Goal: Task Accomplishment & Management: Manage account settings

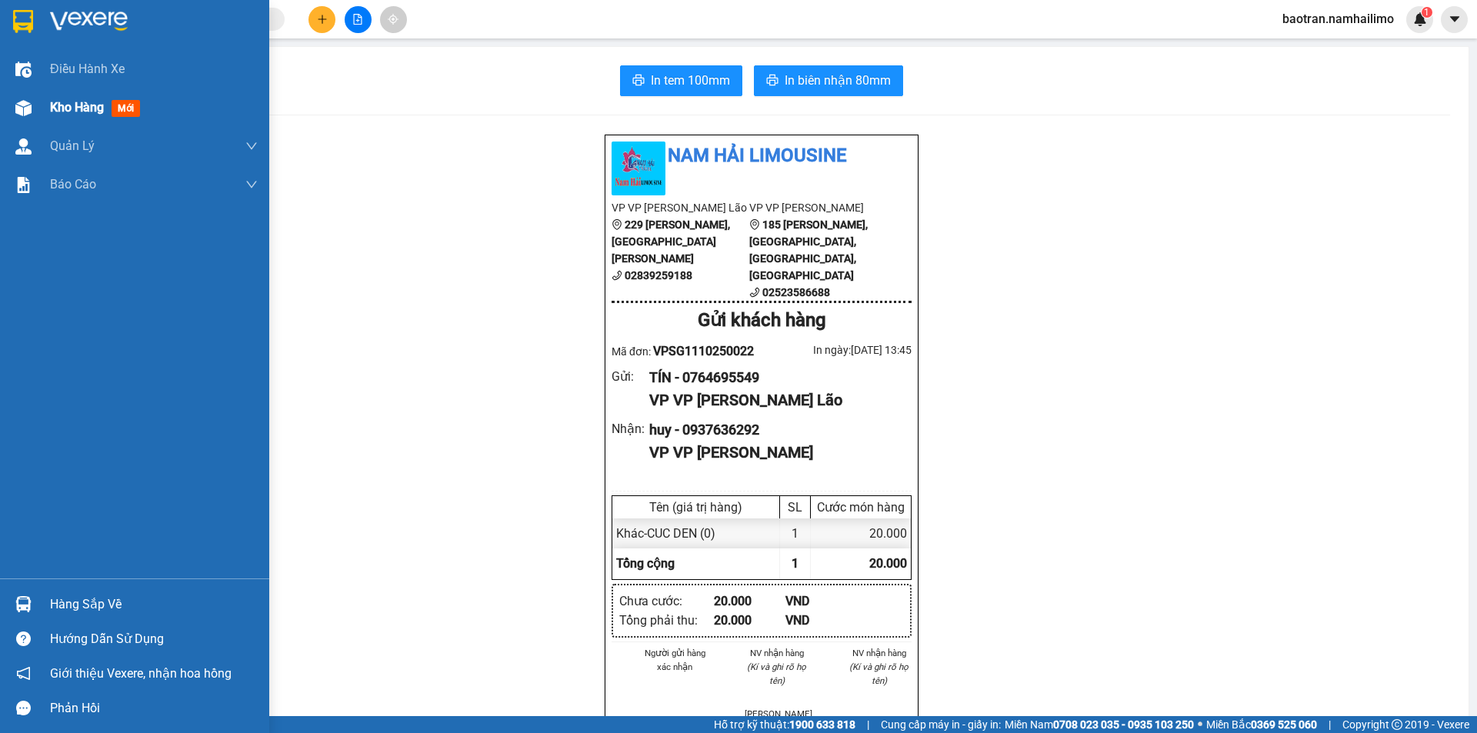
click at [22, 107] on img at bounding box center [23, 108] width 16 height 16
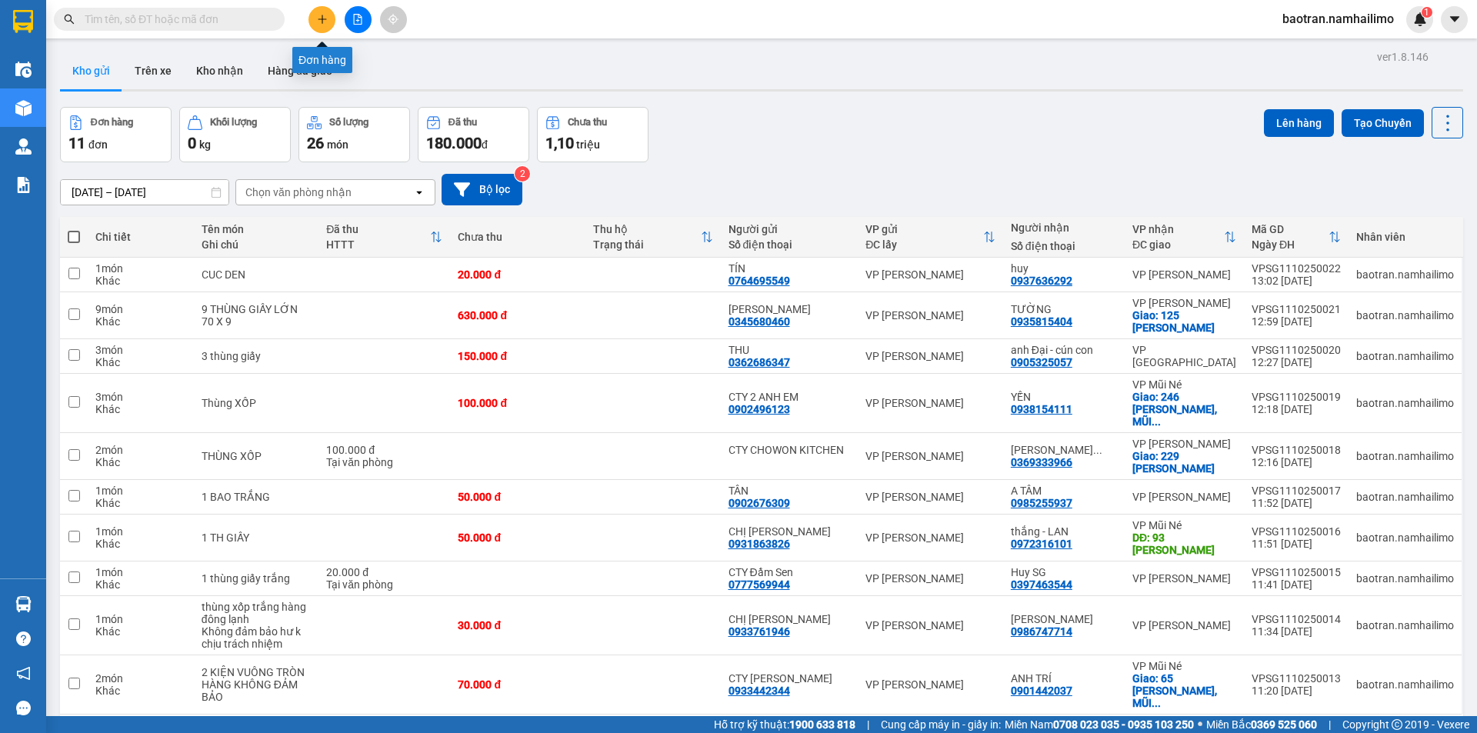
click at [327, 27] on button at bounding box center [321, 19] width 27 height 27
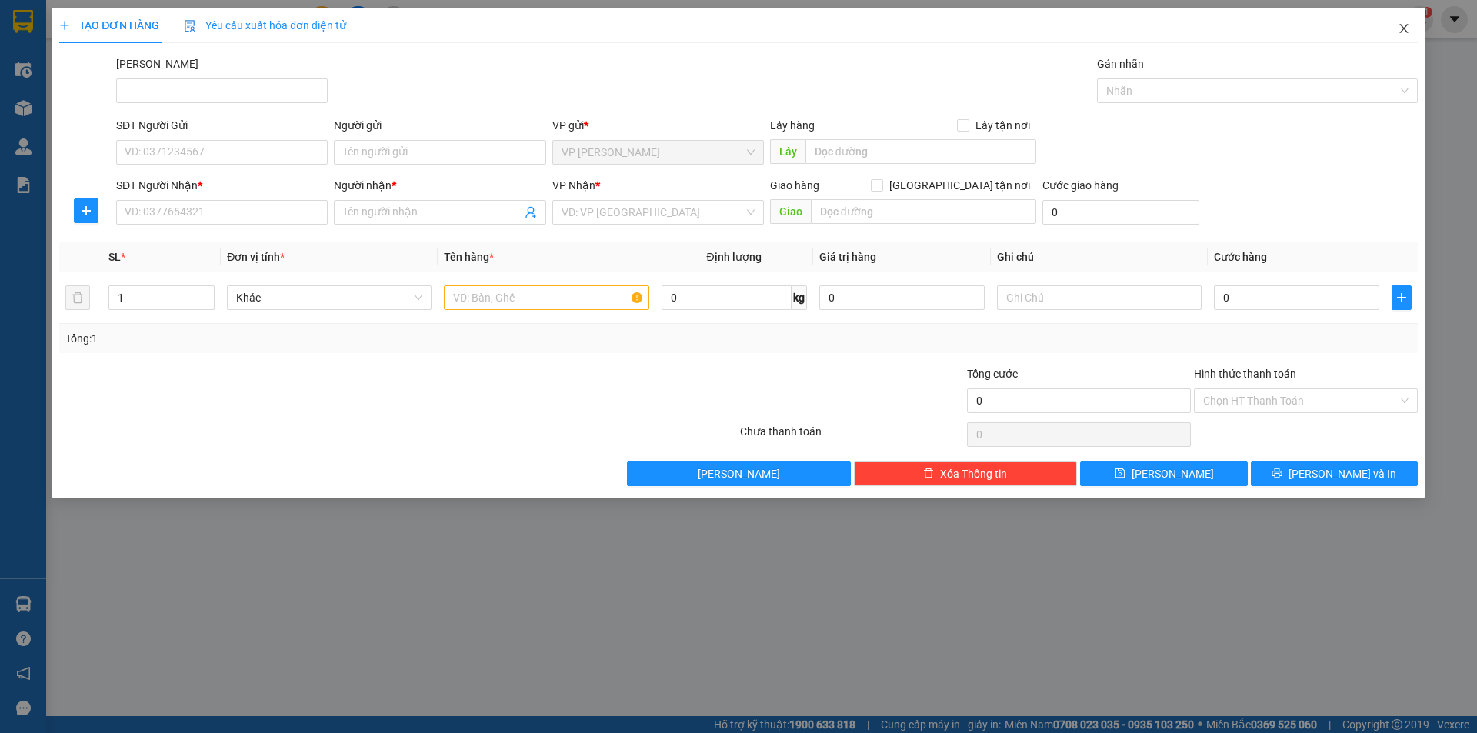
click at [1414, 31] on span "Close" at bounding box center [1403, 29] width 43 height 43
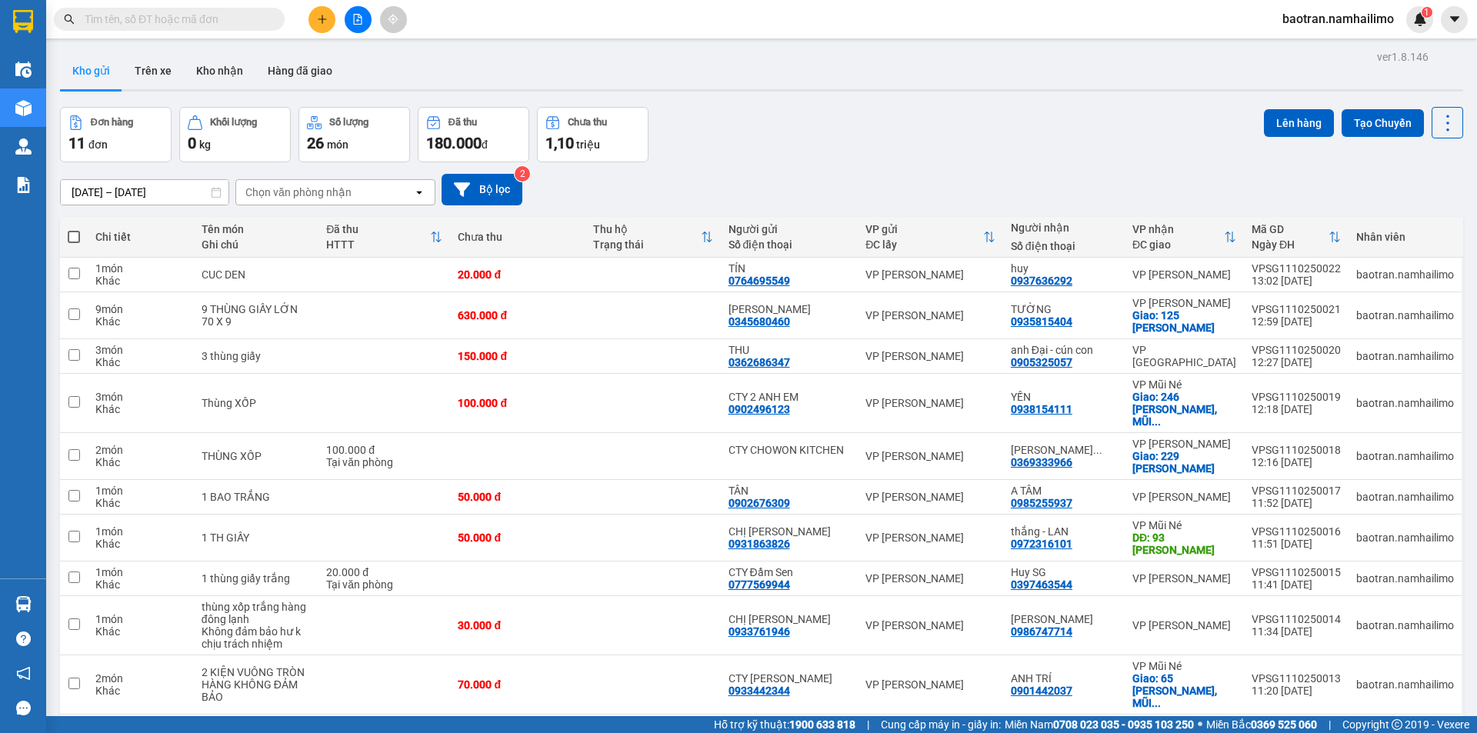
click at [189, 27] on input "text" at bounding box center [176, 19] width 182 height 17
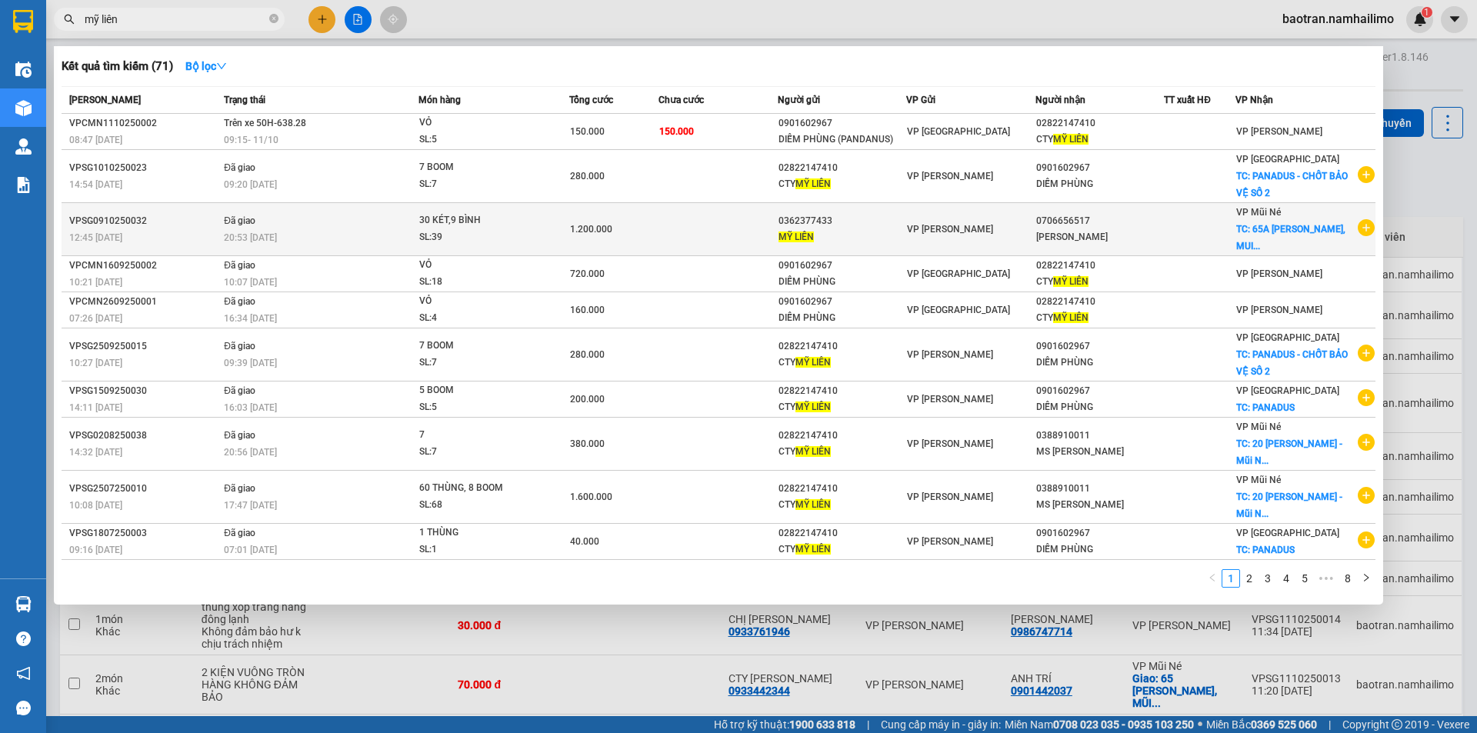
type input "mỹ liên"
click at [1364, 227] on icon "plus-circle" at bounding box center [1365, 227] width 17 height 17
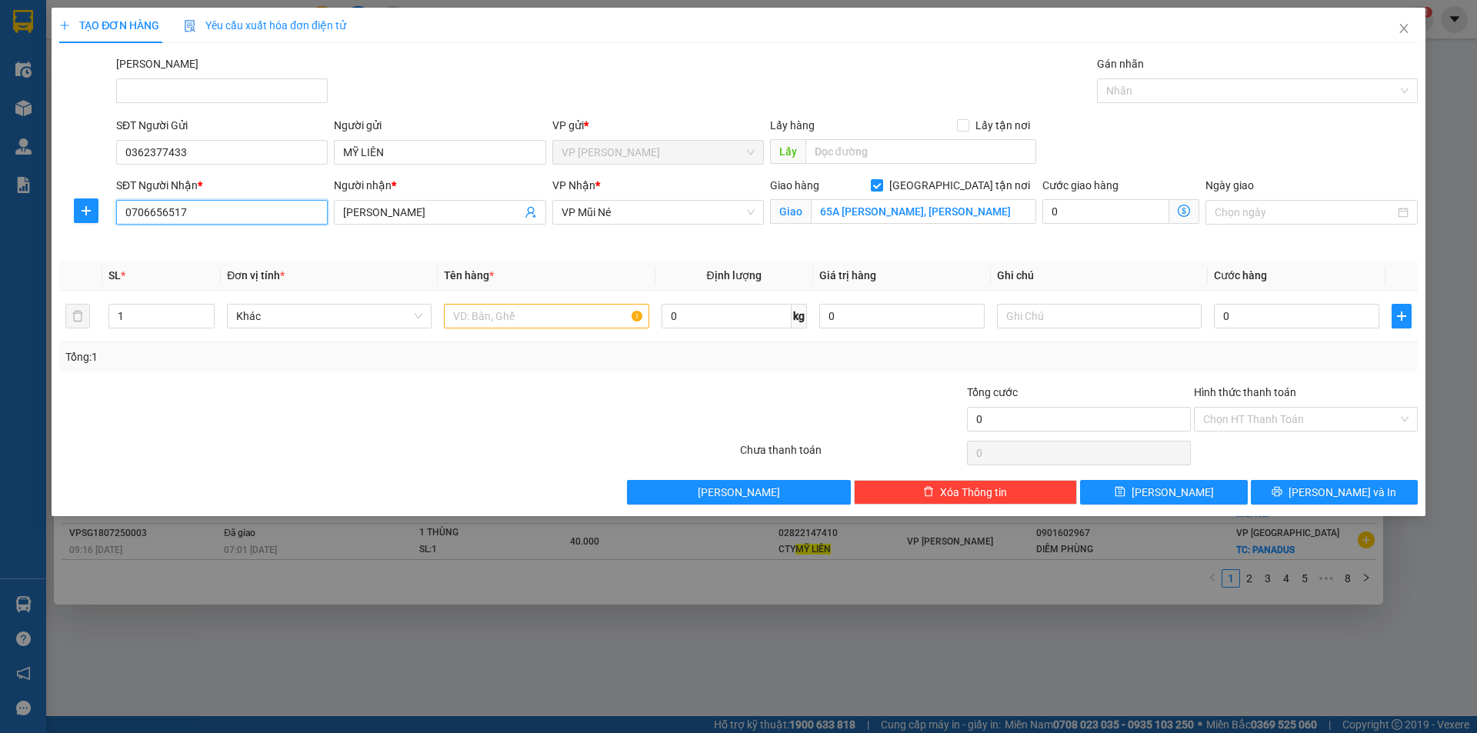
drag, startPoint x: 297, startPoint y: 211, endPoint x: 6, endPoint y: 158, distance: 295.4
click at [1, 168] on div "TẠO ĐƠN HÀNG Yêu cầu xuất hóa đơn điện tử Transit Pickup Surcharge Ids Transit …" at bounding box center [738, 366] width 1477 height 733
click at [203, 240] on div "0706656517 - ANH TUẤN" at bounding box center [221, 243] width 193 height 17
type input "0706656517"
type input "70.000"
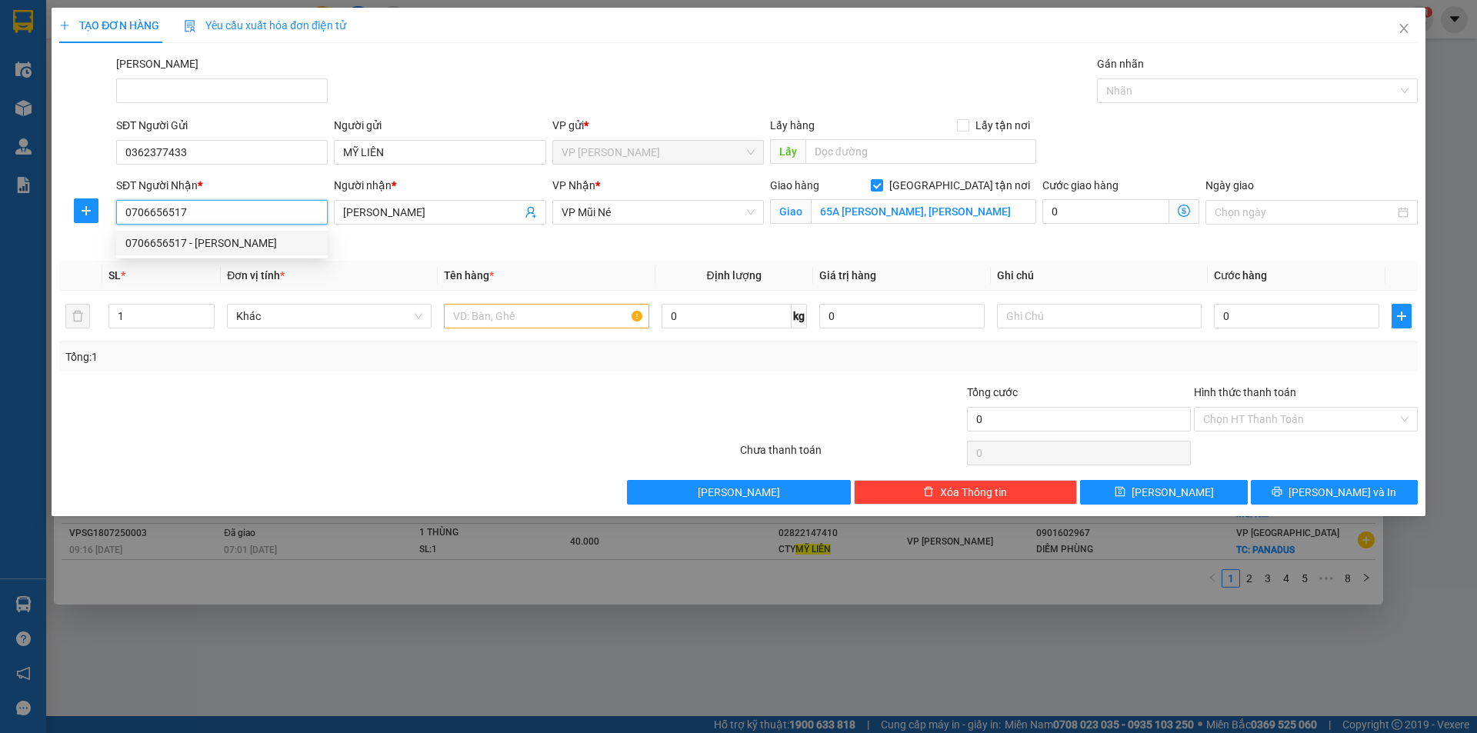
type input "70.000"
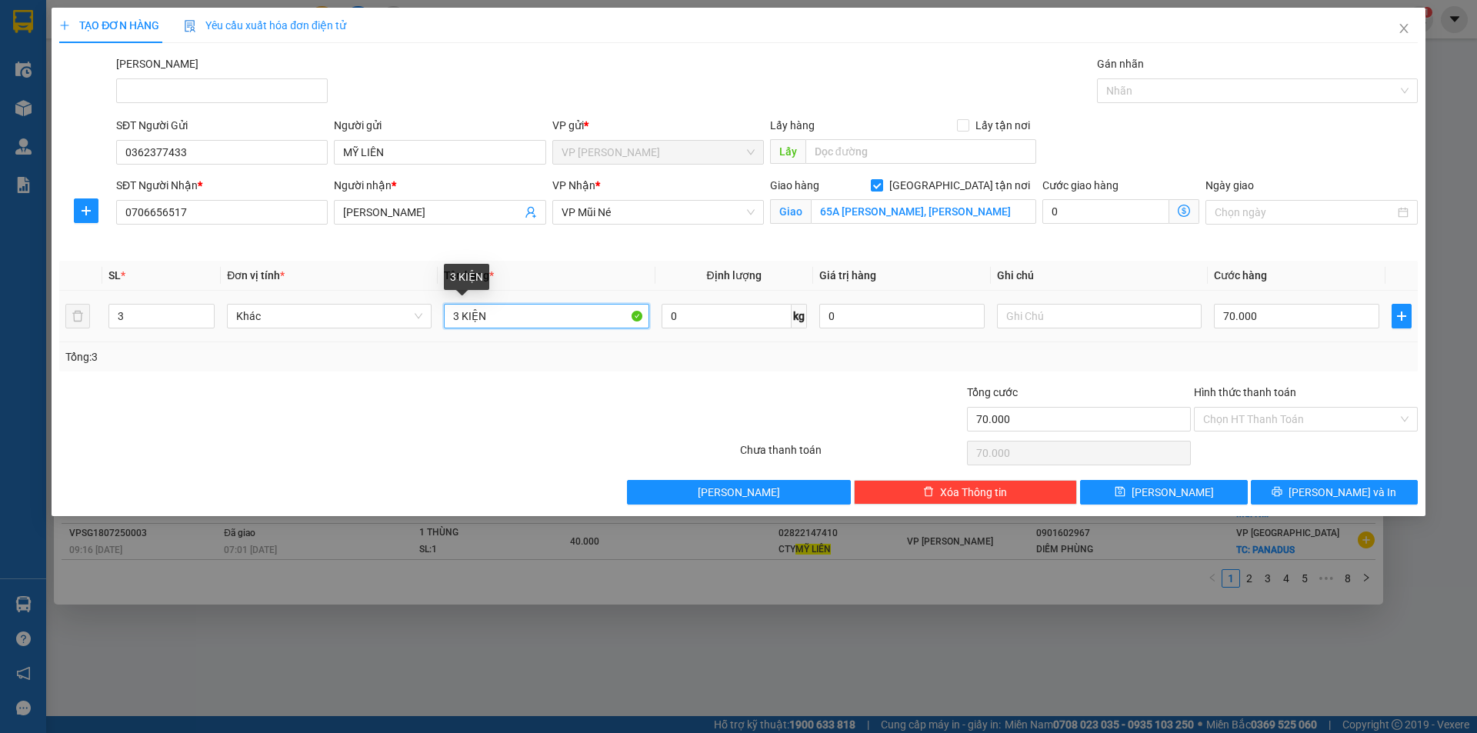
drag, startPoint x: 568, startPoint y: 322, endPoint x: 67, endPoint y: 269, distance: 503.5
click at [7, 336] on div "TẠO ĐƠN HÀNG Yêu cầu xuất hóa đơn điện tử Transit Pickup Surcharge Ids Transit …" at bounding box center [738, 366] width 1477 height 733
type input "2 bình bia xanh"
type input "2"
click at [206, 318] on icon "down" at bounding box center [206, 320] width 5 height 5
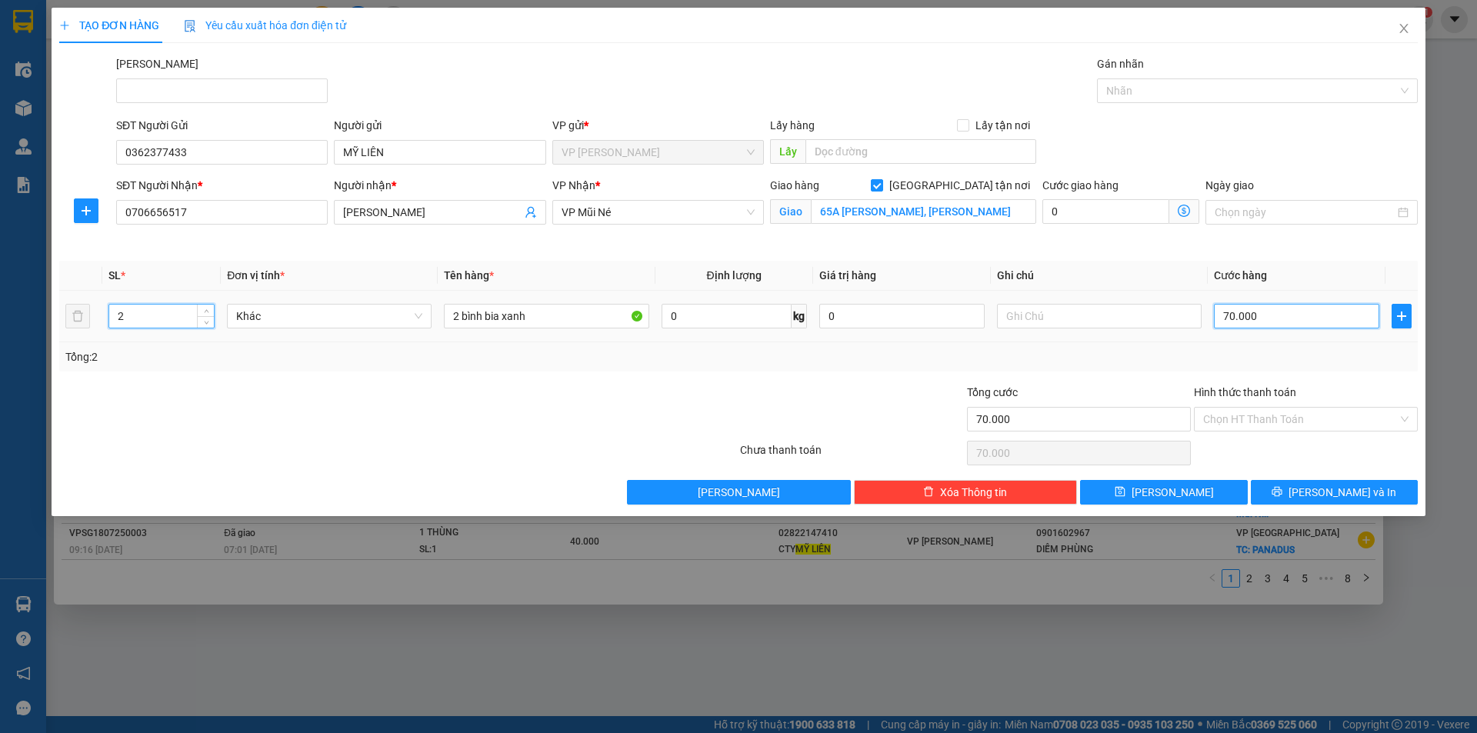
click at [1269, 308] on input "70.000" at bounding box center [1296, 316] width 165 height 25
type input "8"
type input "80"
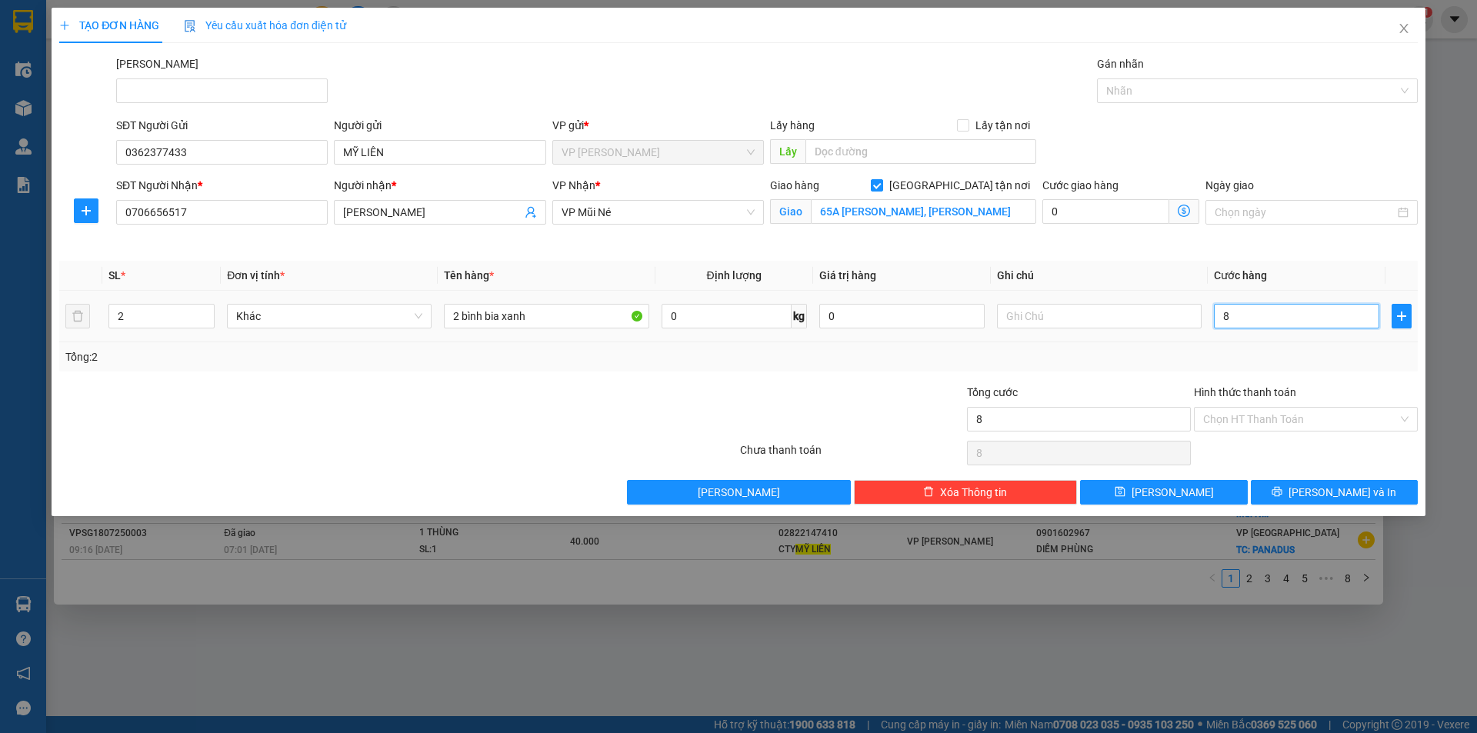
type input "80"
type input "800"
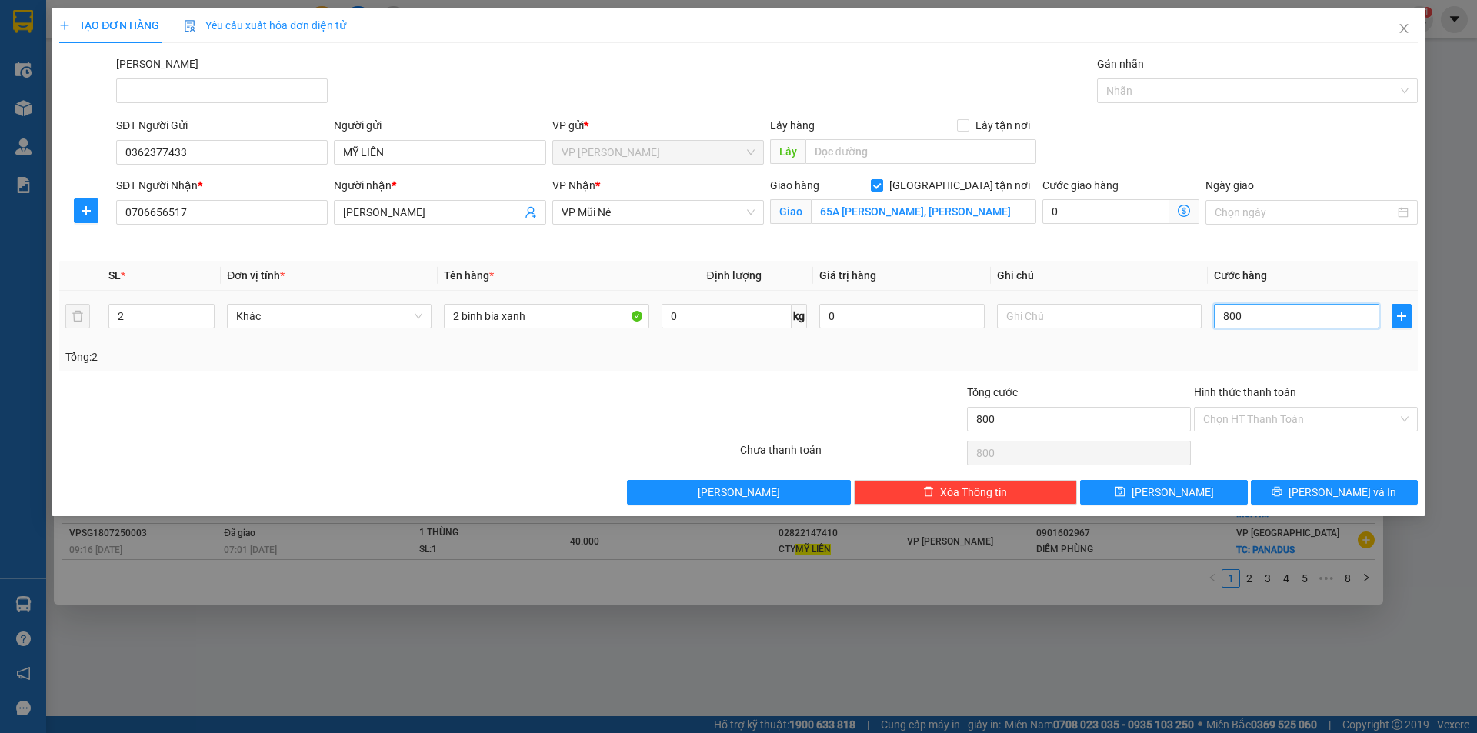
type input "8.000"
type input "80.000"
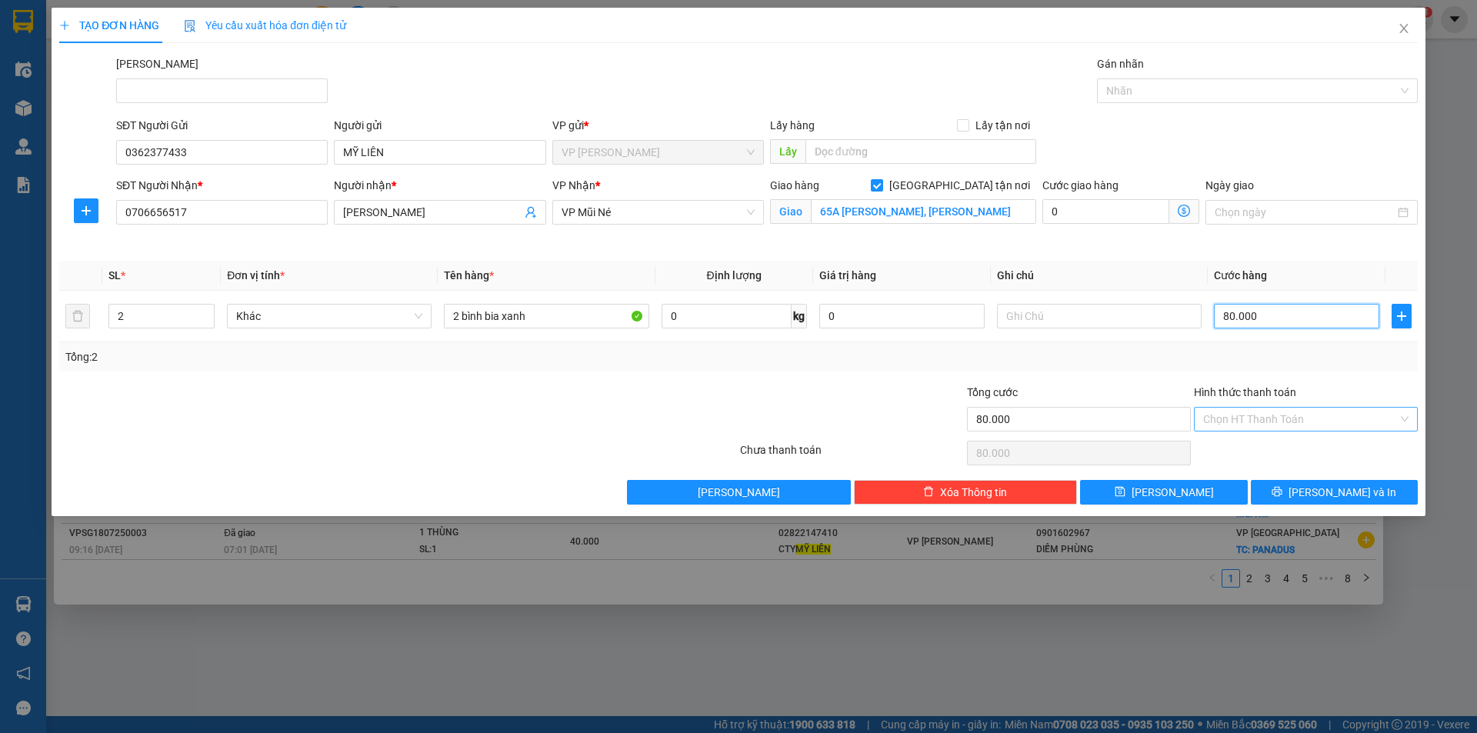
type input "80.000"
click at [1306, 419] on input "Hình thức thanh toán" at bounding box center [1300, 419] width 195 height 23
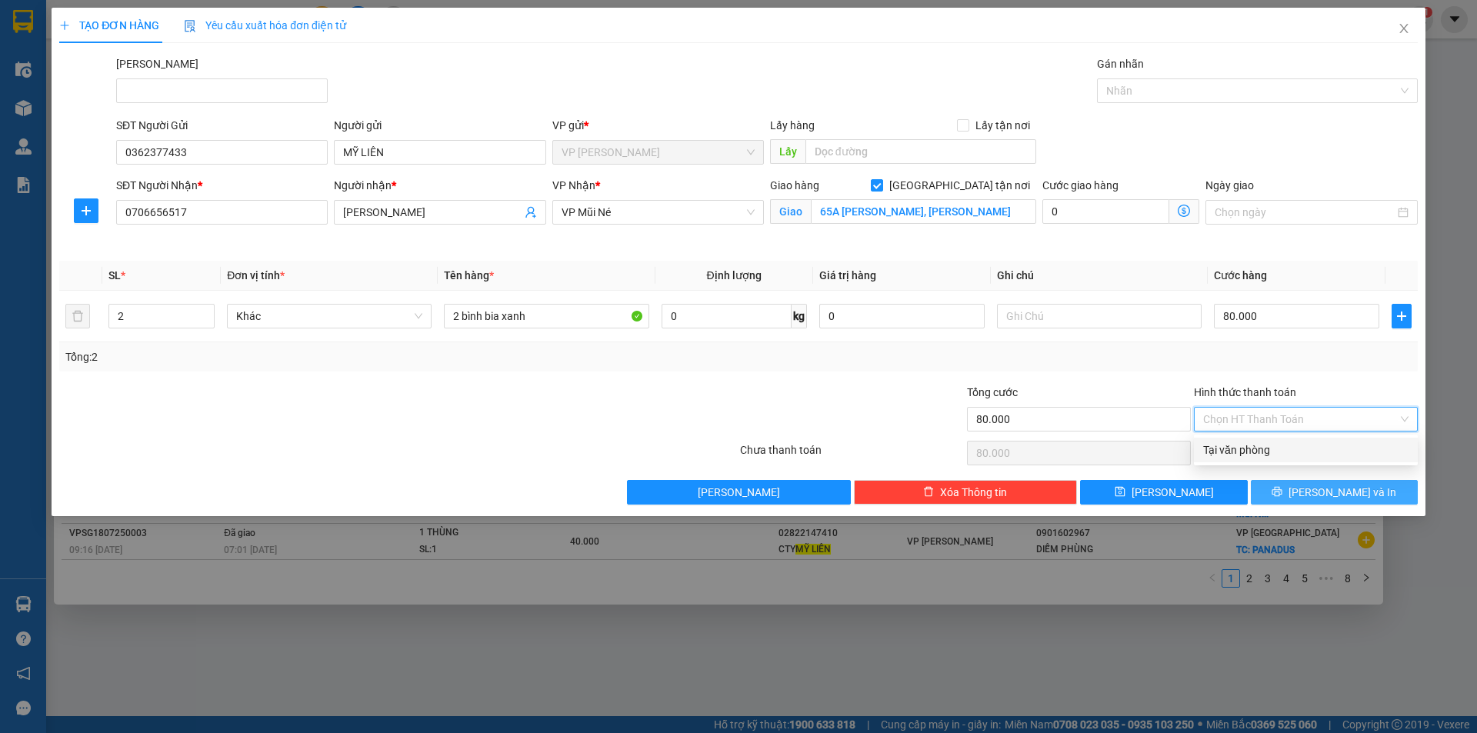
drag, startPoint x: 1320, startPoint y: 448, endPoint x: 1337, endPoint y: 481, distance: 36.5
click at [1317, 447] on div "Tại văn phòng" at bounding box center [1305, 449] width 205 height 17
type input "0"
click at [1338, 488] on span "Lưu và In" at bounding box center [1342, 492] width 108 height 17
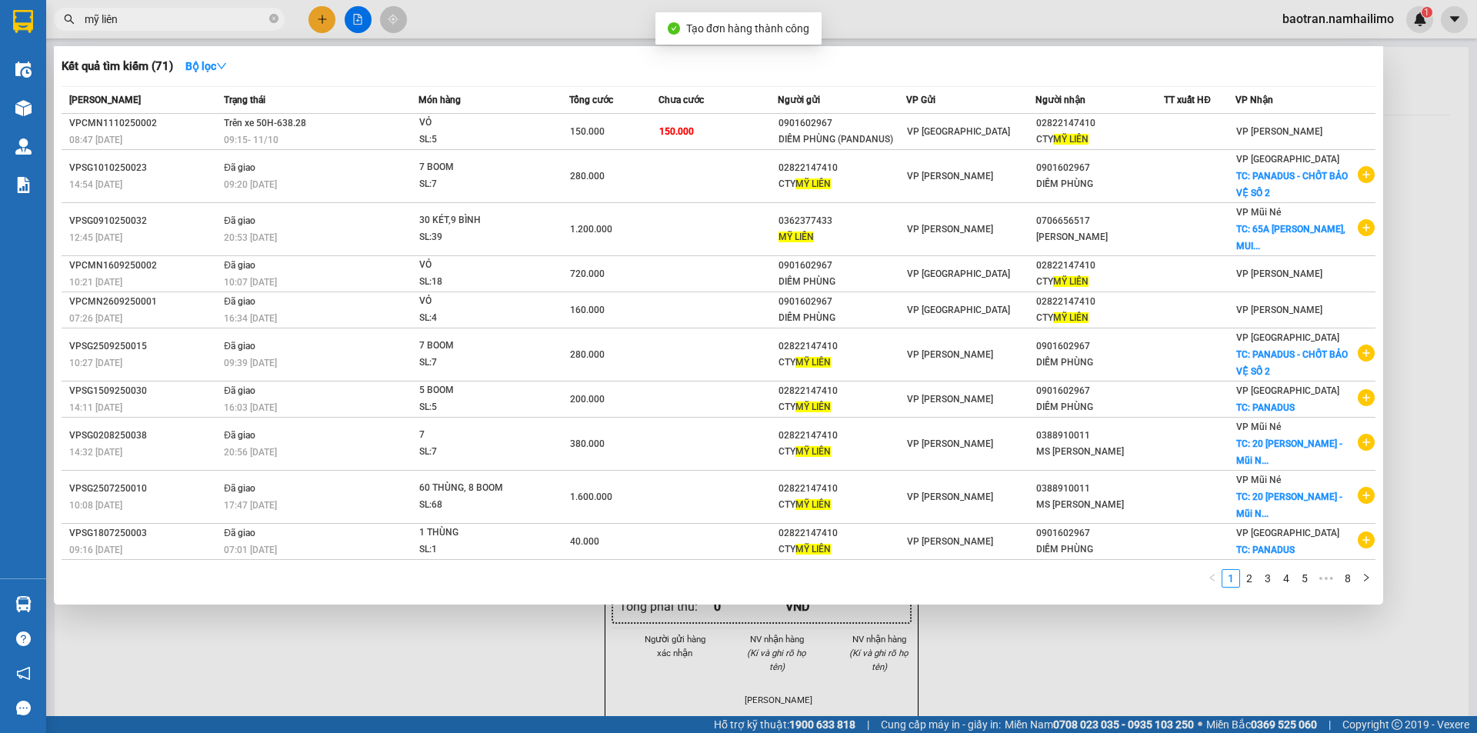
drag, startPoint x: 814, startPoint y: 648, endPoint x: 826, endPoint y: 422, distance: 226.5
click at [811, 645] on div at bounding box center [738, 366] width 1477 height 733
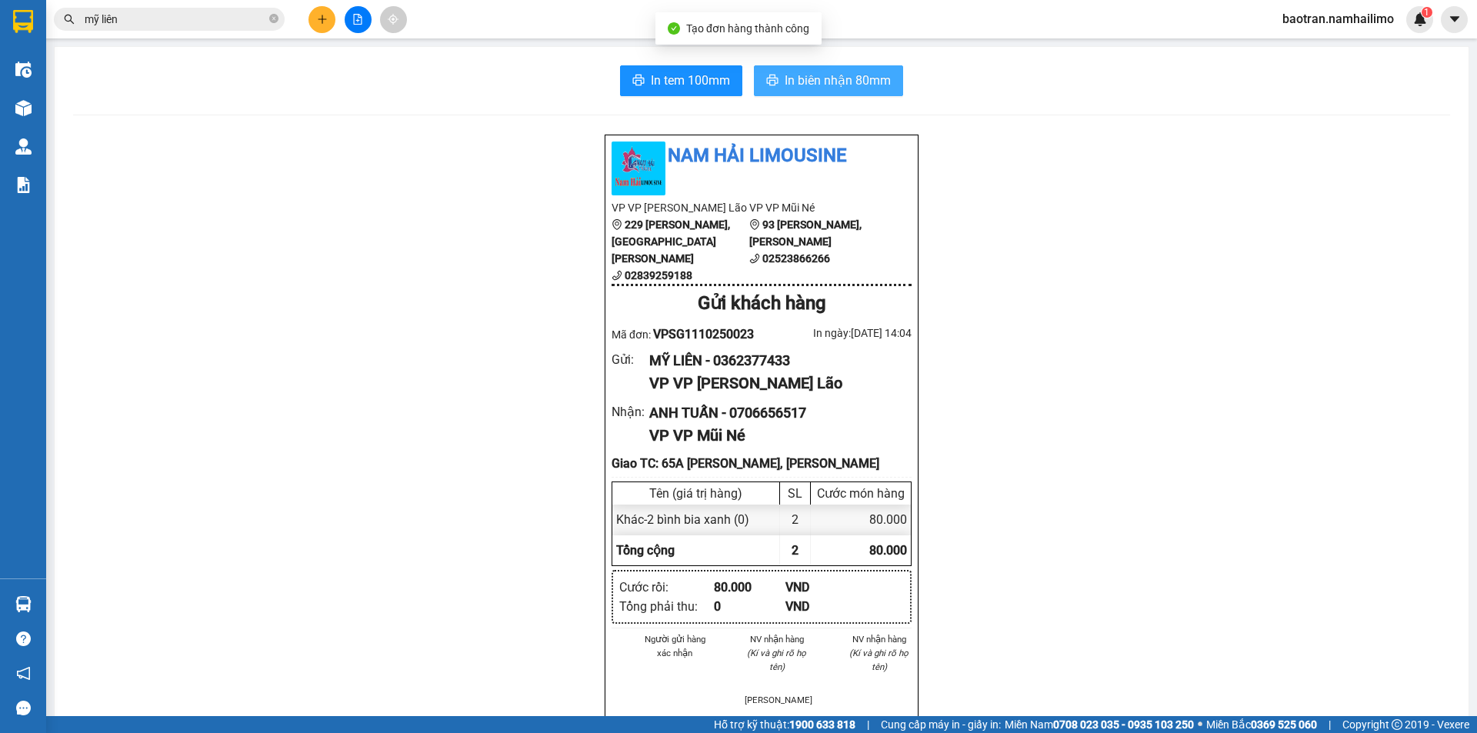
drag, startPoint x: 859, startPoint y: 81, endPoint x: 848, endPoint y: 87, distance: 12.4
click at [851, 82] on span "In biên nhận 80mm" at bounding box center [837, 80] width 106 height 19
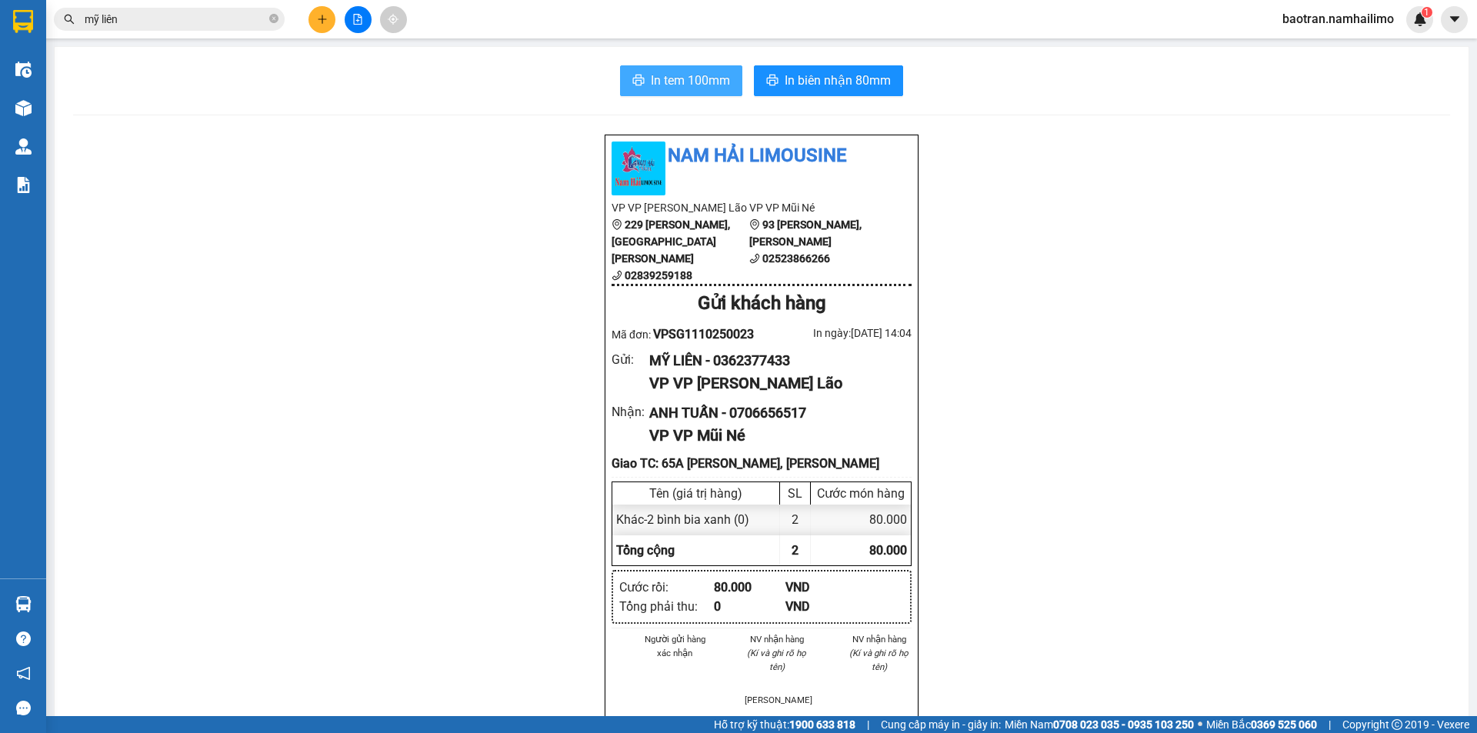
click at [708, 73] on span "In tem 100mm" at bounding box center [690, 80] width 79 height 19
click at [665, 94] on button "In tem 100mm" at bounding box center [681, 80] width 122 height 31
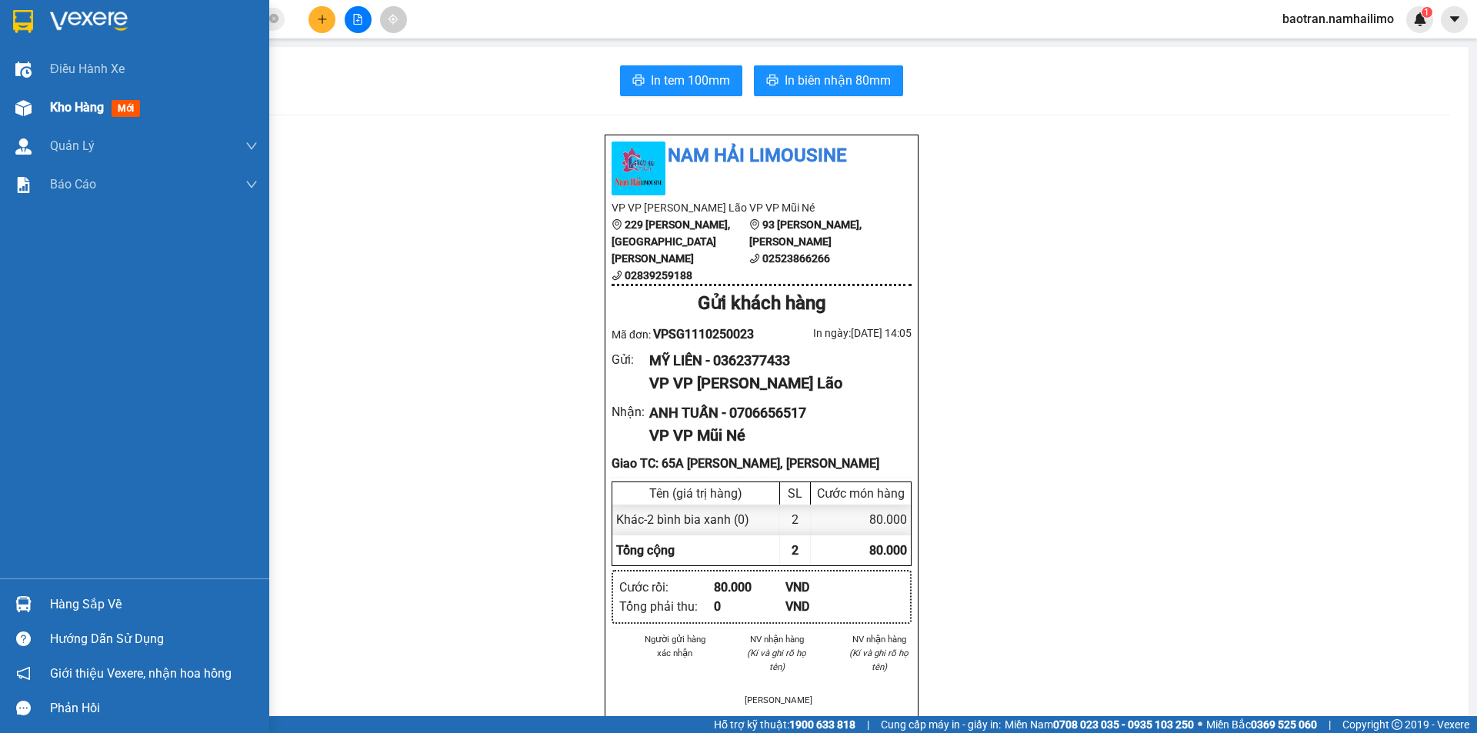
click at [88, 112] on span "Kho hàng" at bounding box center [77, 107] width 54 height 15
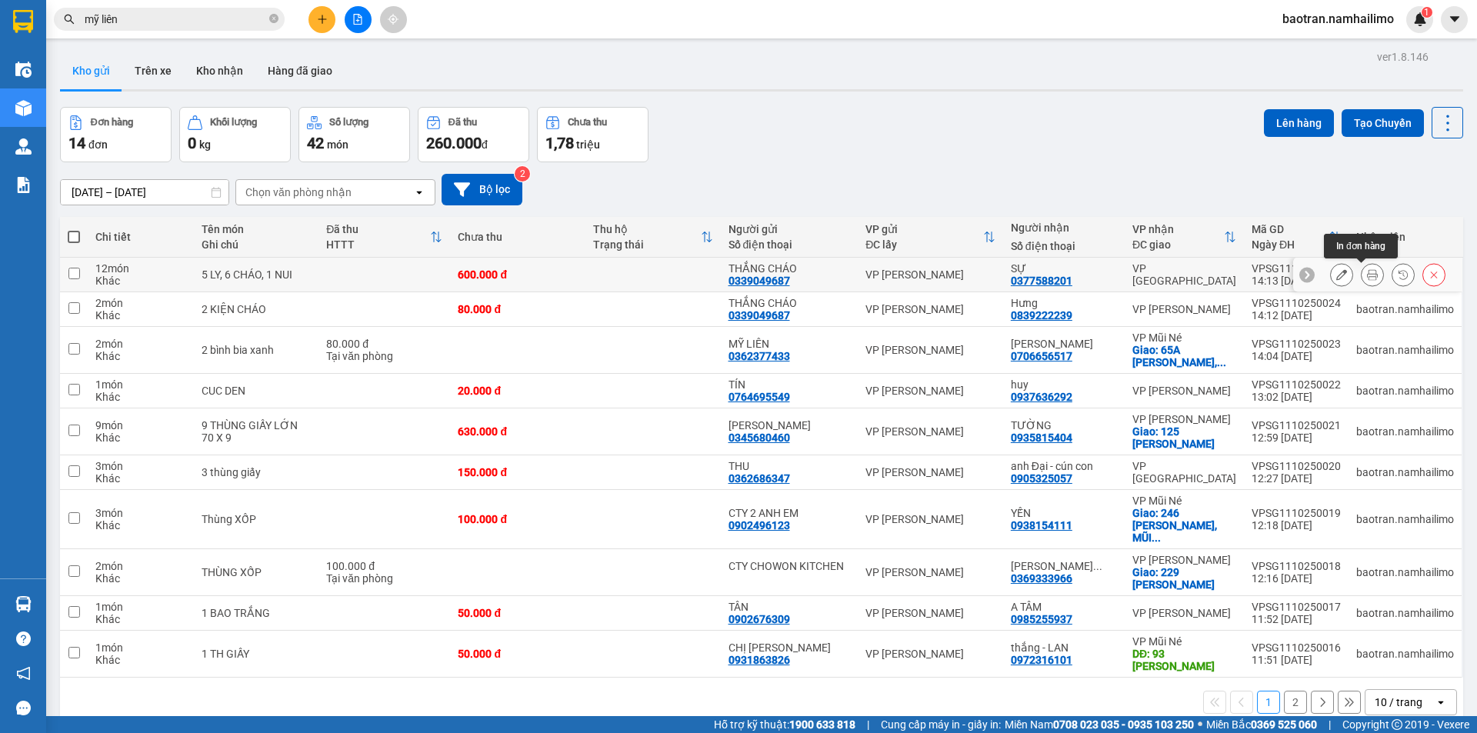
click at [1361, 269] on button at bounding box center [1372, 274] width 22 height 27
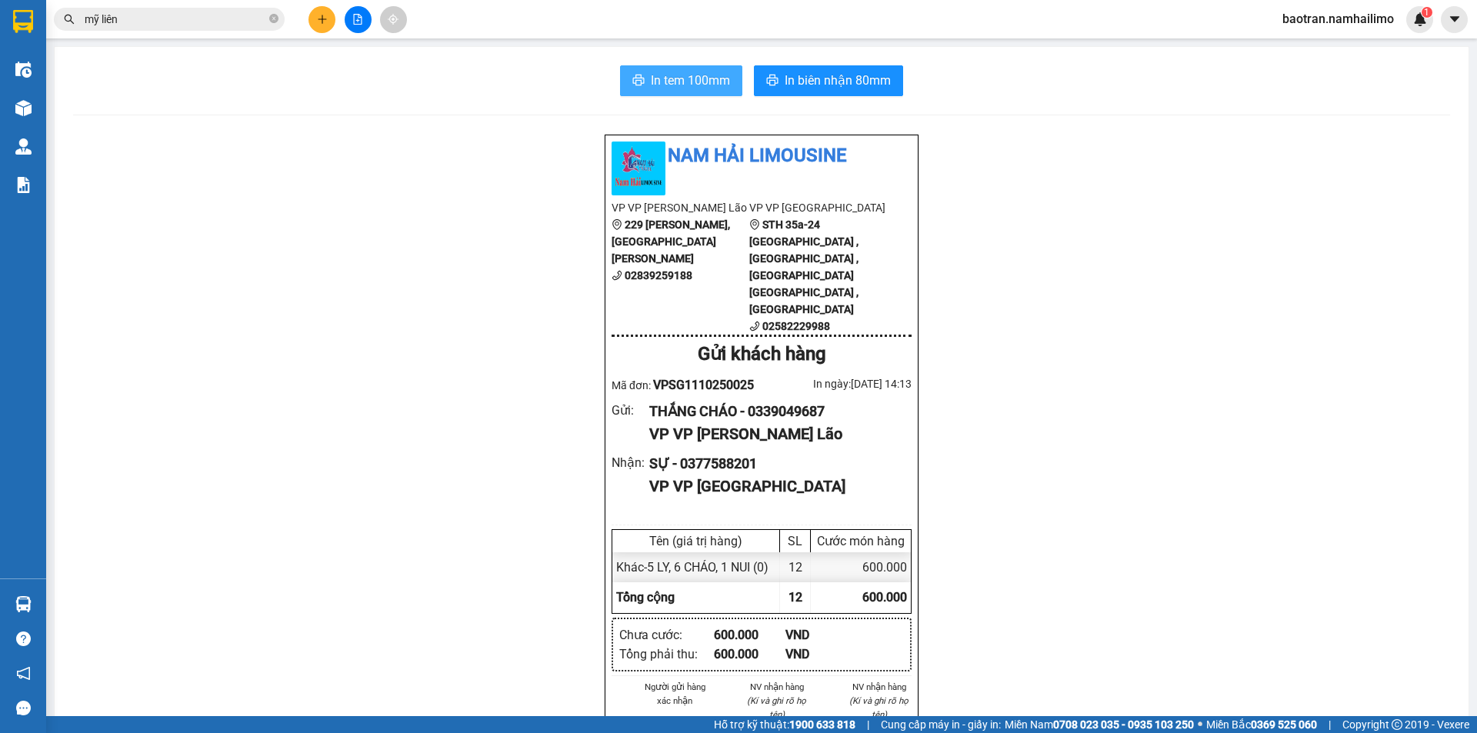
click at [728, 78] on button "In tem 100mm" at bounding box center [681, 80] width 122 height 31
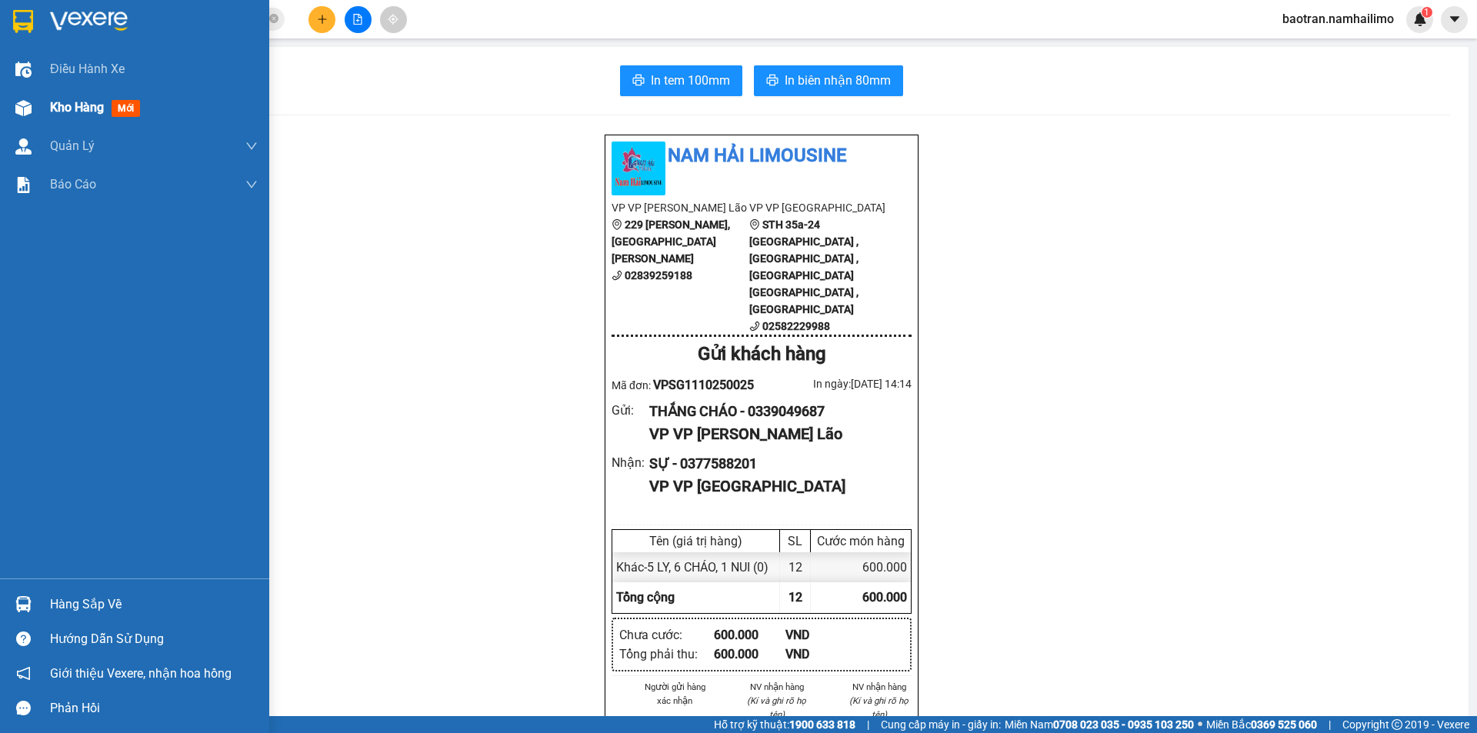
click at [37, 111] on div "Kho hàng mới" at bounding box center [134, 107] width 269 height 38
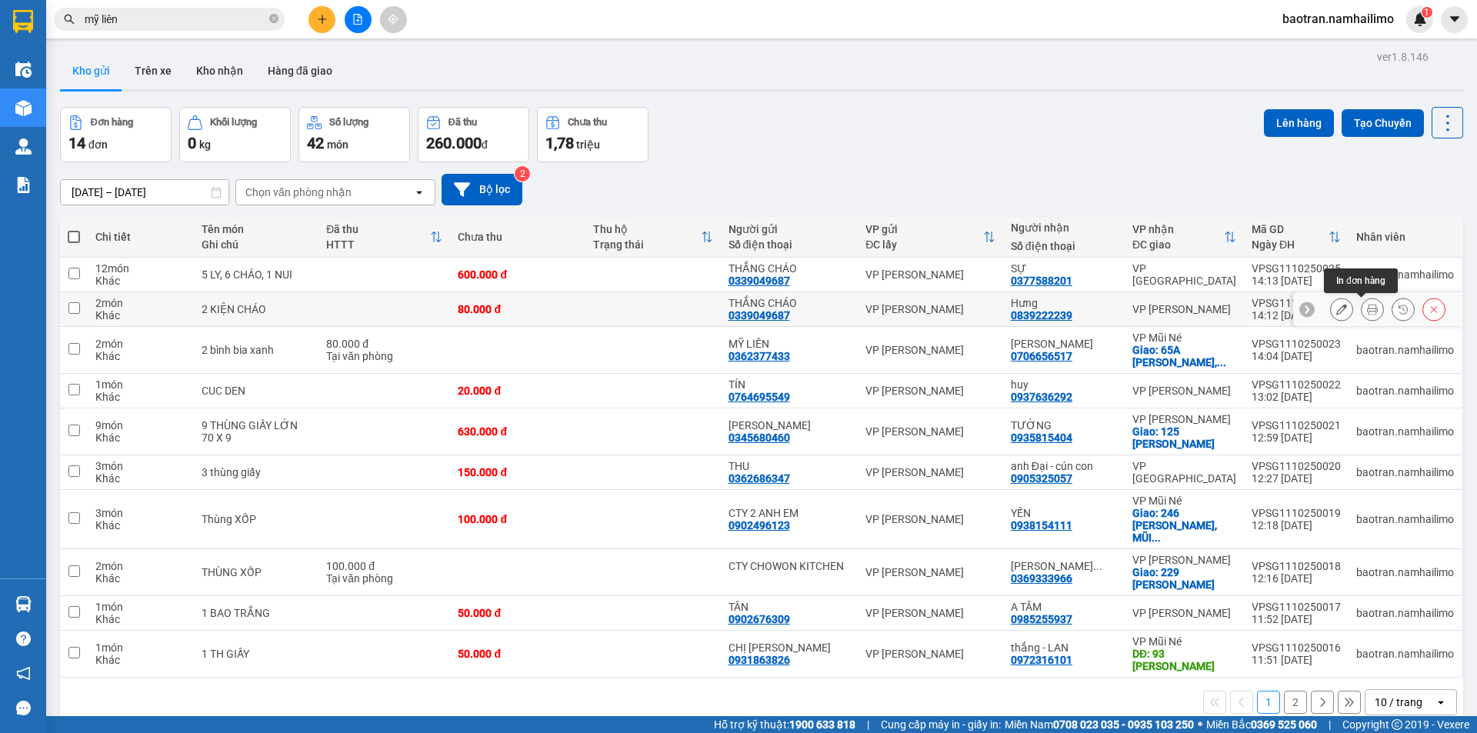
click at [1361, 315] on button at bounding box center [1372, 309] width 22 height 27
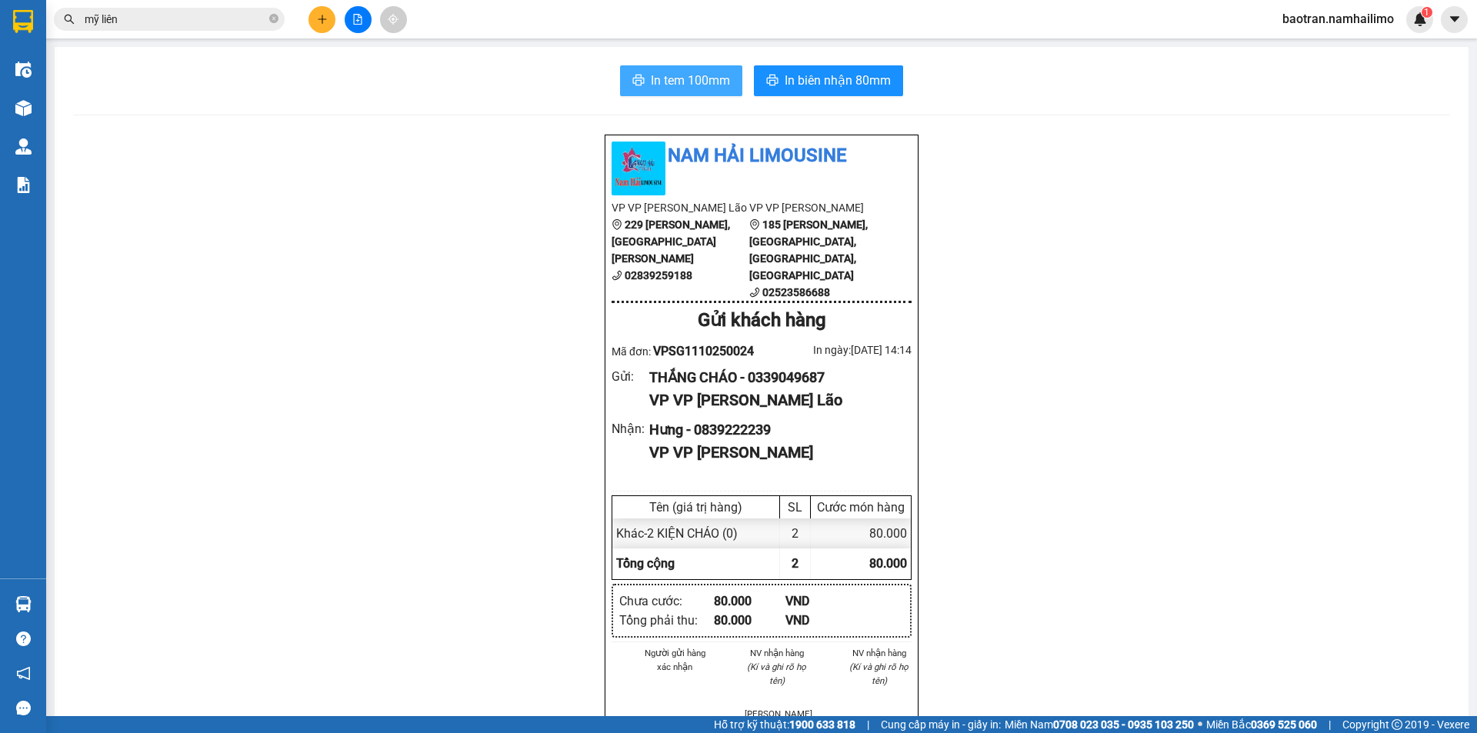
click at [723, 82] on span "In tem 100mm" at bounding box center [690, 80] width 79 height 19
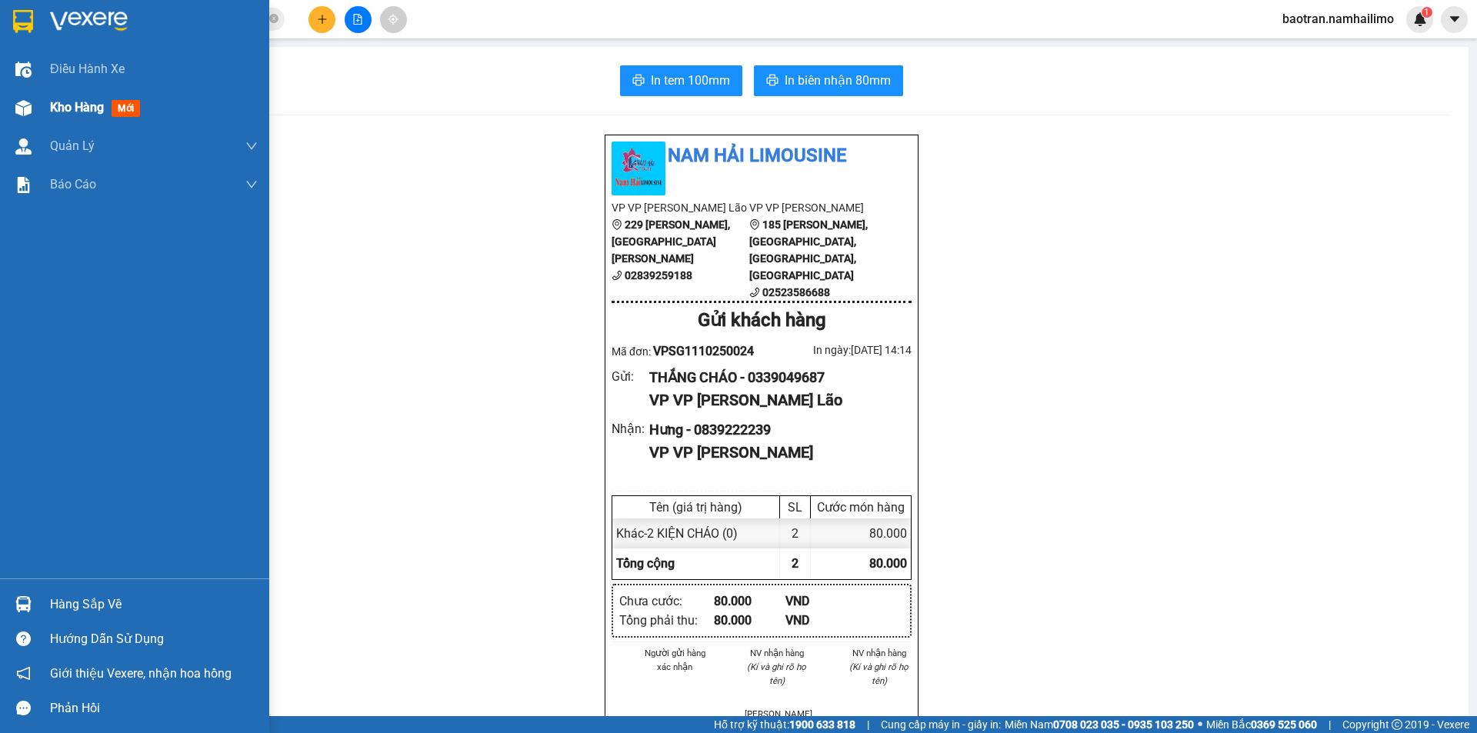
click at [87, 115] on span "Kho hàng" at bounding box center [77, 107] width 54 height 15
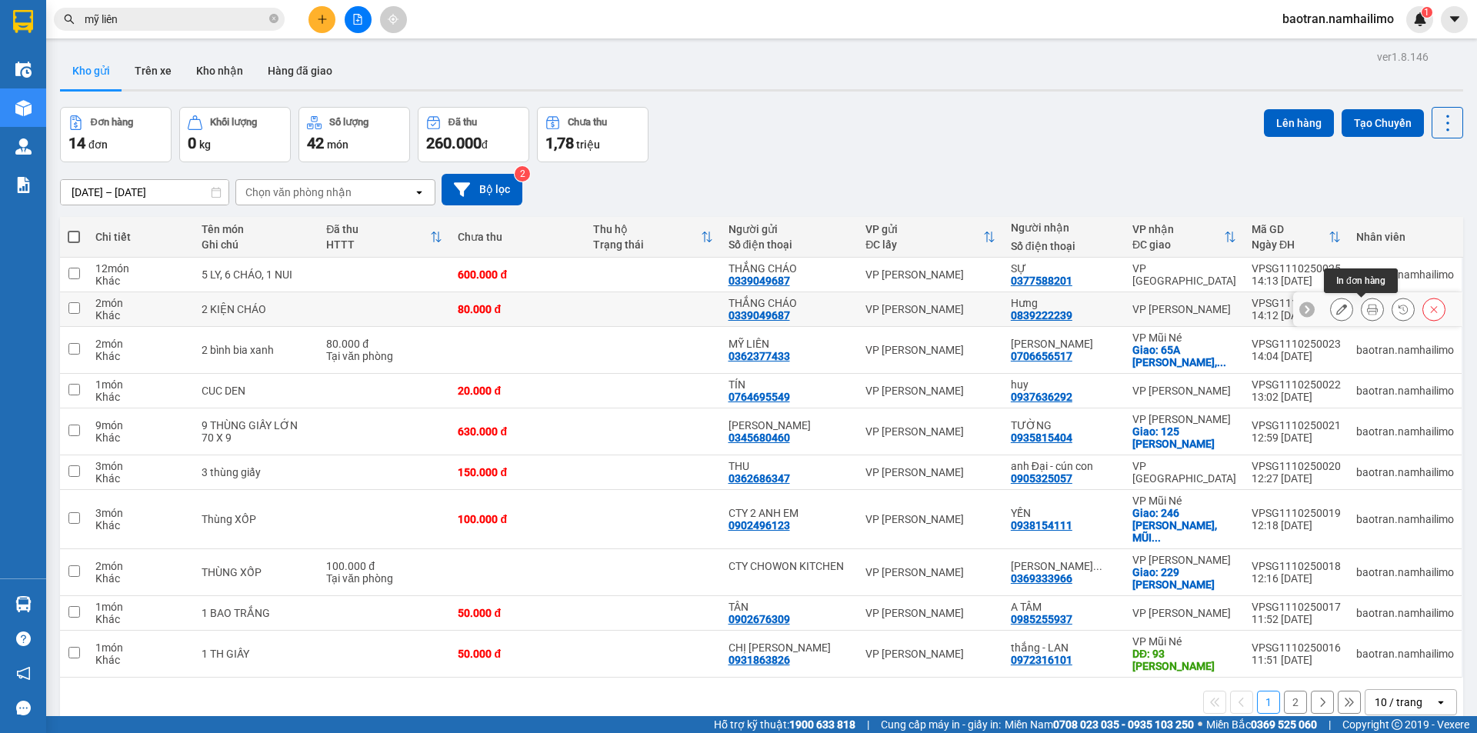
click at [1367, 311] on icon at bounding box center [1372, 309] width 11 height 11
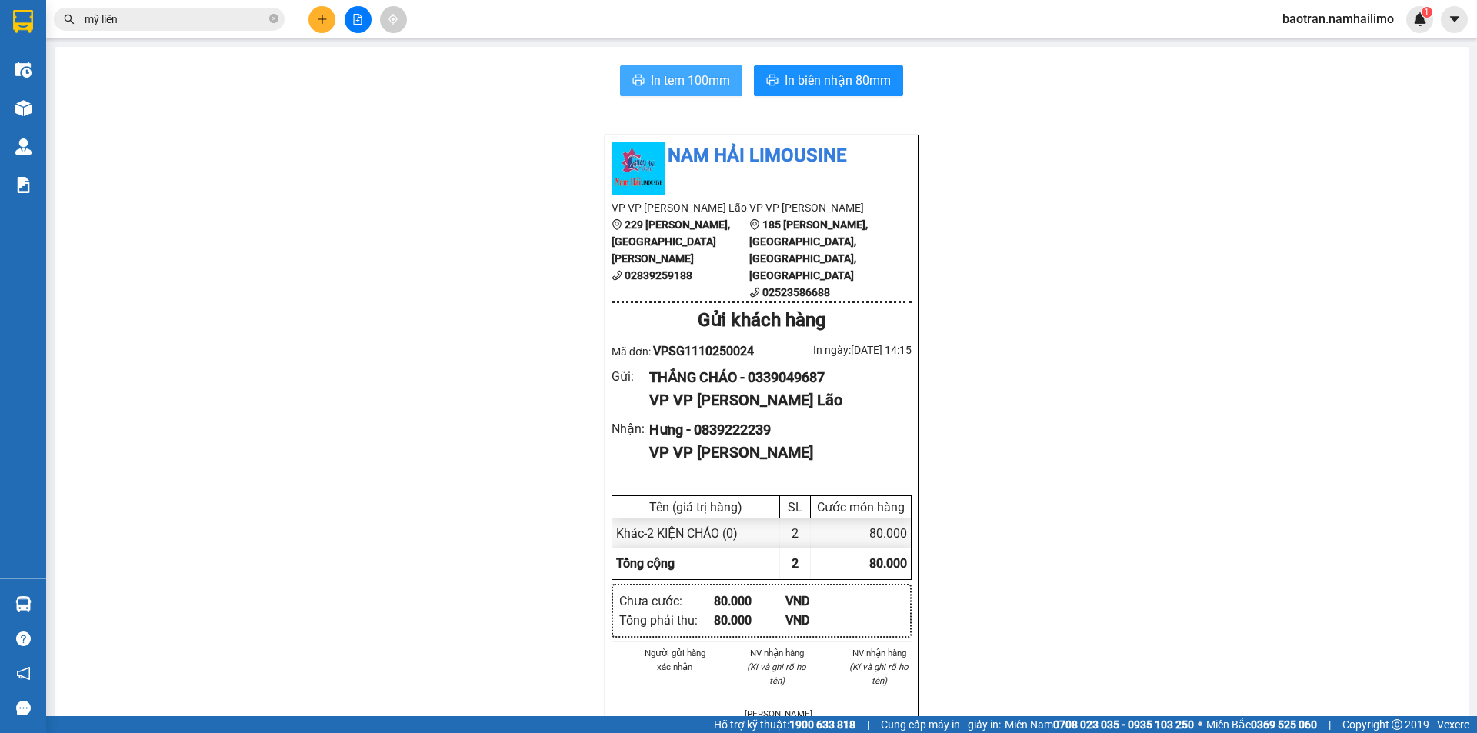
click at [685, 95] on button "In tem 100mm" at bounding box center [681, 80] width 122 height 31
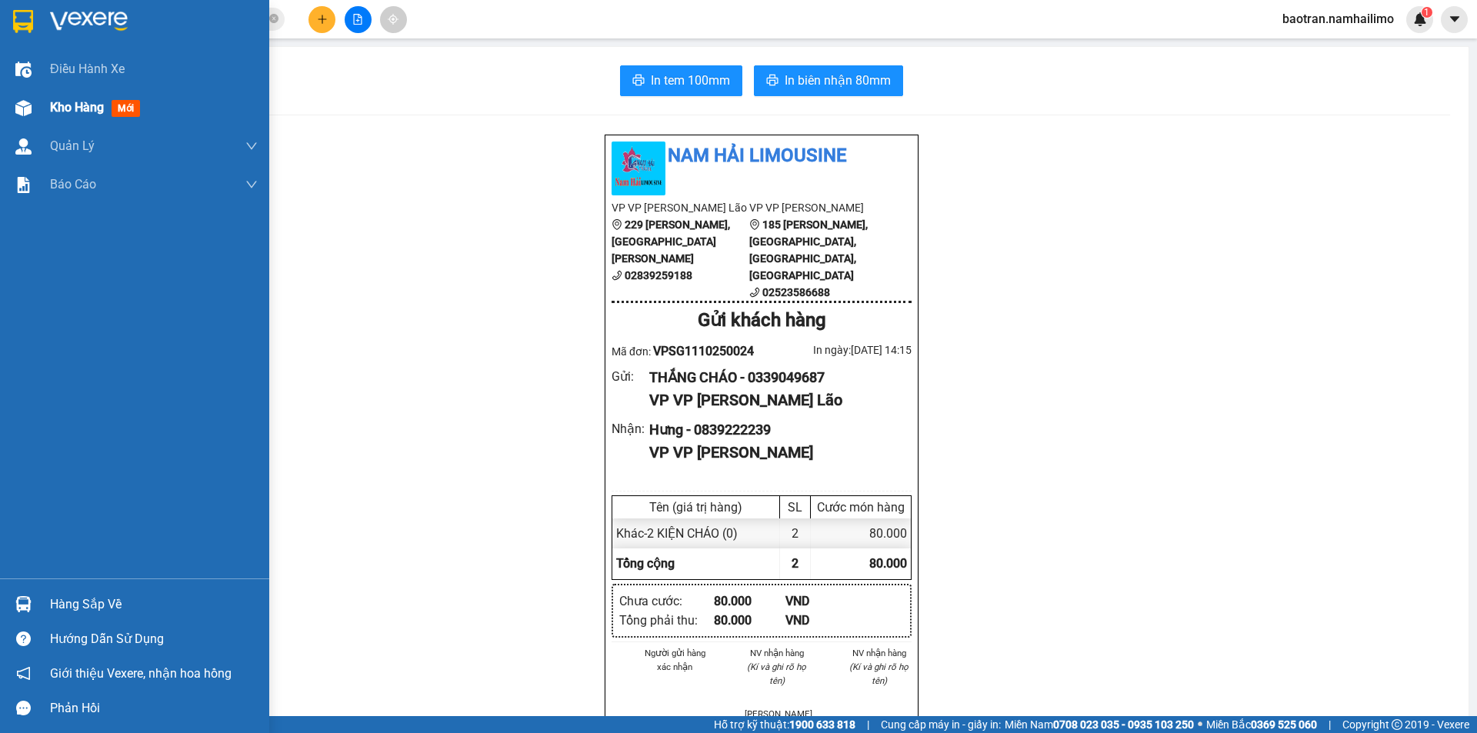
click at [68, 116] on div "Kho hàng mới" at bounding box center [98, 107] width 96 height 19
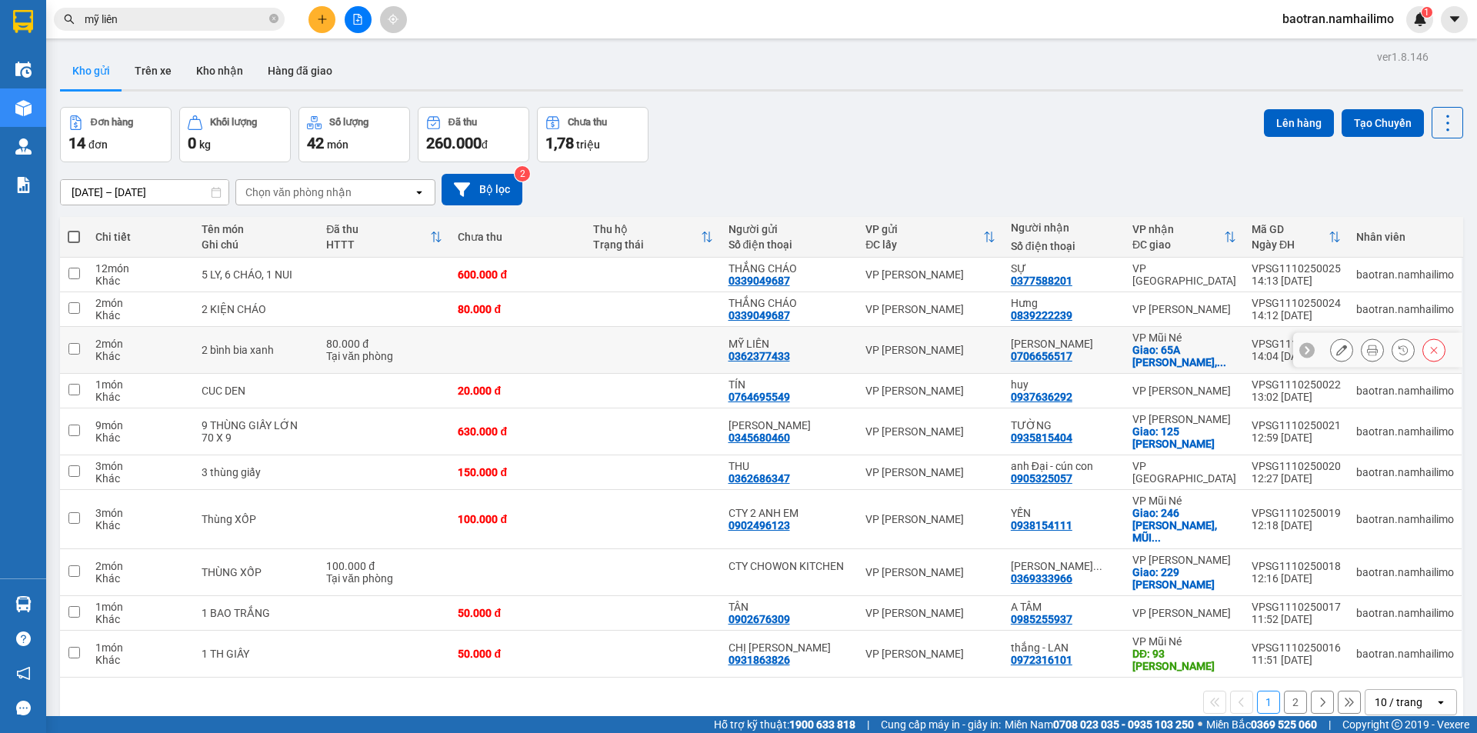
click at [896, 352] on div "VP Phạm Ngũ Lão" at bounding box center [930, 350] width 130 height 12
checkbox input "true"
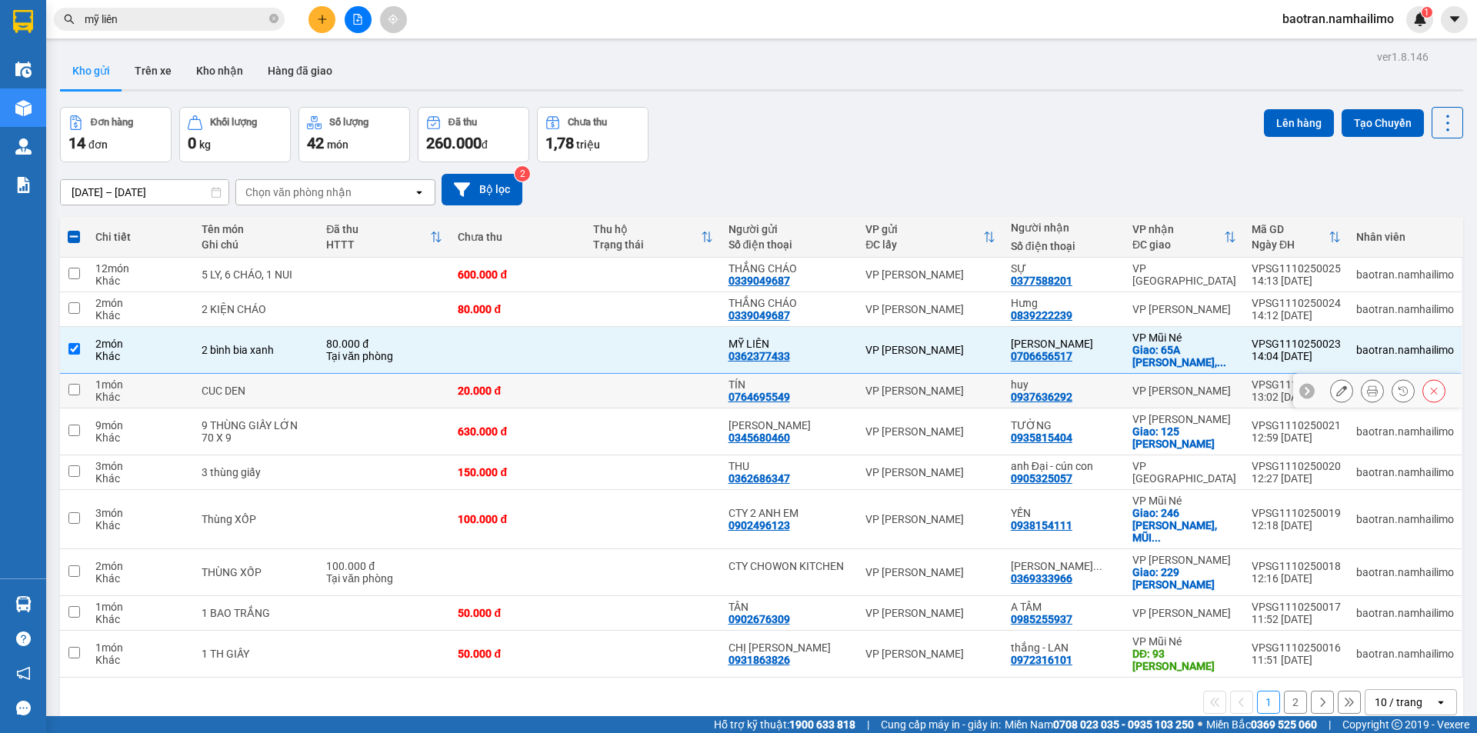
click at [553, 386] on div "20.000 đ" at bounding box center [518, 391] width 120 height 12
checkbox input "true"
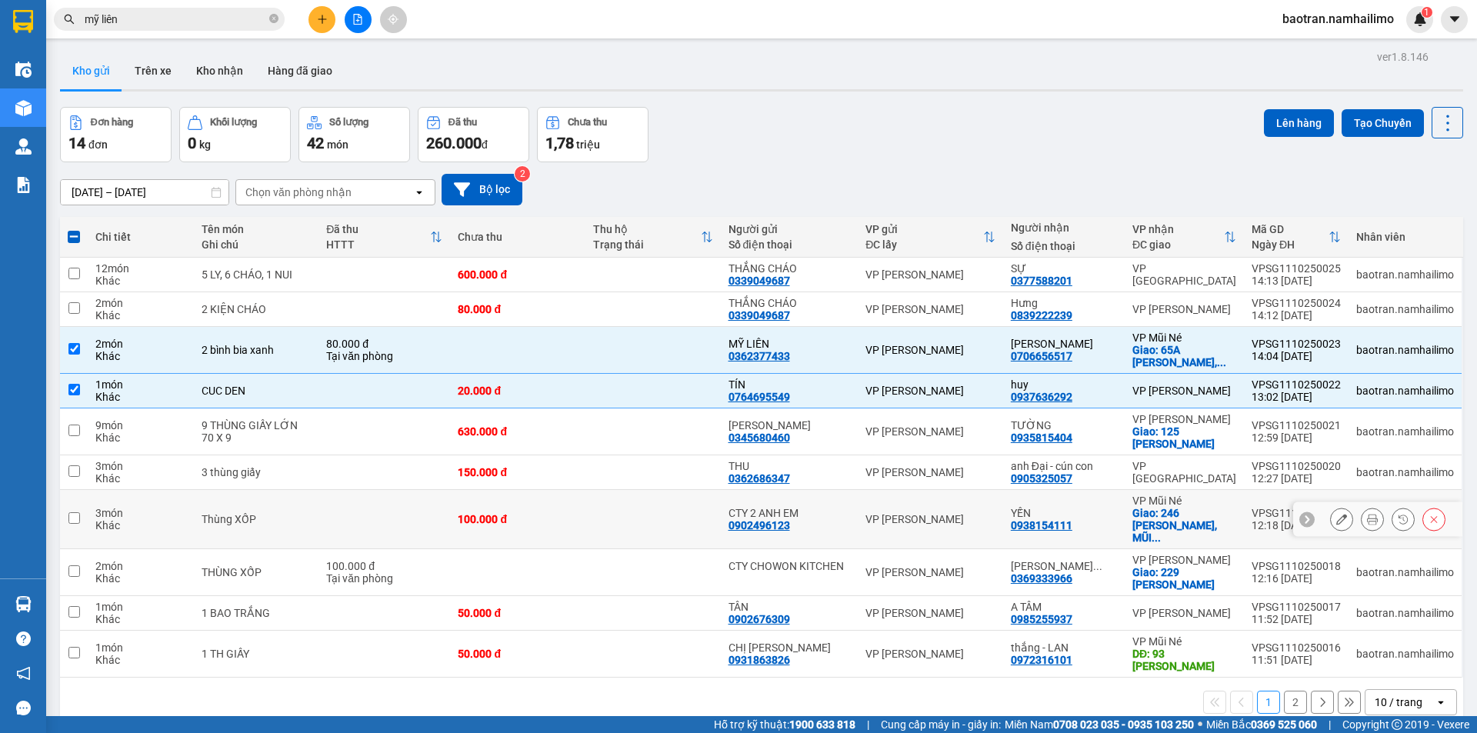
click at [629, 510] on td at bounding box center [652, 519] width 135 height 59
checkbox input "true"
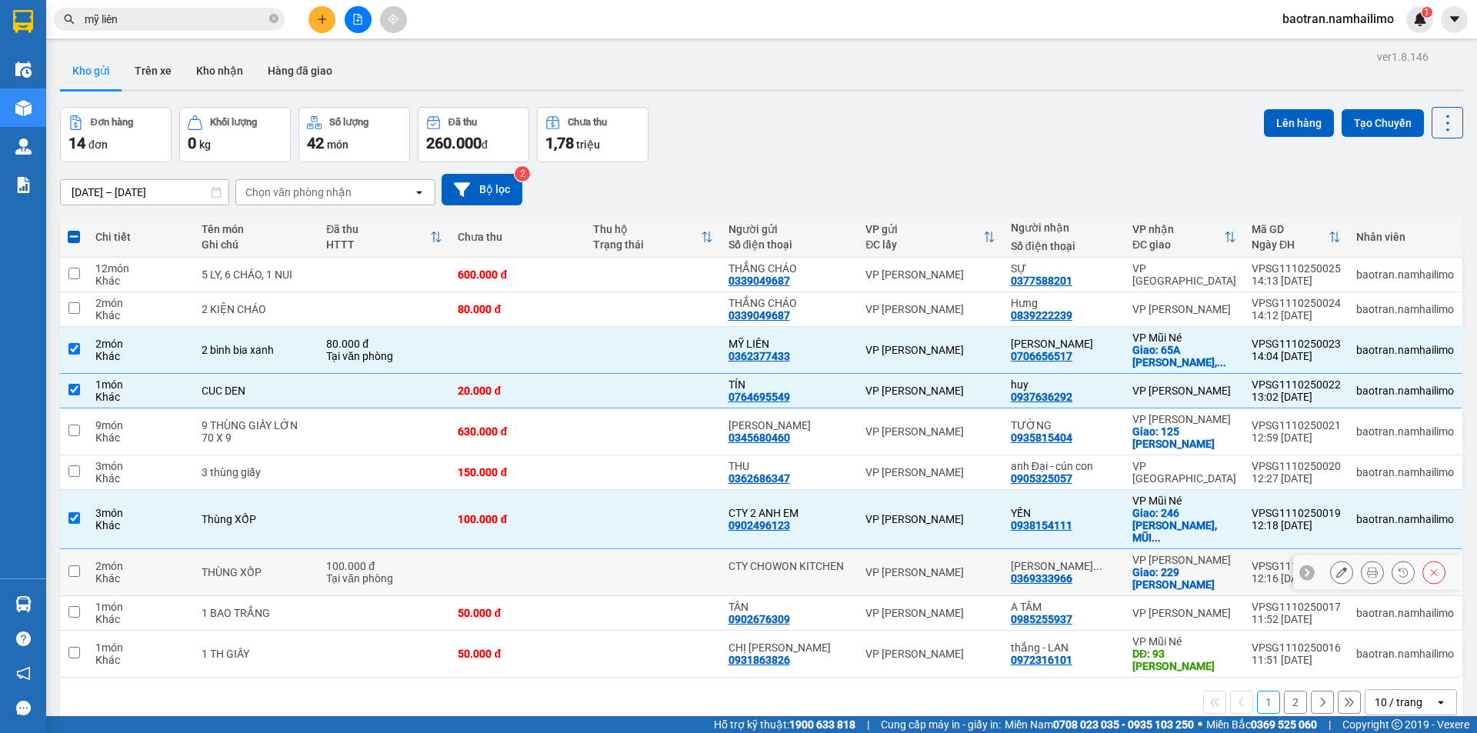
click at [631, 560] on td at bounding box center [652, 572] width 135 height 47
checkbox input "true"
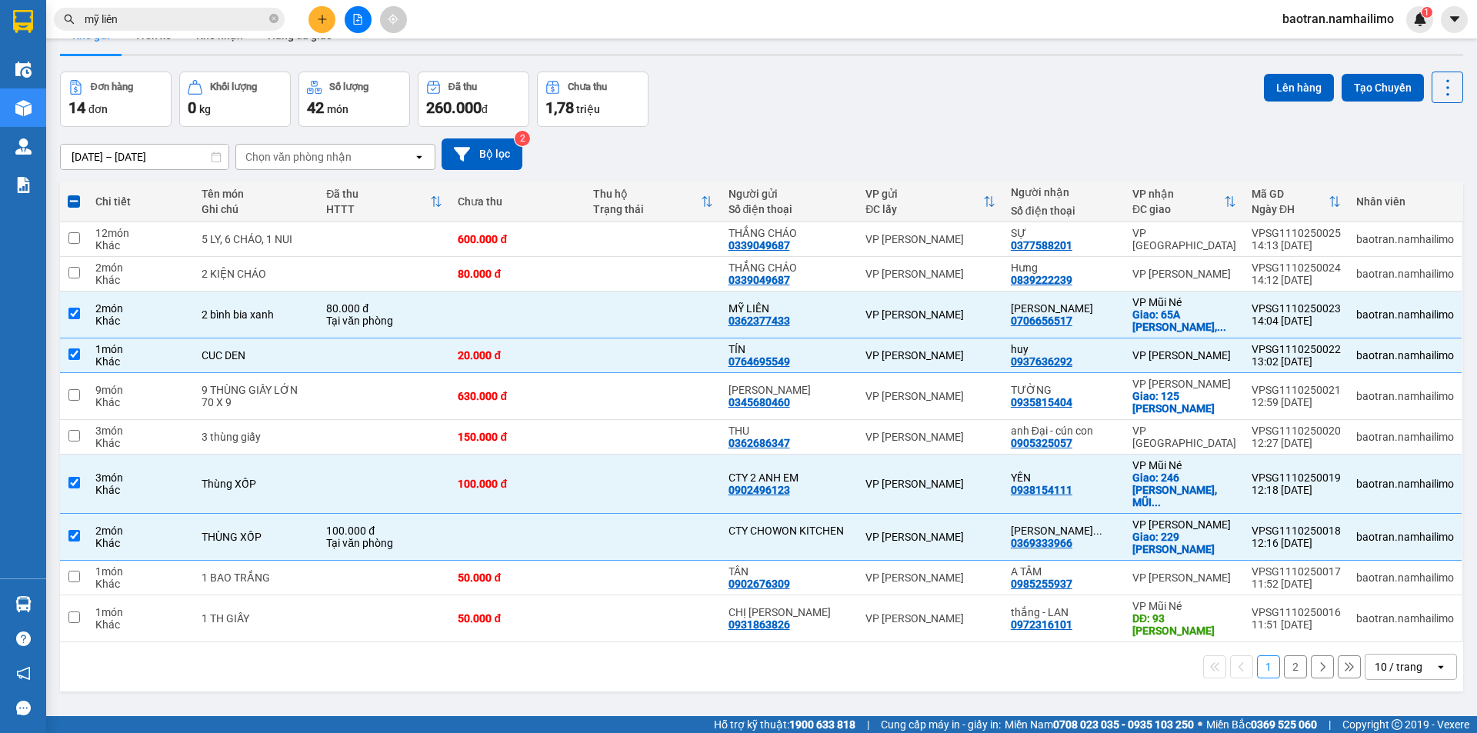
scroll to position [71, 0]
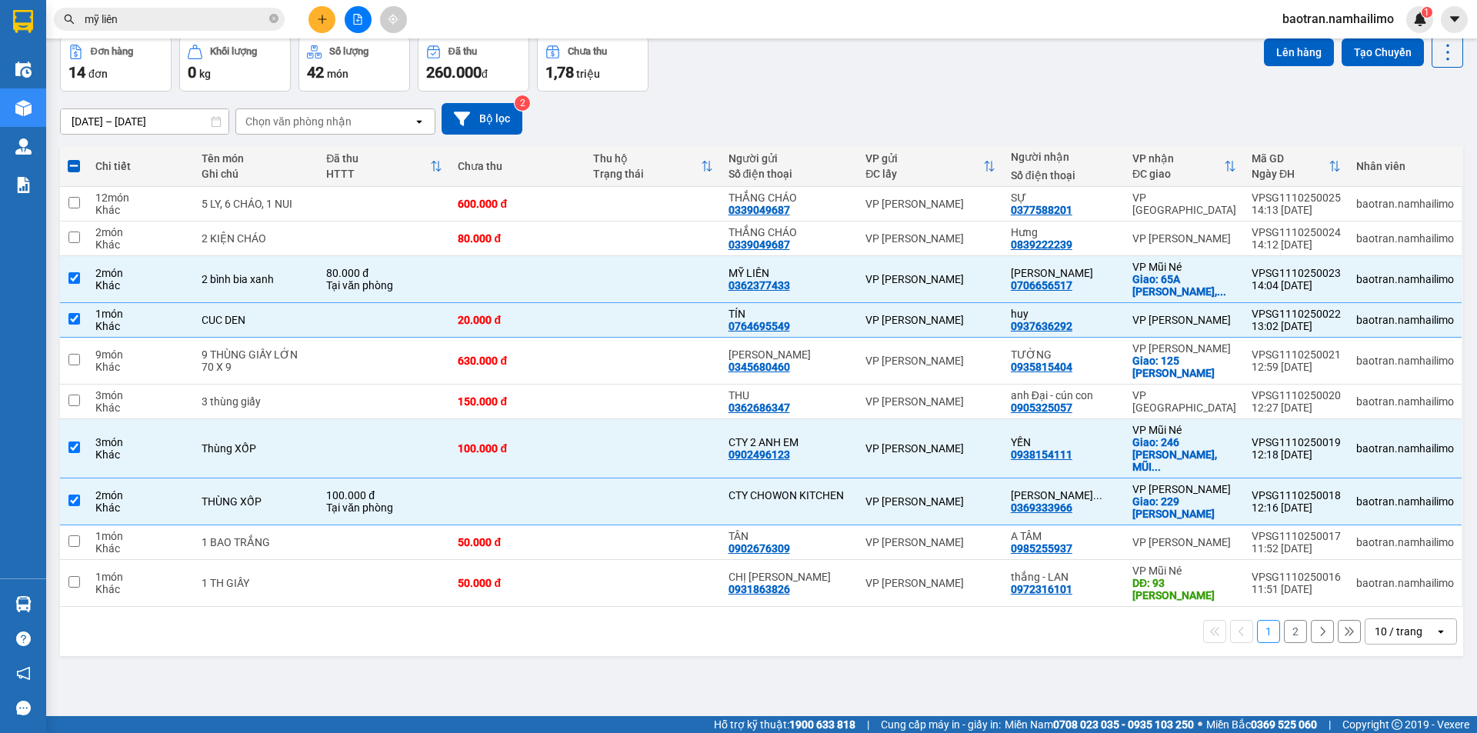
click at [1418, 619] on div "10 / trang" at bounding box center [1399, 631] width 69 height 25
click at [1384, 585] on span "100 / trang" at bounding box center [1392, 585] width 55 height 15
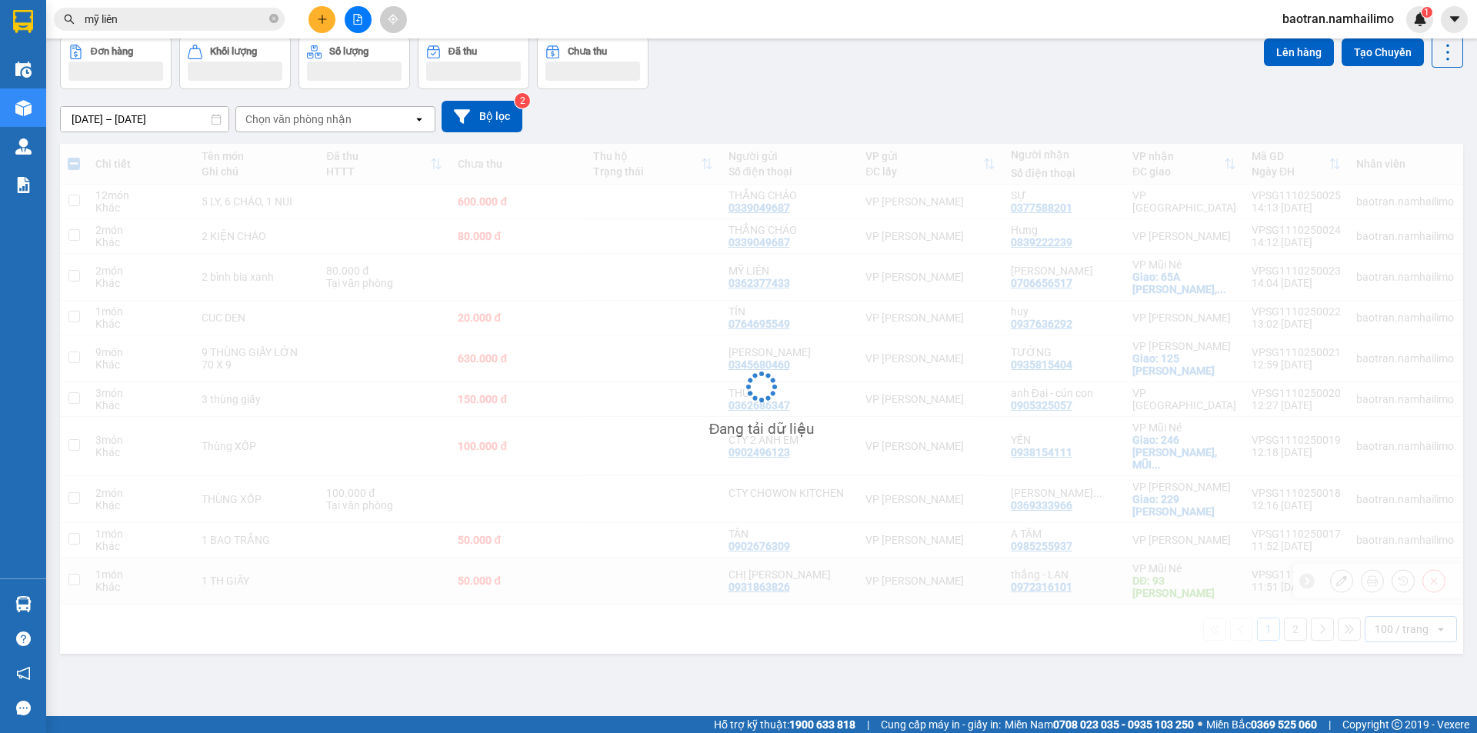
checkbox input "false"
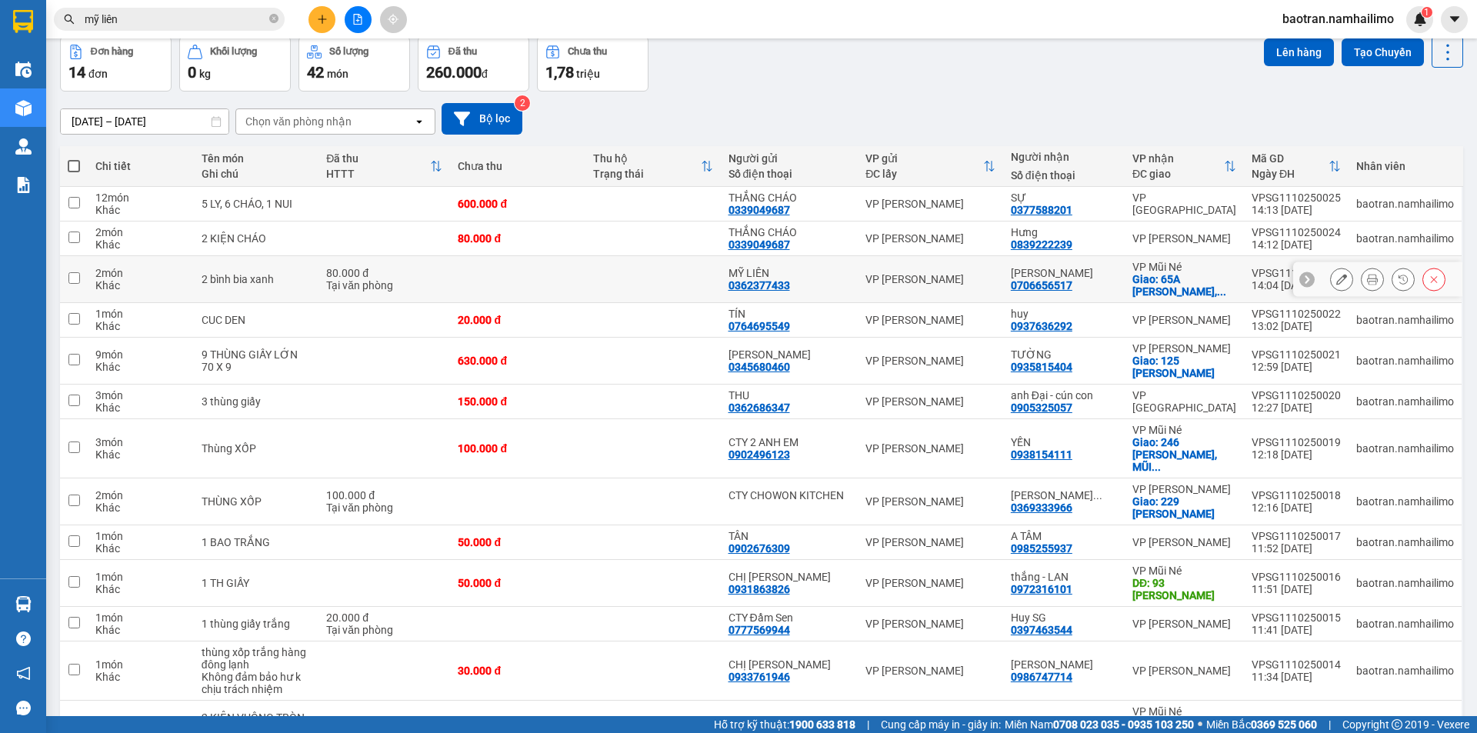
click at [390, 279] on div "Tại văn phòng" at bounding box center [384, 285] width 116 height 12
checkbox input "true"
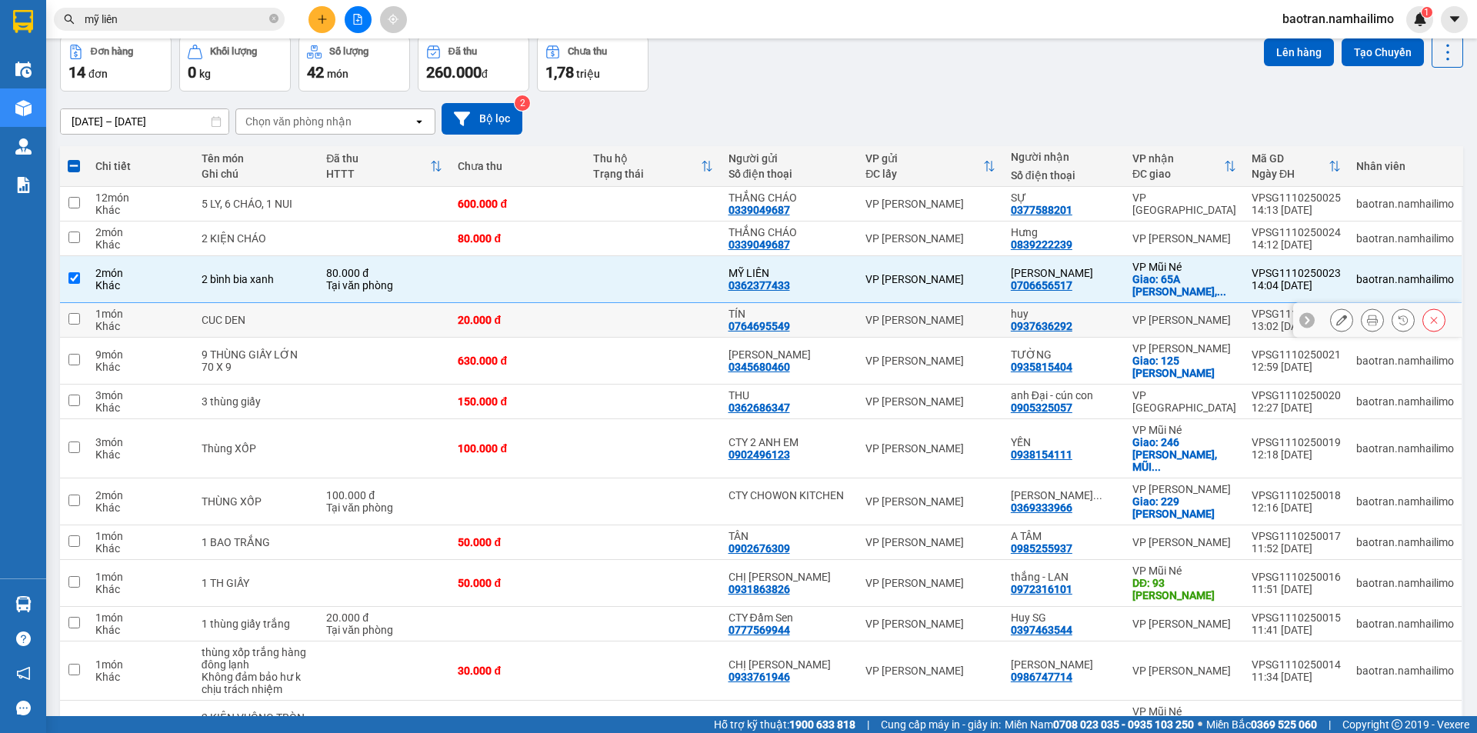
click at [356, 316] on td at bounding box center [384, 320] width 132 height 35
checkbox input "true"
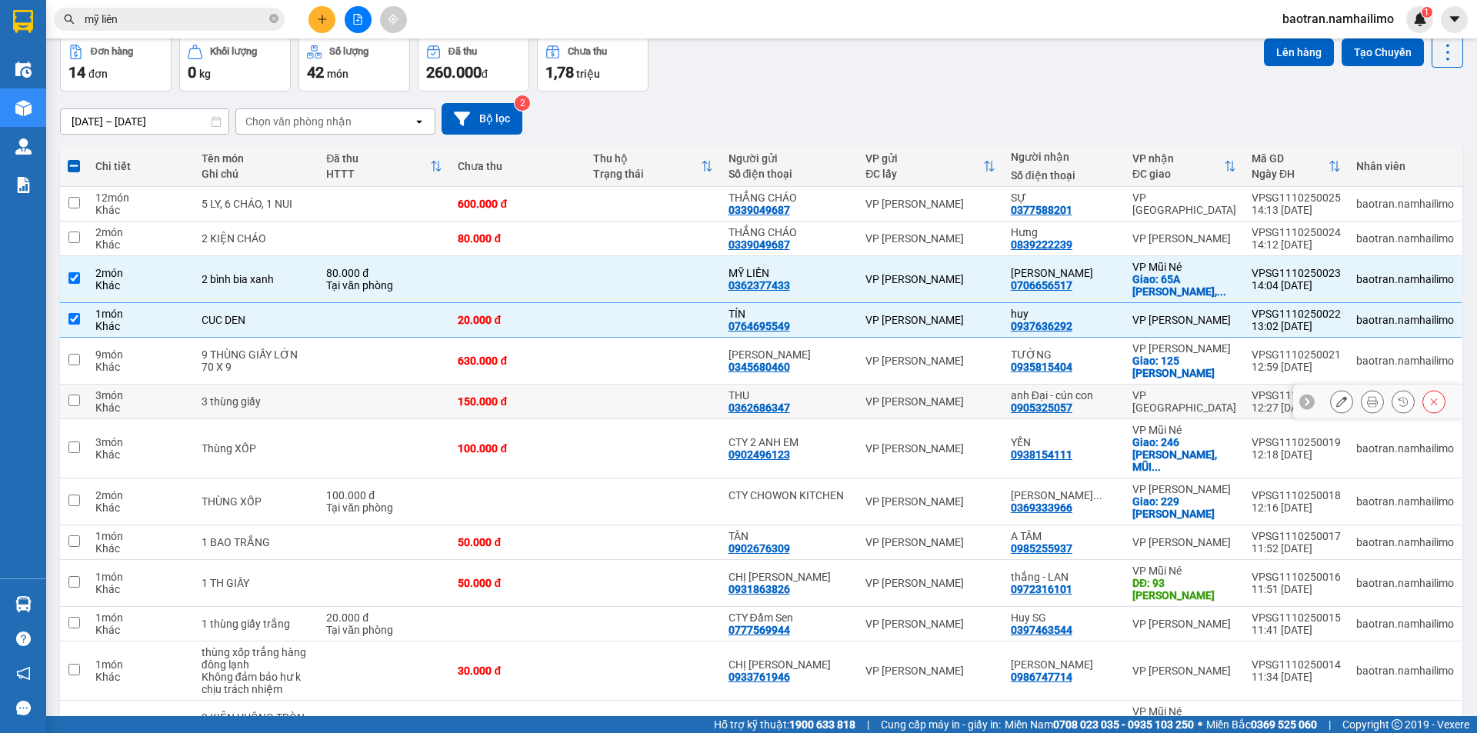
click at [328, 406] on td at bounding box center [384, 402] width 132 height 35
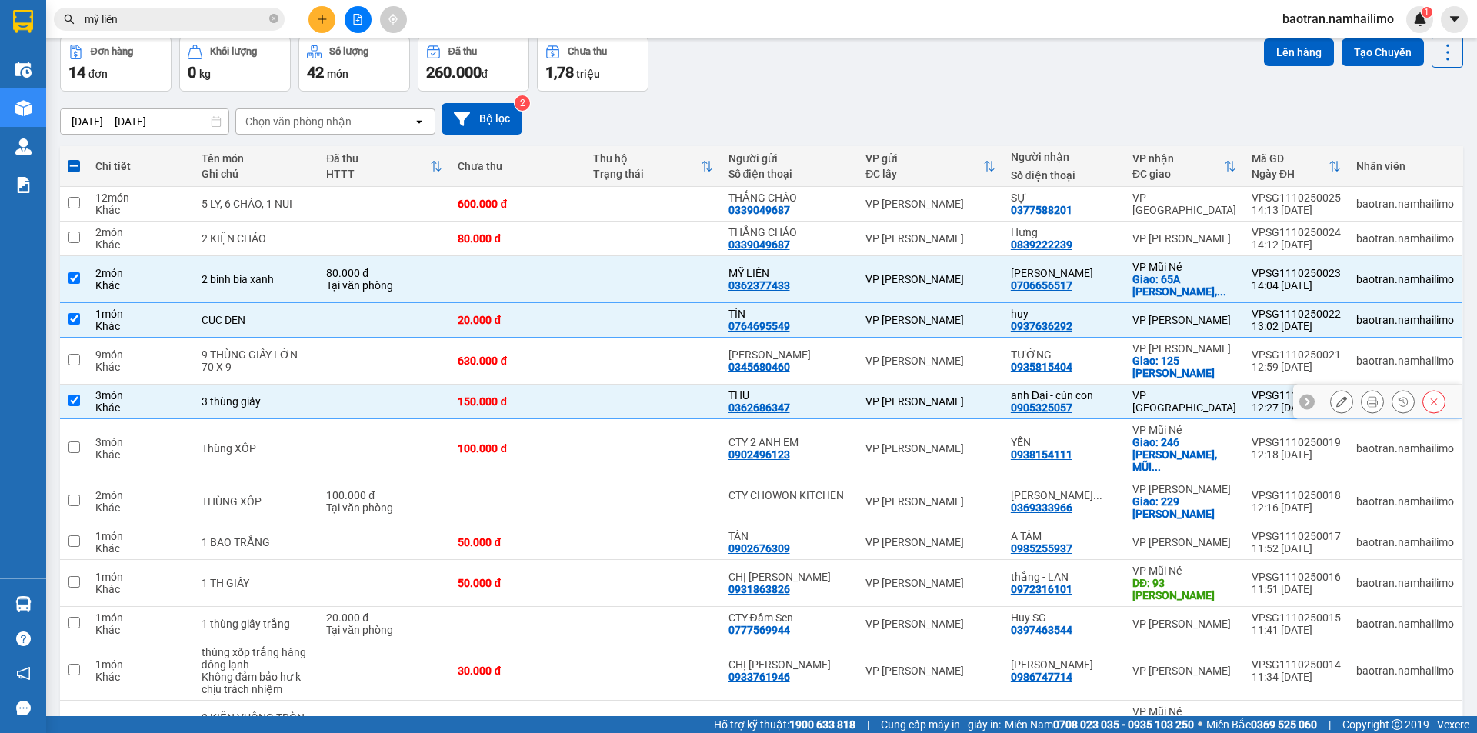
click at [389, 398] on td at bounding box center [384, 402] width 132 height 35
checkbox input "false"
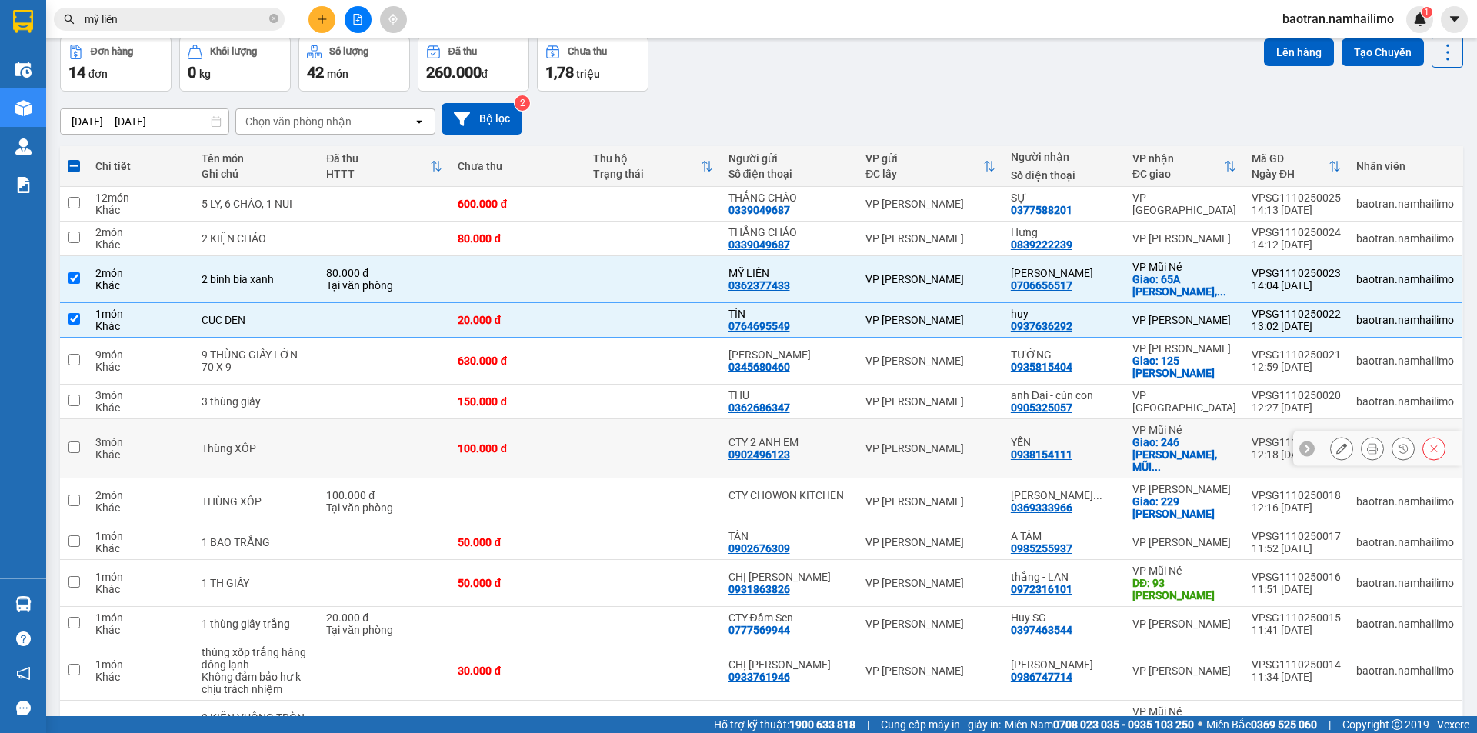
click at [362, 441] on td at bounding box center [384, 448] width 132 height 59
checkbox input "true"
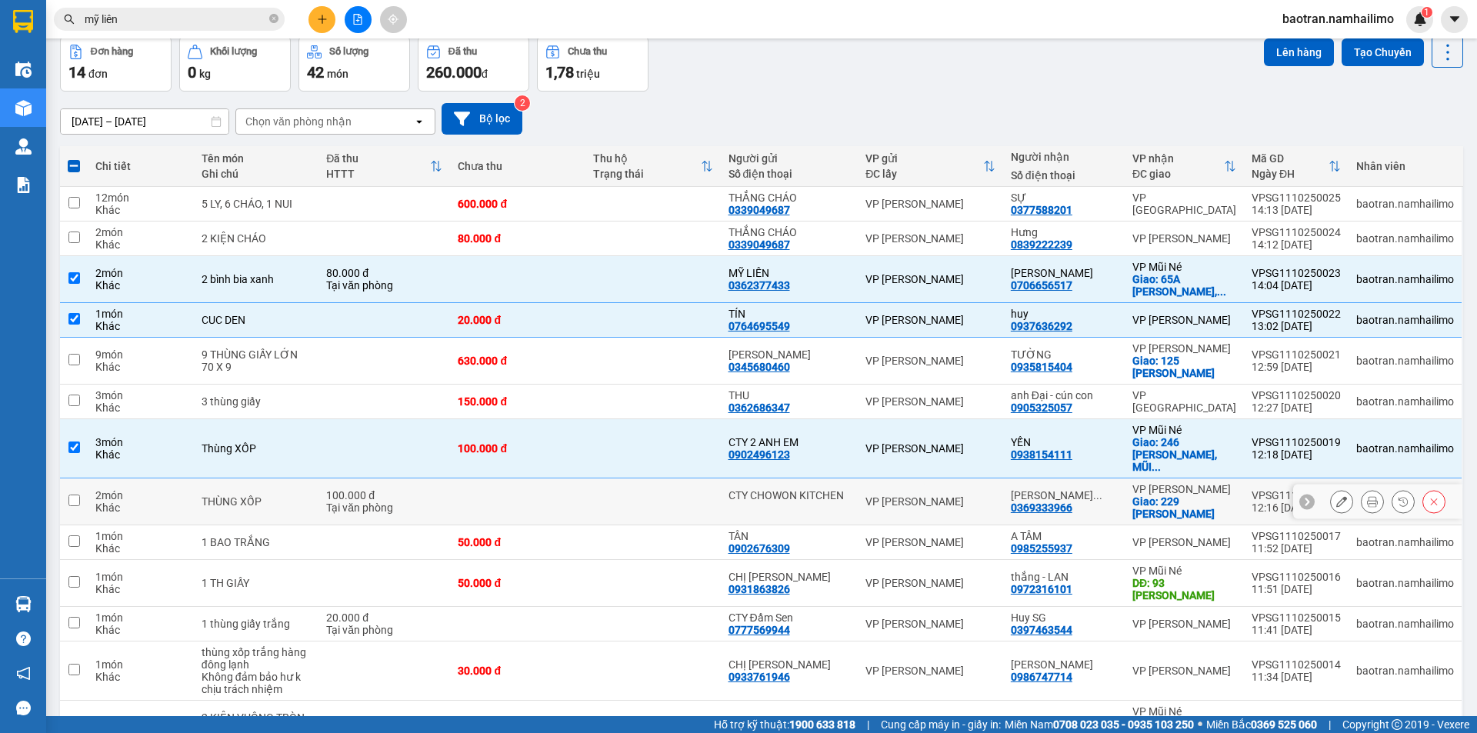
click at [369, 489] on div "100.000 đ" at bounding box center [384, 495] width 116 height 12
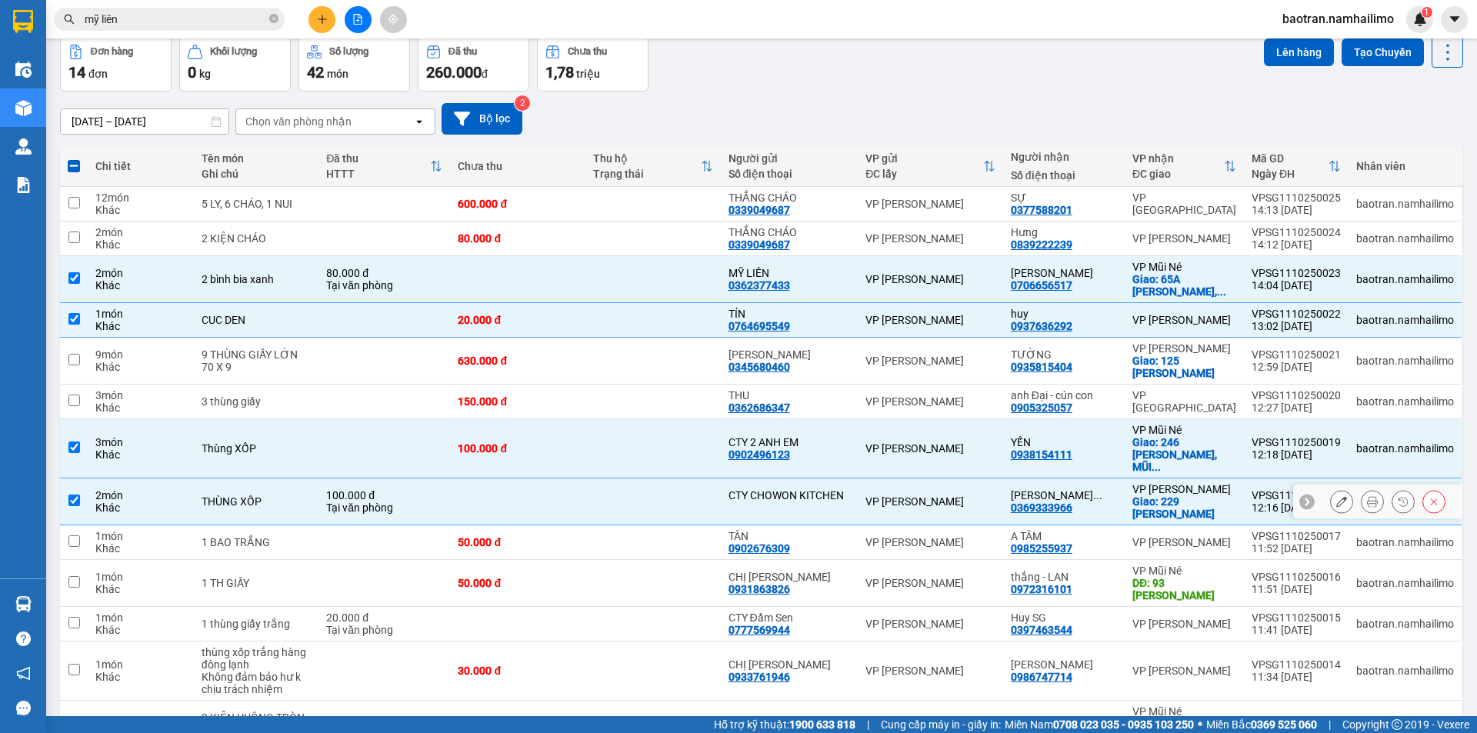
checkbox input "true"
click at [450, 525] on td at bounding box center [384, 542] width 132 height 35
checkbox input "true"
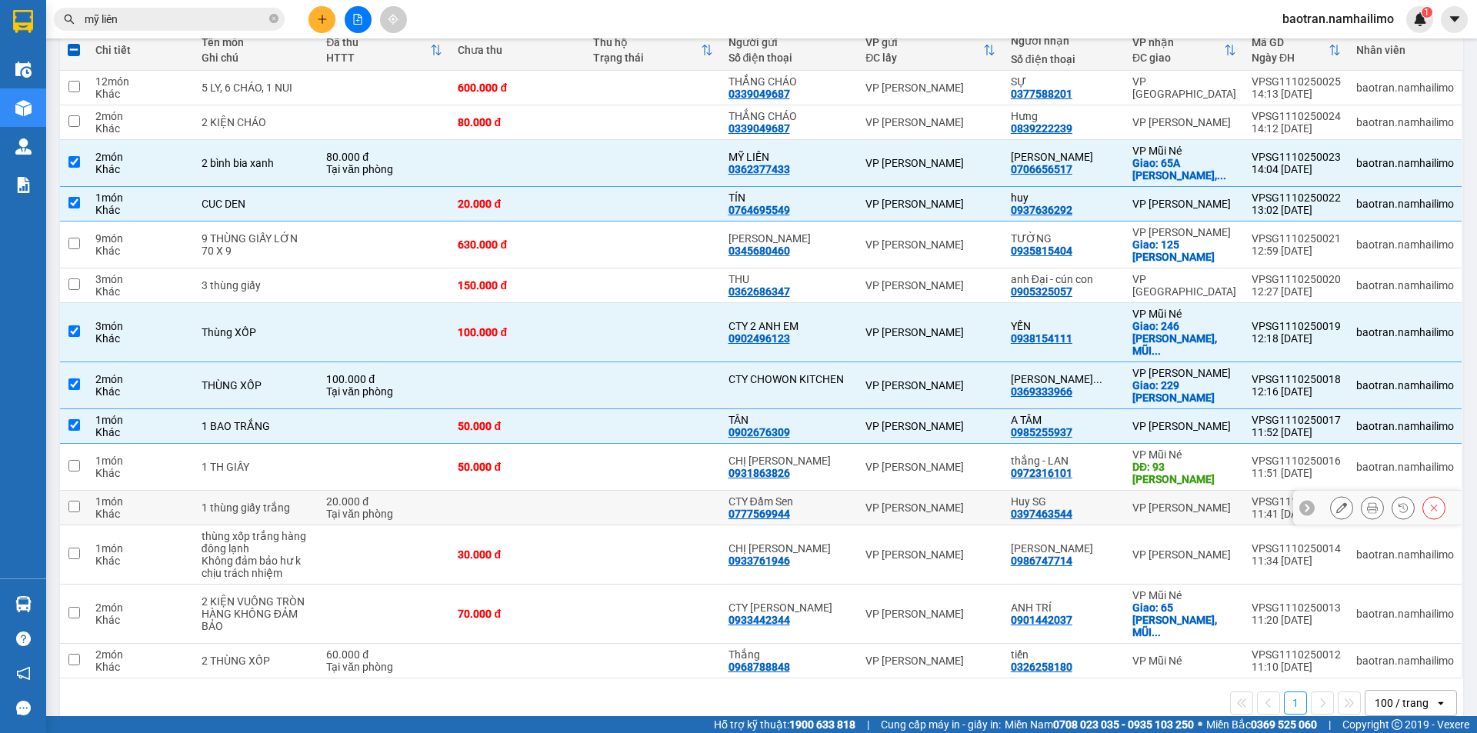
scroll to position [188, 0]
click at [458, 643] on td at bounding box center [517, 660] width 135 height 35
checkbox input "true"
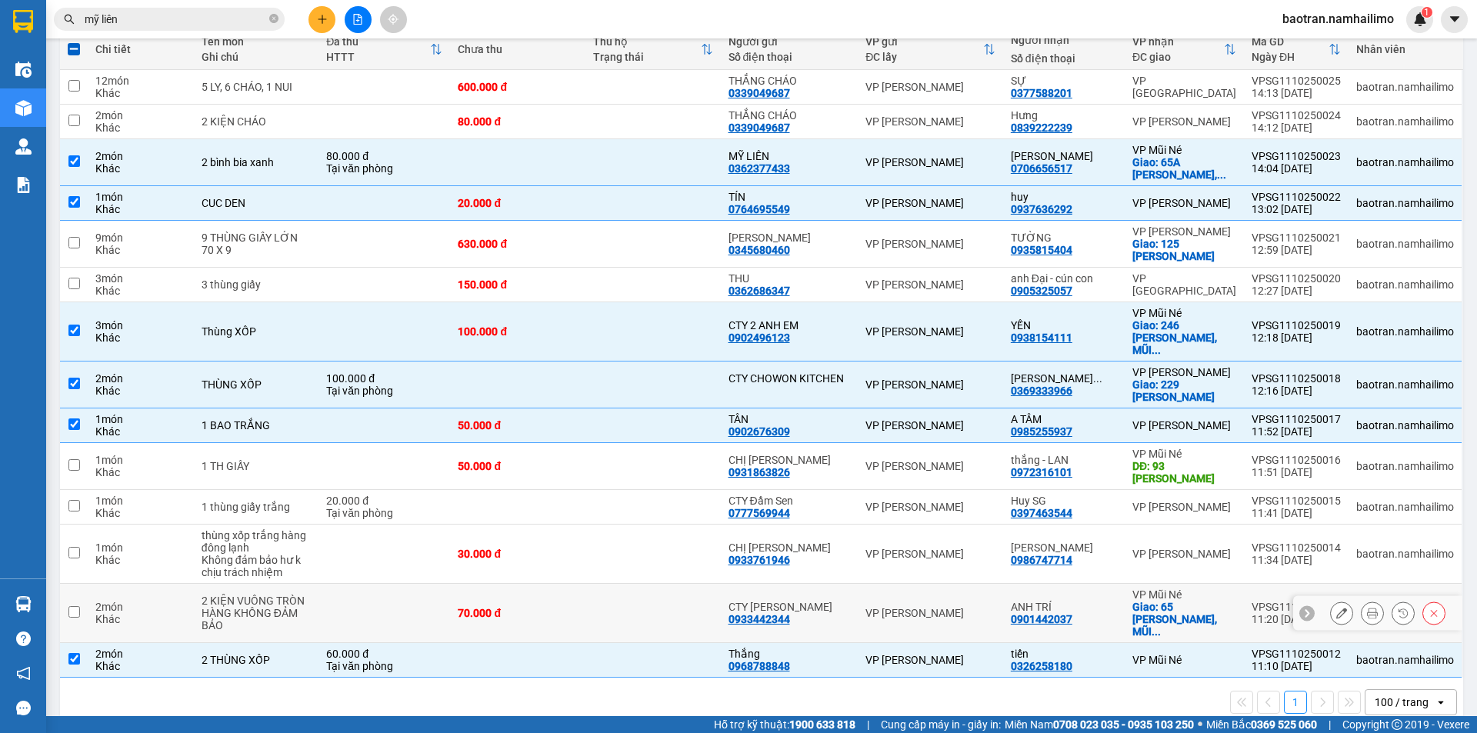
click at [465, 604] on td "70.000 đ" at bounding box center [517, 613] width 135 height 59
checkbox input "true"
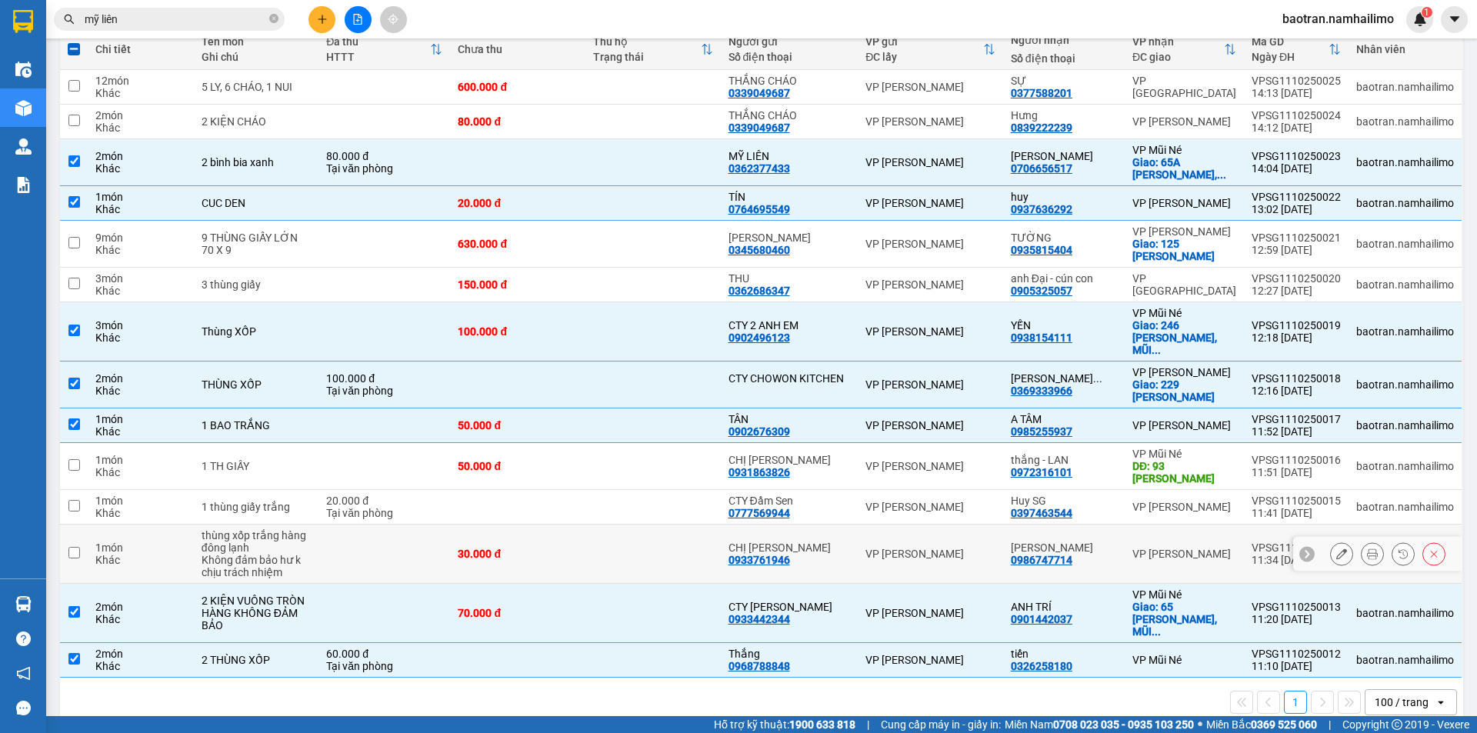
click at [495, 533] on td "30.000 đ" at bounding box center [517, 554] width 135 height 59
checkbox input "true"
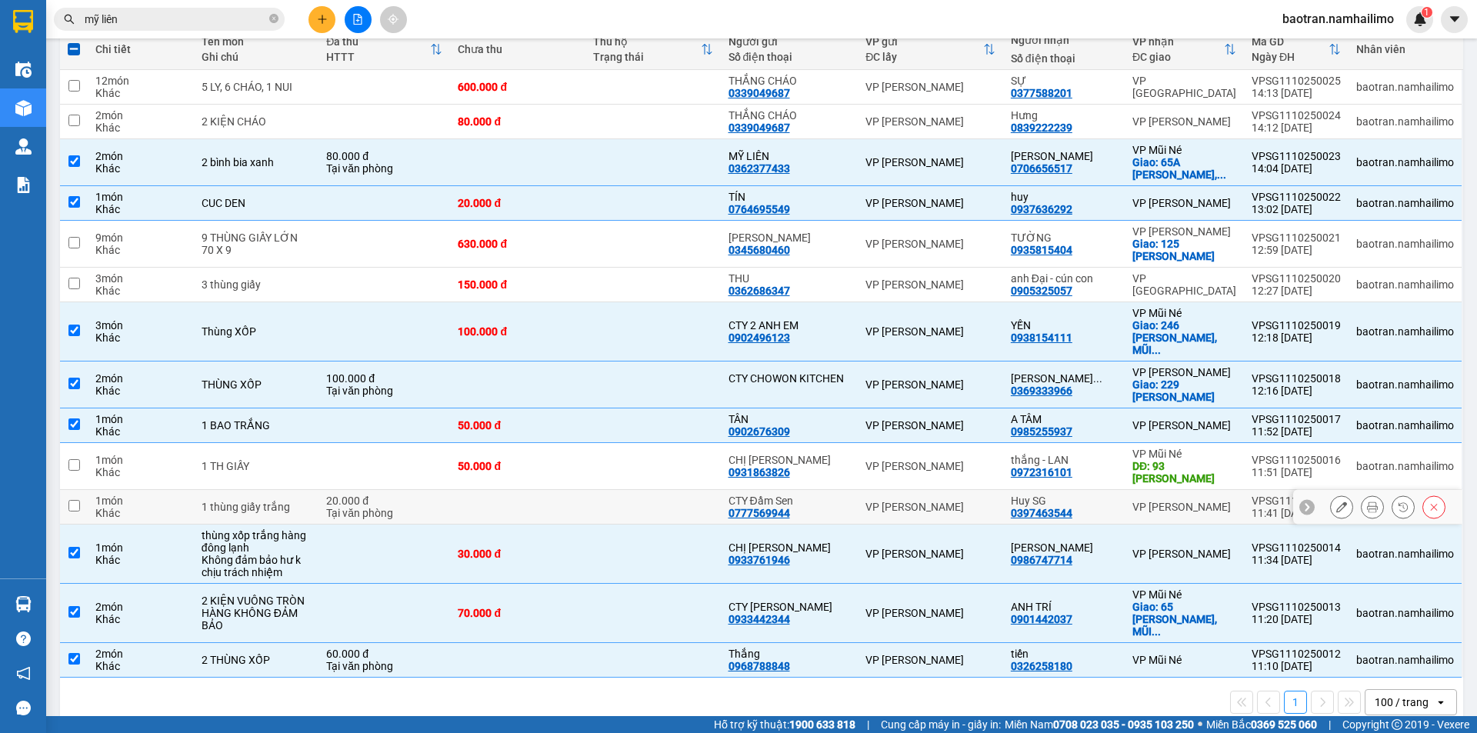
click at [475, 490] on td at bounding box center [517, 507] width 135 height 35
checkbox input "true"
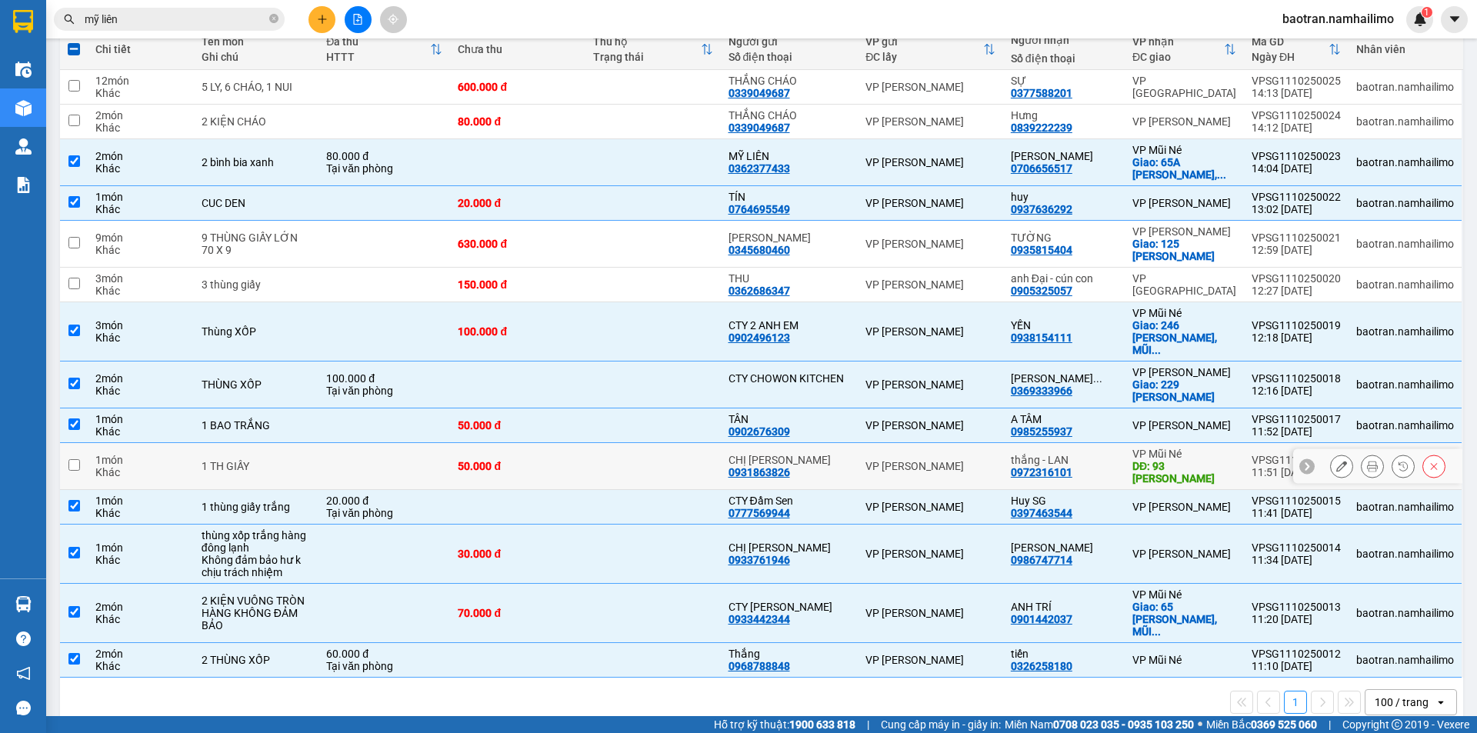
click at [502, 466] on td "50.000 đ" at bounding box center [517, 466] width 135 height 47
checkbox input "true"
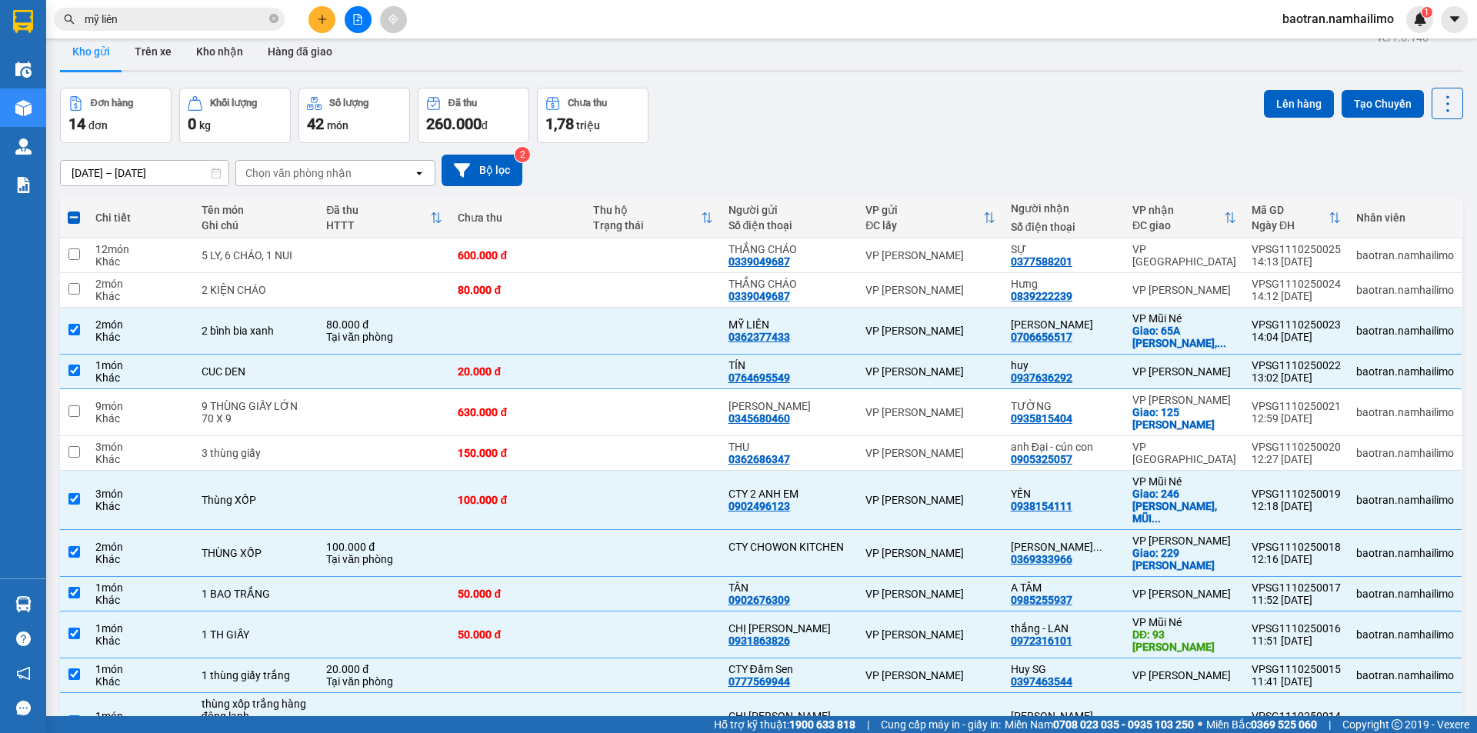
scroll to position [0, 0]
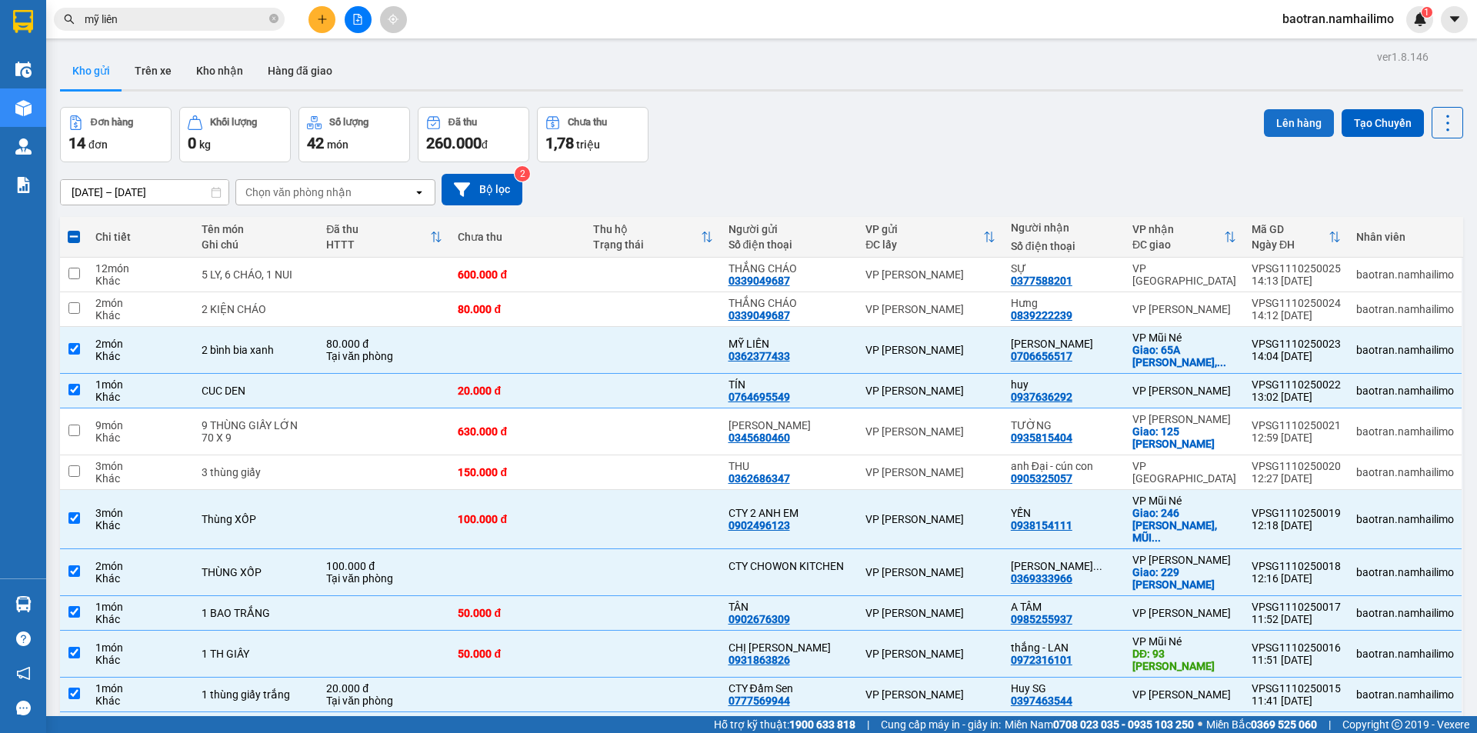
click at [1290, 128] on button "Lên hàng" at bounding box center [1299, 123] width 70 height 28
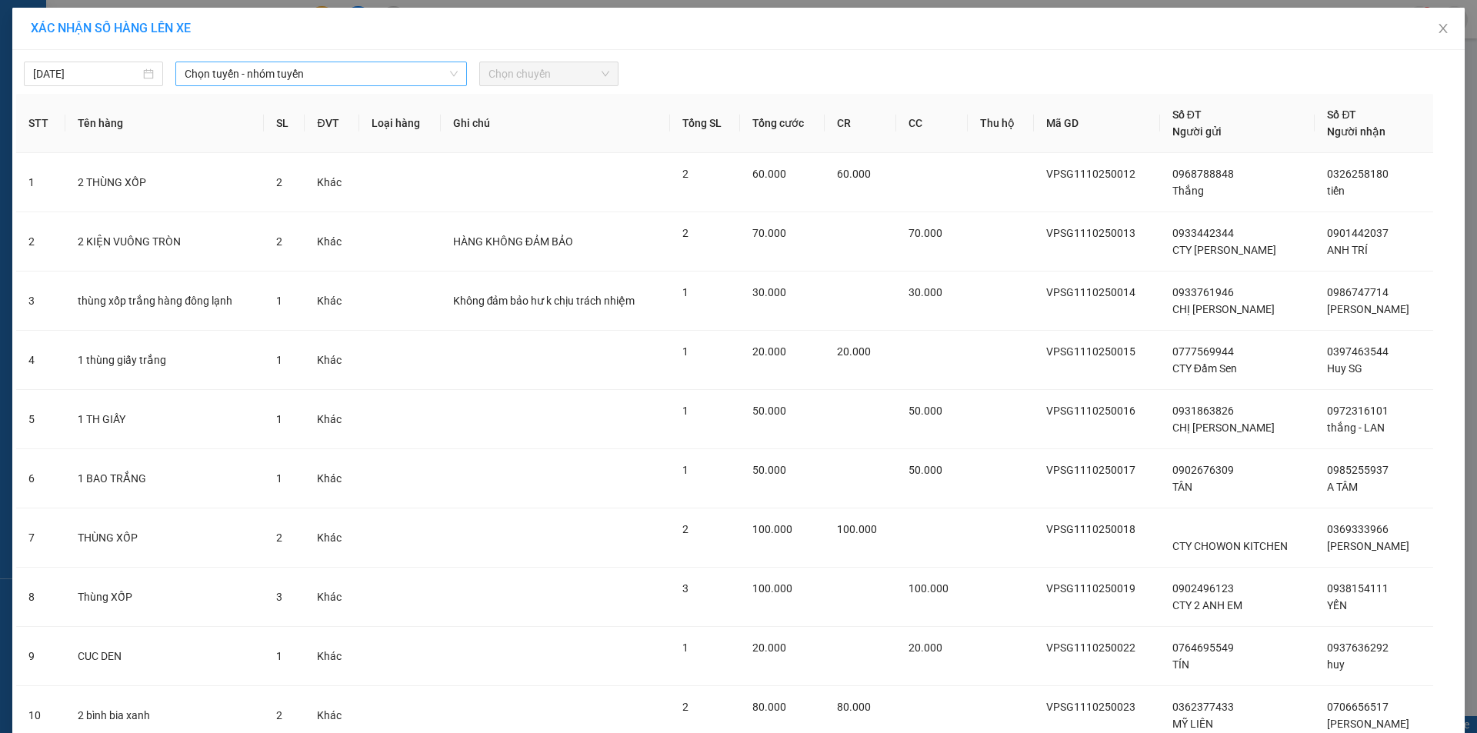
click at [403, 72] on span "Chọn tuyến - nhóm tuyến" at bounding box center [321, 73] width 273 height 23
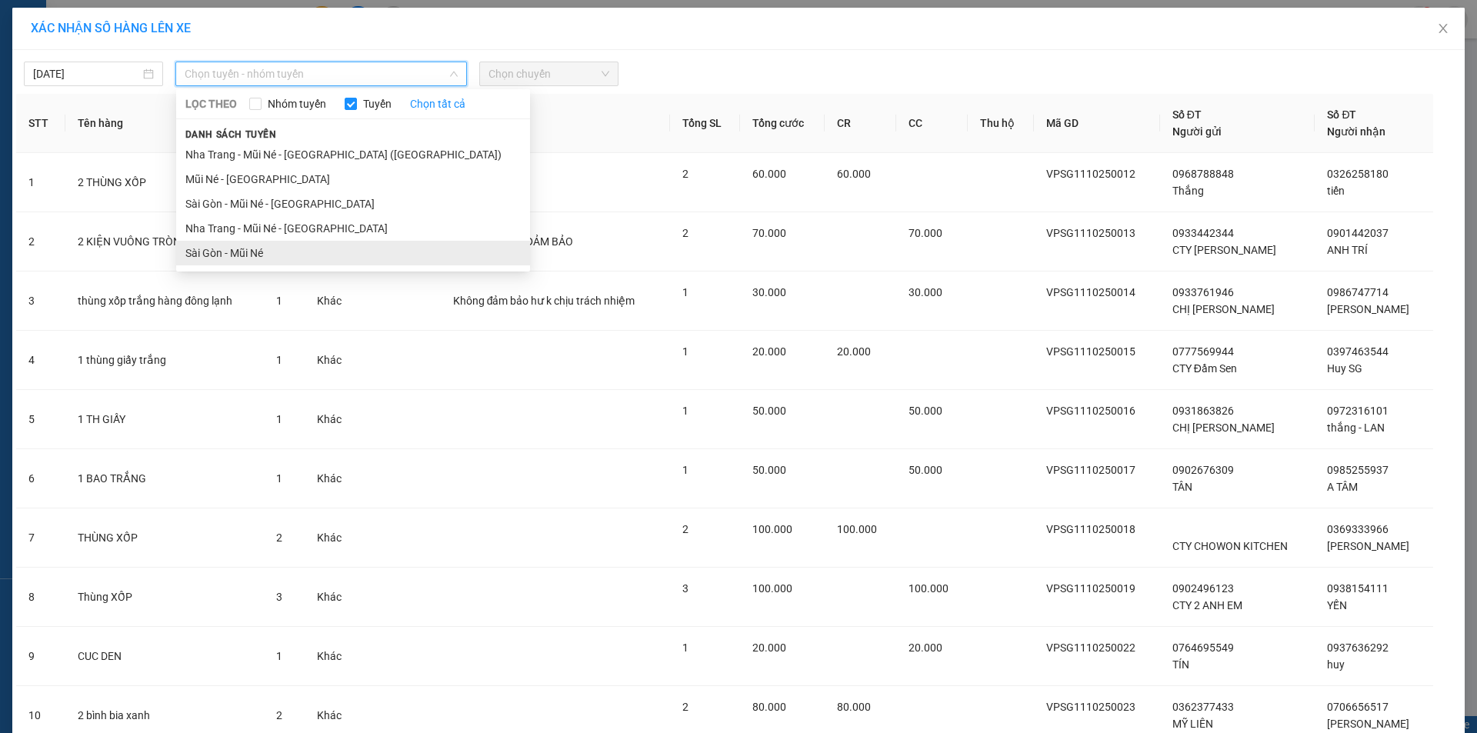
click at [300, 249] on li "Sài Gòn - Mũi Né" at bounding box center [353, 253] width 354 height 25
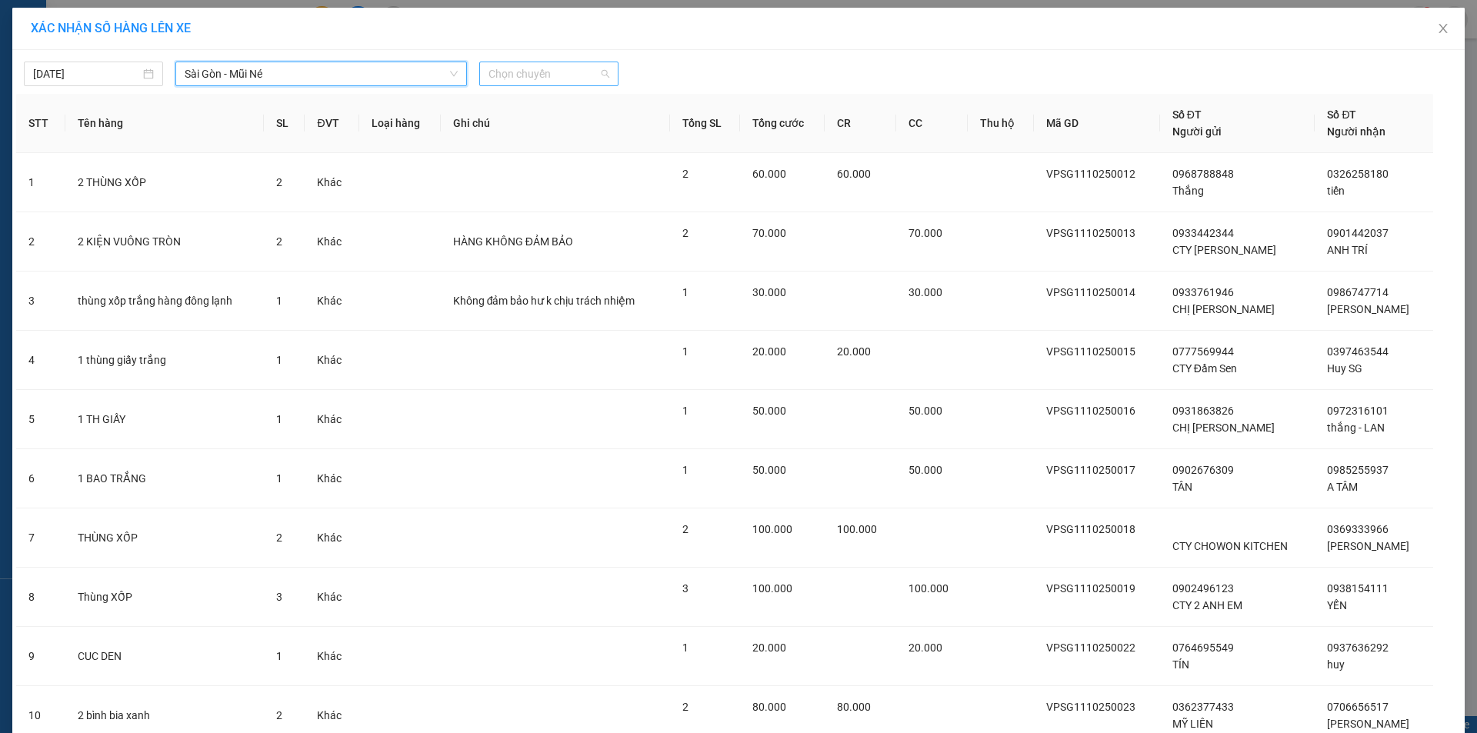
click at [531, 68] on span "Chọn chuyến" at bounding box center [548, 73] width 121 height 23
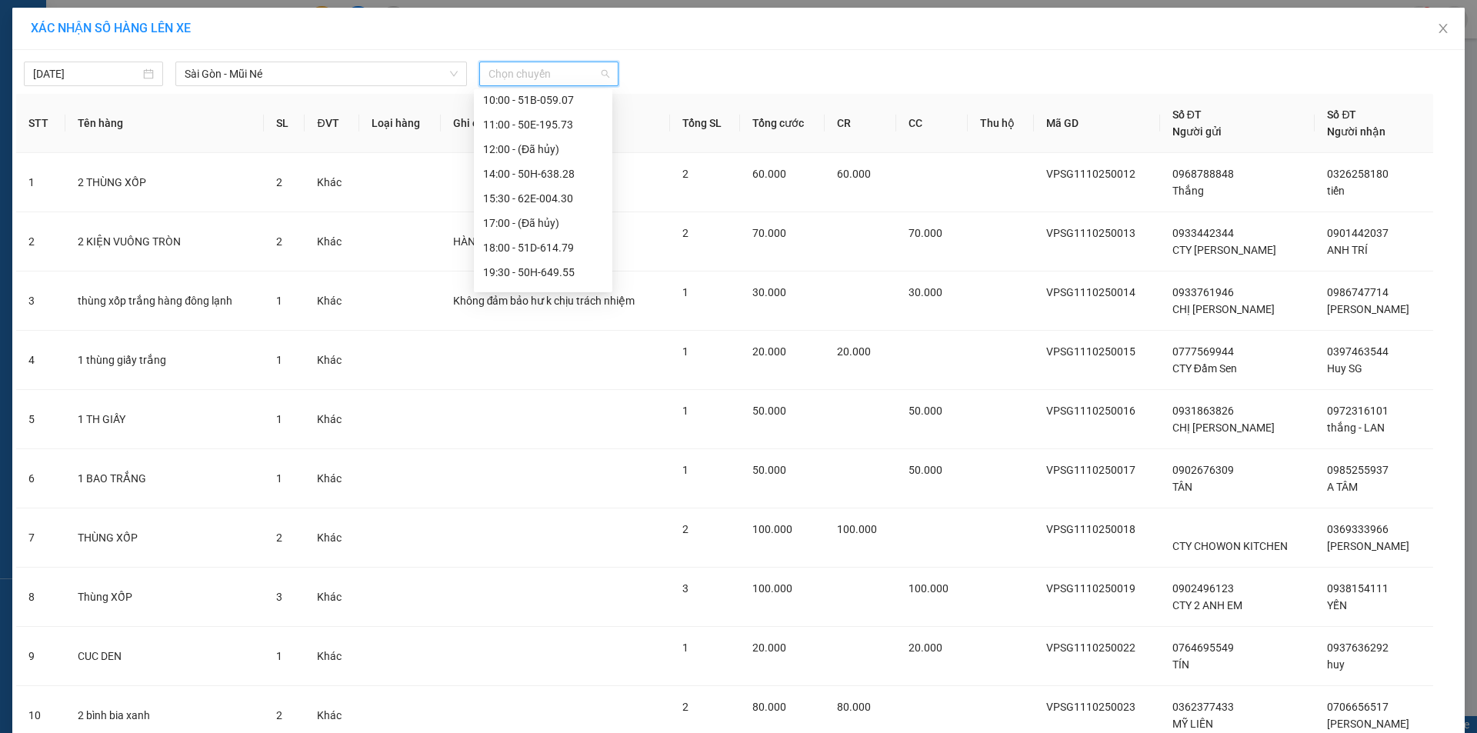
scroll to position [172, 0]
click at [541, 157] on div "14:00 - 50H-638.28" at bounding box center [543, 153] width 120 height 17
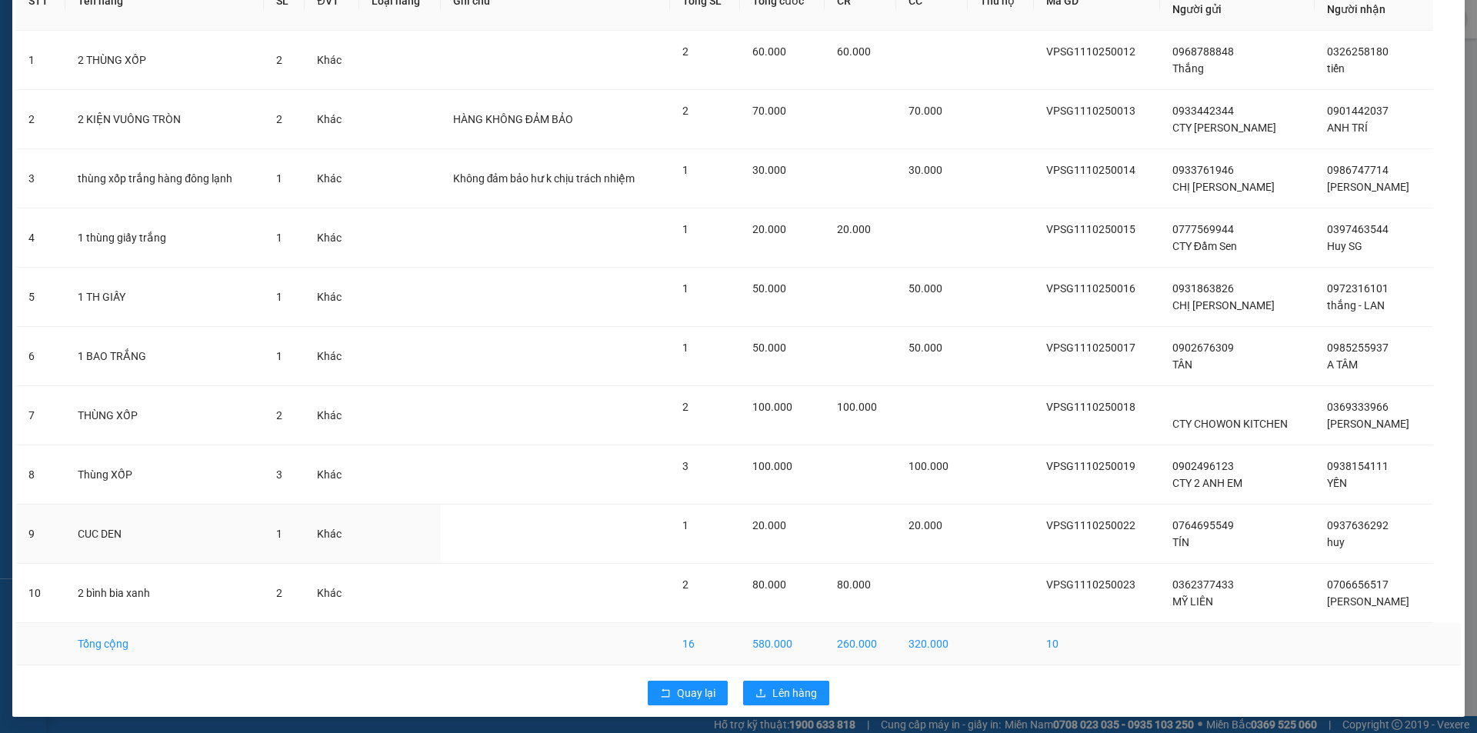
scroll to position [134, 0]
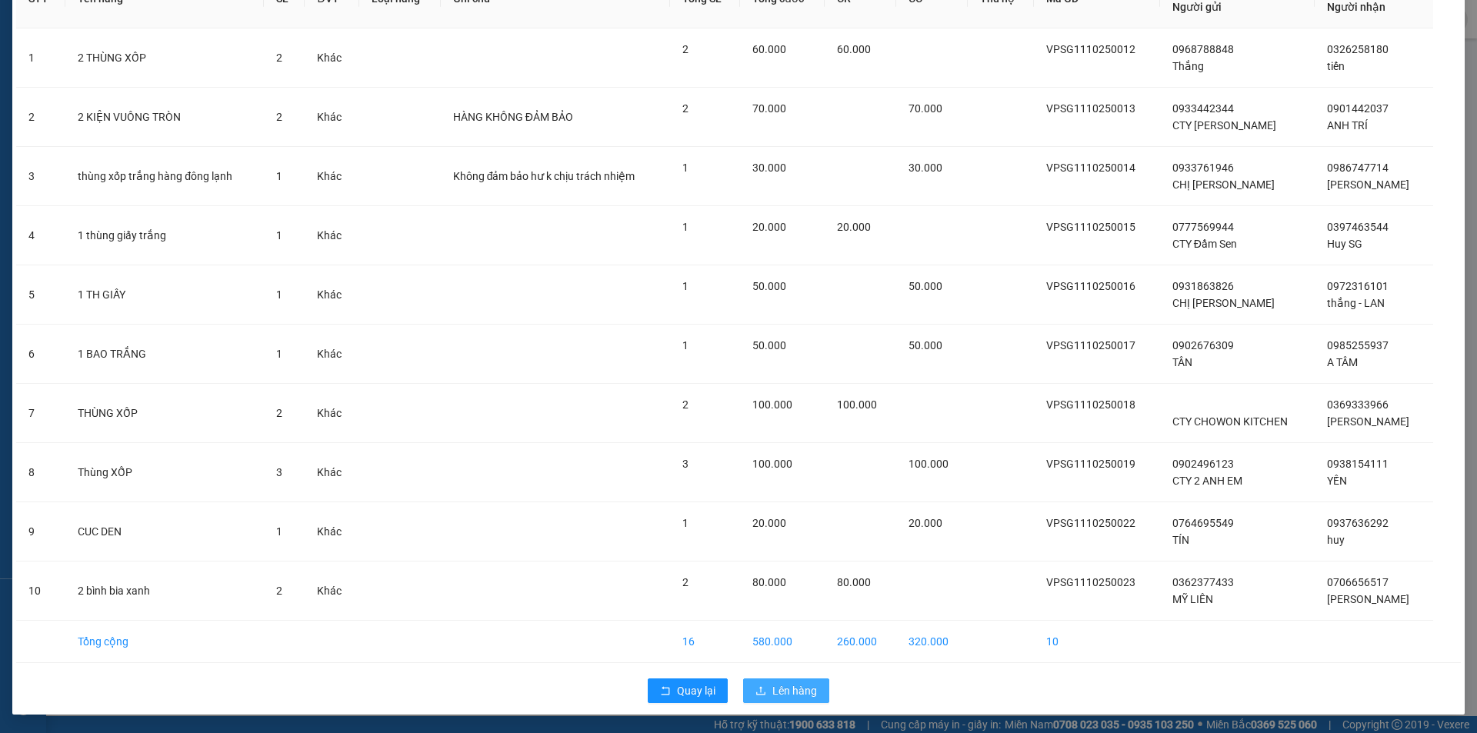
click at [782, 698] on span "Lên hàng" at bounding box center [794, 690] width 45 height 17
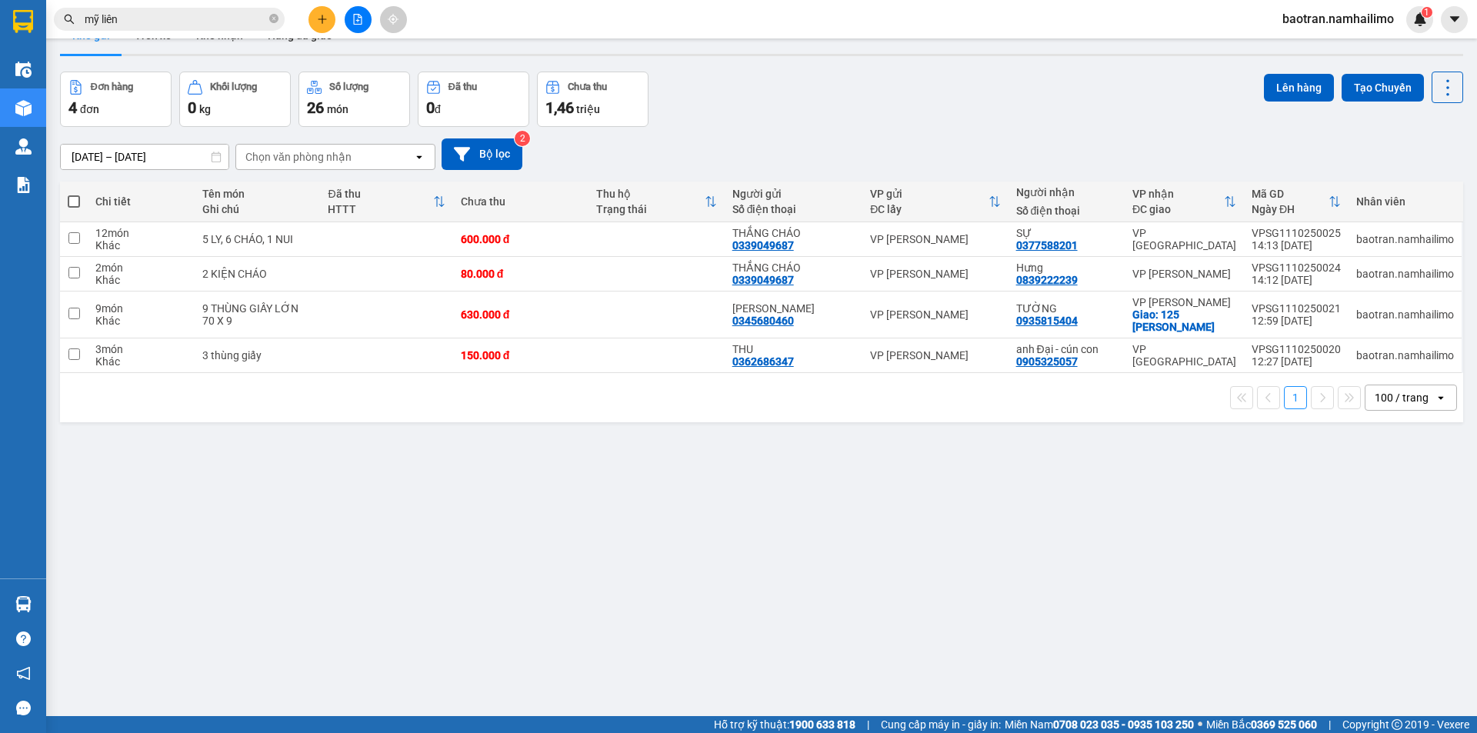
scroll to position [71, 0]
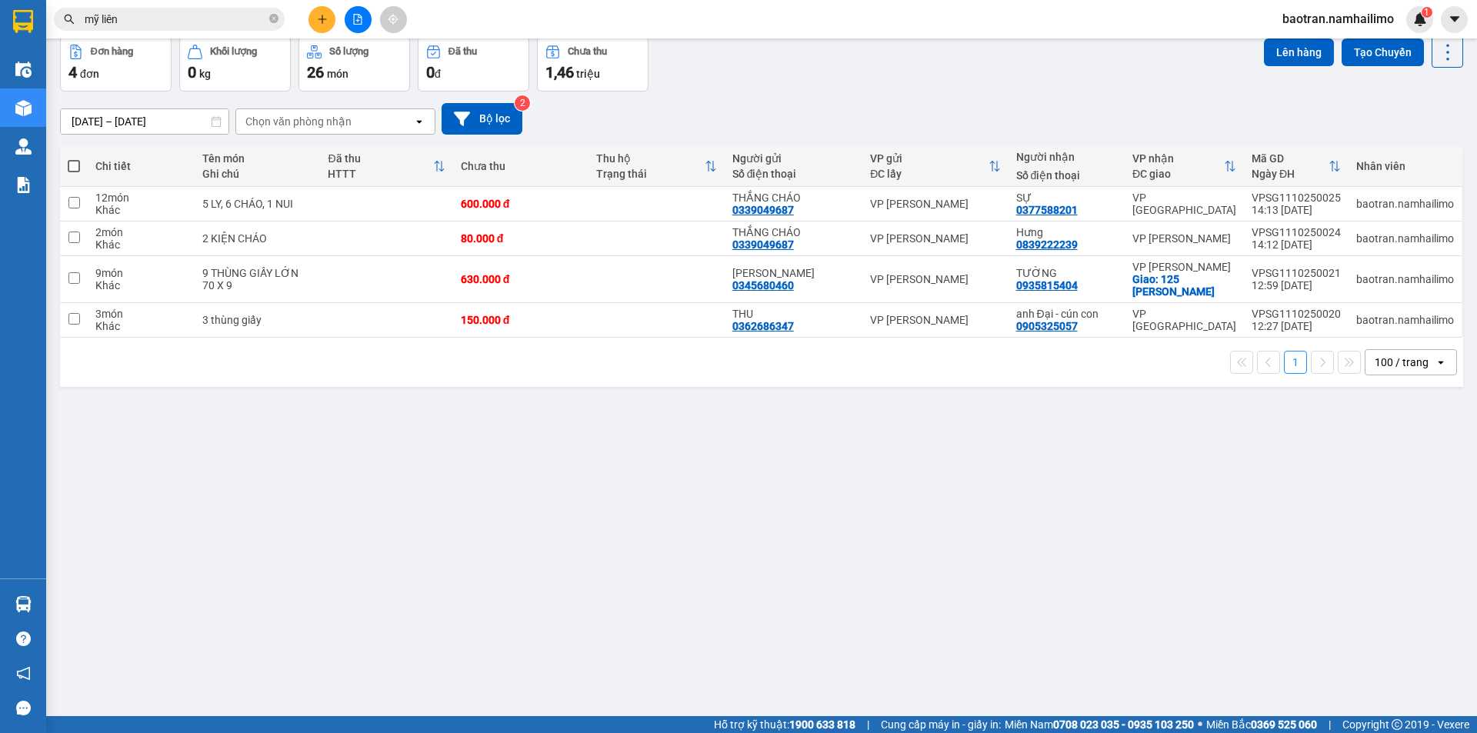
click at [266, 22] on span "mỹ liên" at bounding box center [169, 19] width 231 height 23
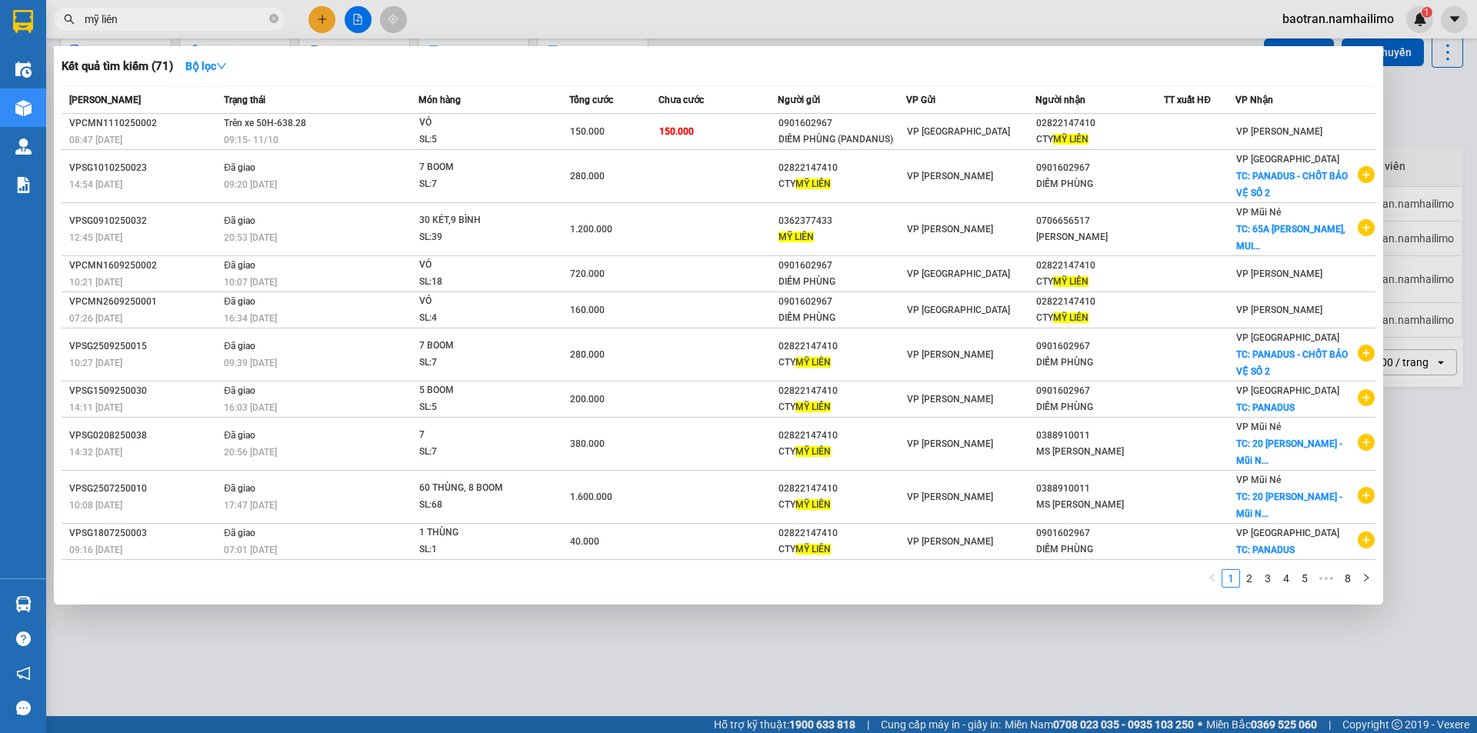
click at [226, 18] on input "mỹ liên" at bounding box center [176, 19] width 182 height 17
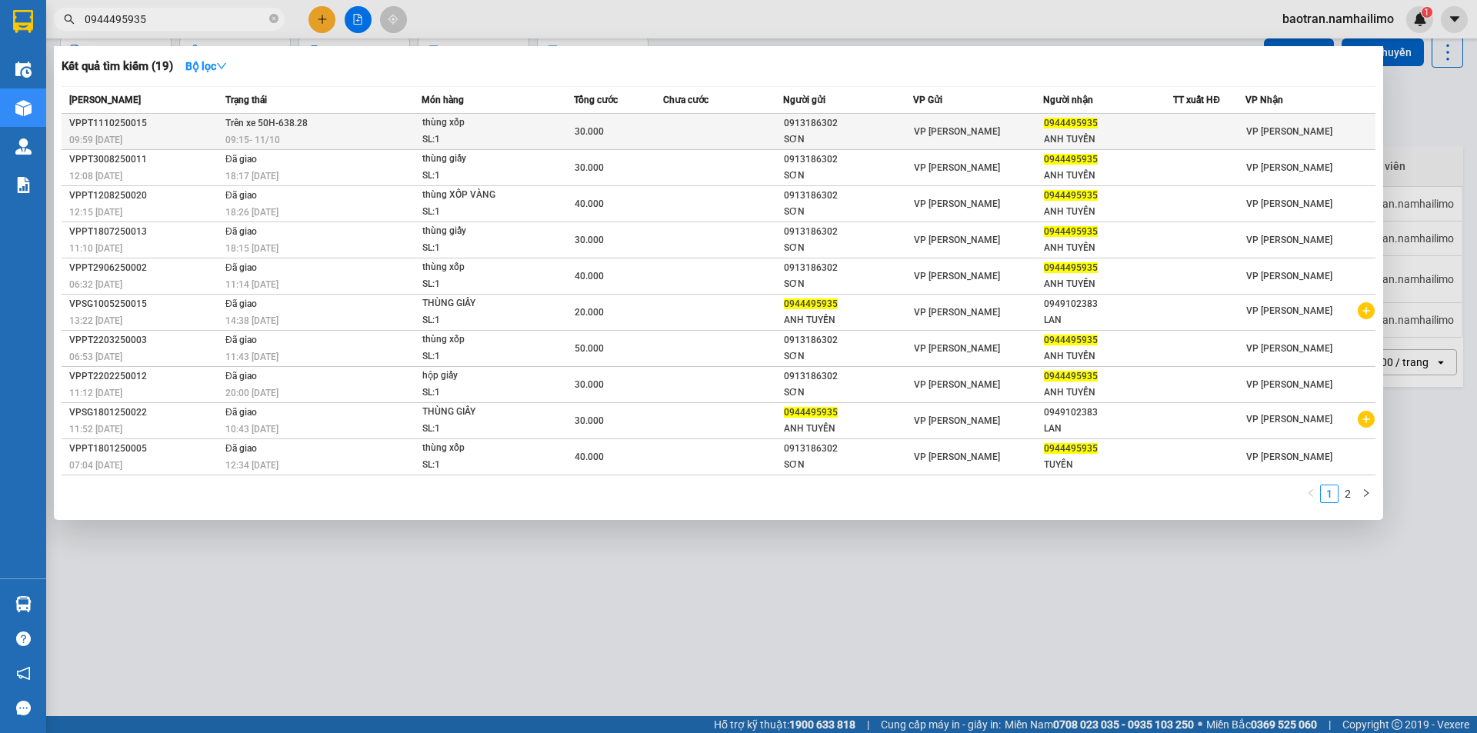
type input "0944495935"
click at [912, 133] on div "SƠN" at bounding box center [848, 140] width 128 height 16
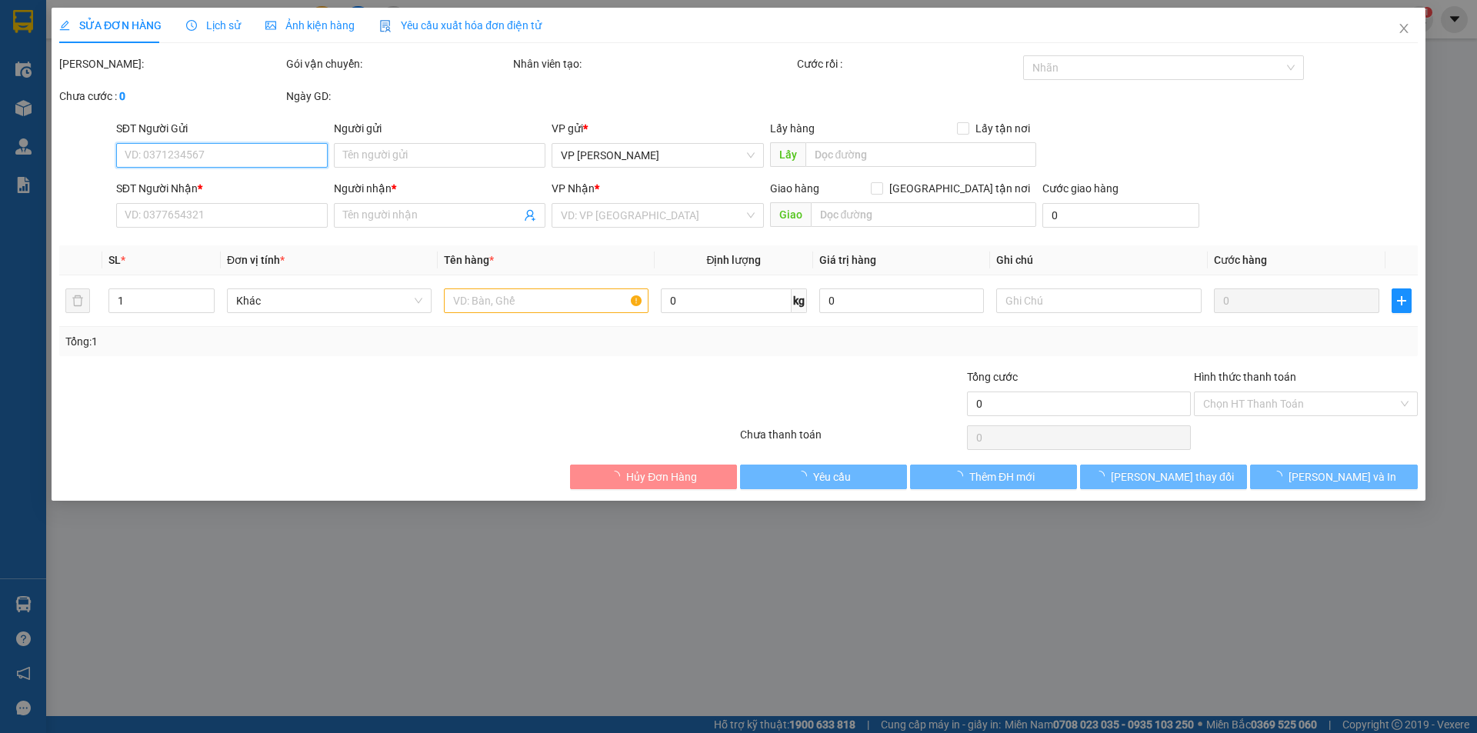
type input "0913186302"
type input "SƠN"
type input "0944495935"
type input "ANH TUYỀN"
type input "30.000"
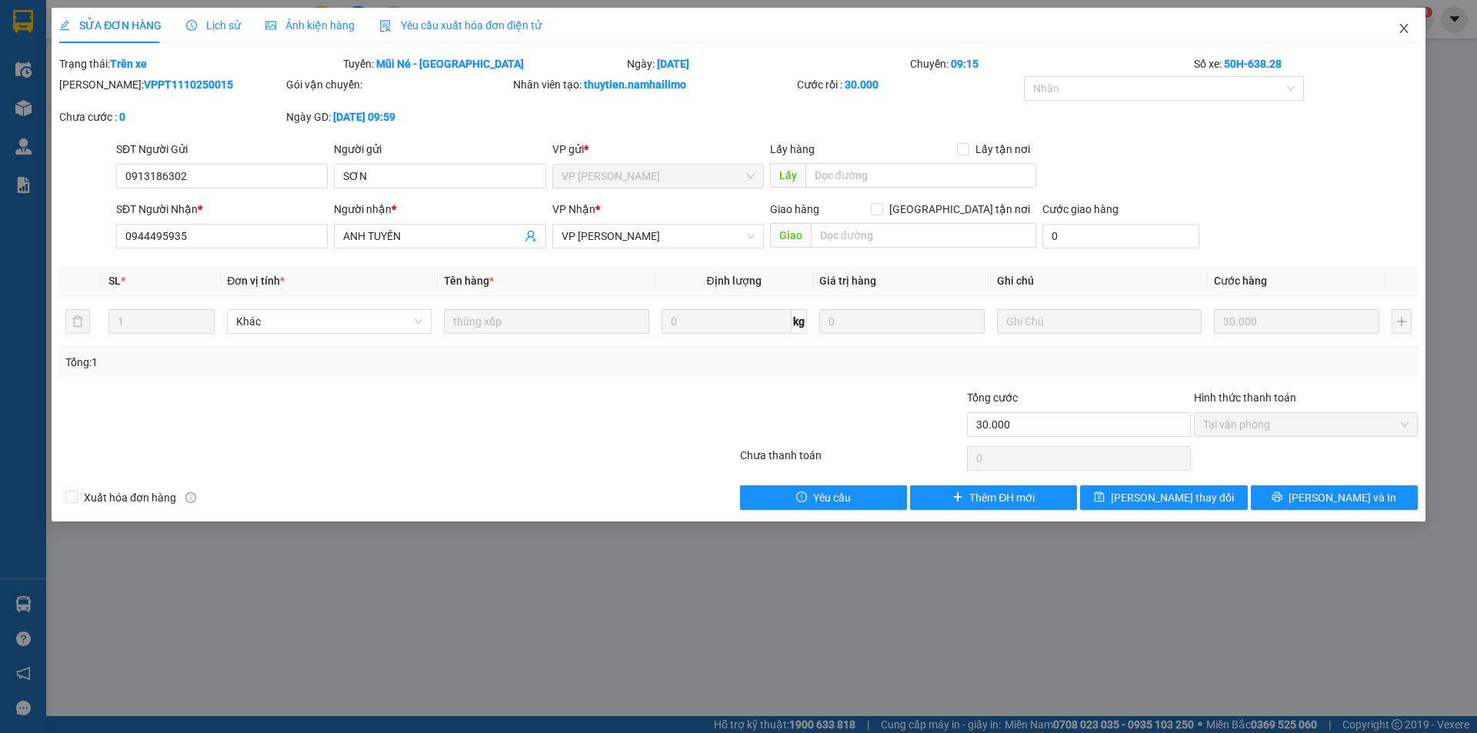
click at [1414, 29] on span "Close" at bounding box center [1403, 29] width 43 height 43
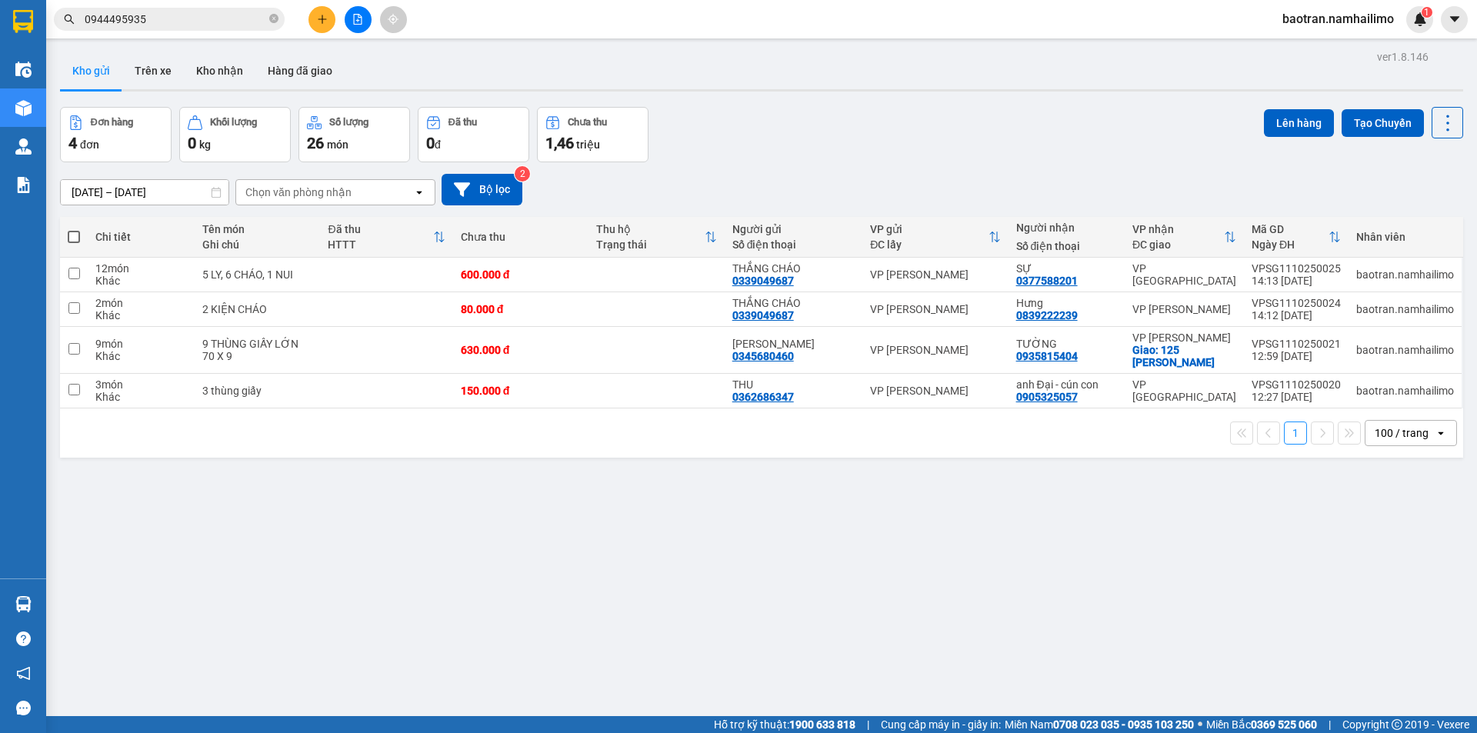
click at [232, 18] on input "0944495935" at bounding box center [176, 19] width 182 height 17
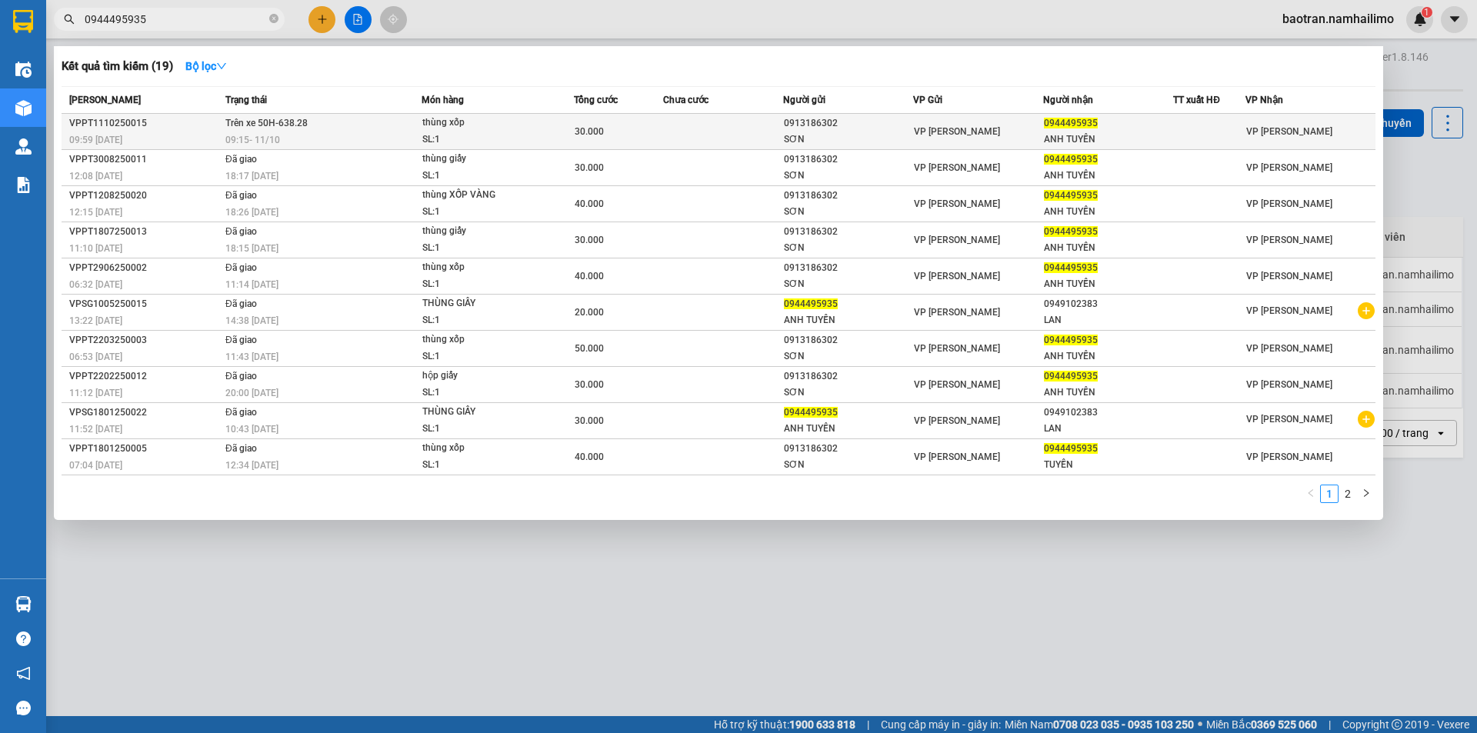
click at [1177, 129] on div at bounding box center [1209, 132] width 71 height 16
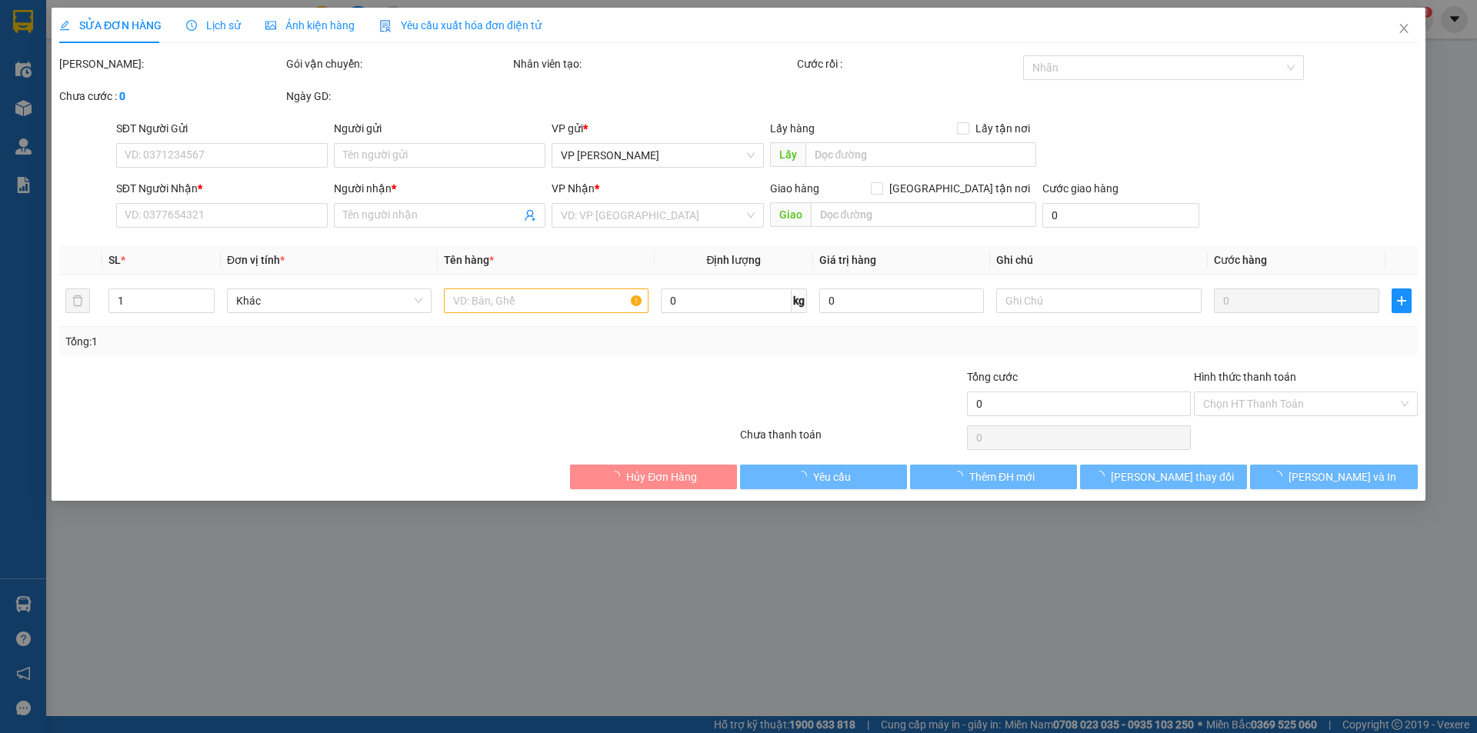
type input "0913186302"
type input "SƠN"
type input "0944495935"
type input "ANH TUYỀN"
type input "30.000"
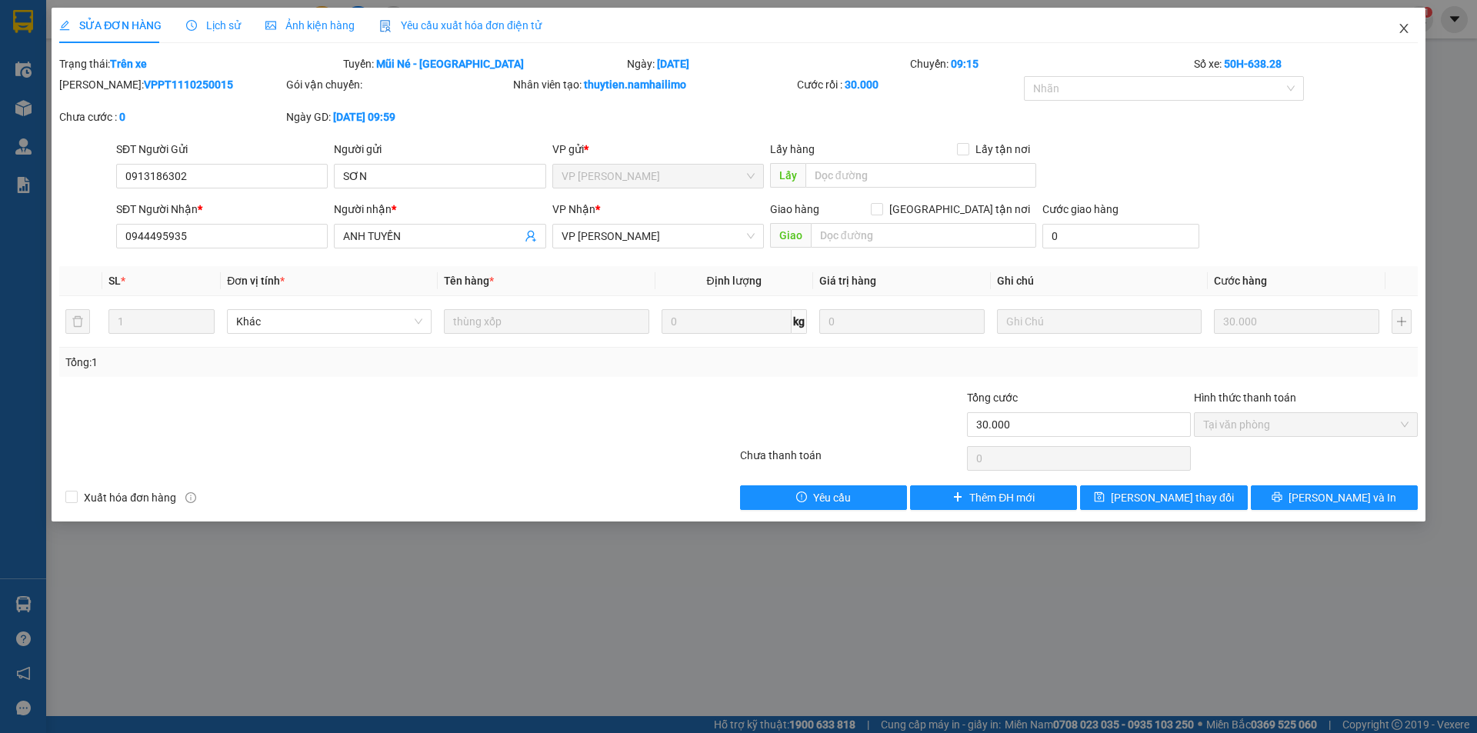
click at [1405, 29] on icon "close" at bounding box center [1403, 28] width 12 height 12
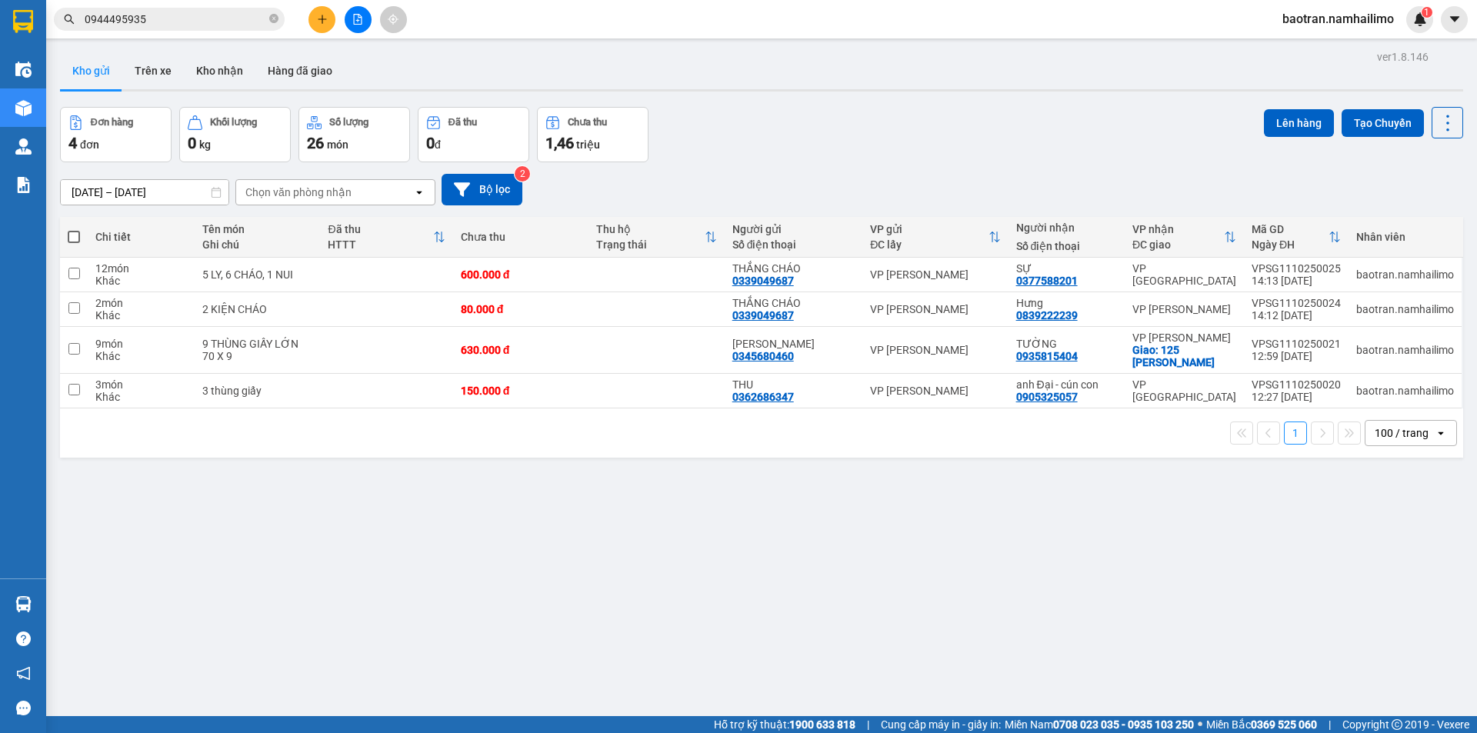
click at [1357, 27] on span "baotran.namhailimo" at bounding box center [1338, 18] width 136 height 19
drag, startPoint x: 1339, startPoint y: 42, endPoint x: 1331, endPoint y: 45, distance: 9.0
click at [1337, 42] on span "Đăng xuất" at bounding box center [1345, 47] width 103 height 17
